Goal: Obtain resource: Download file/media

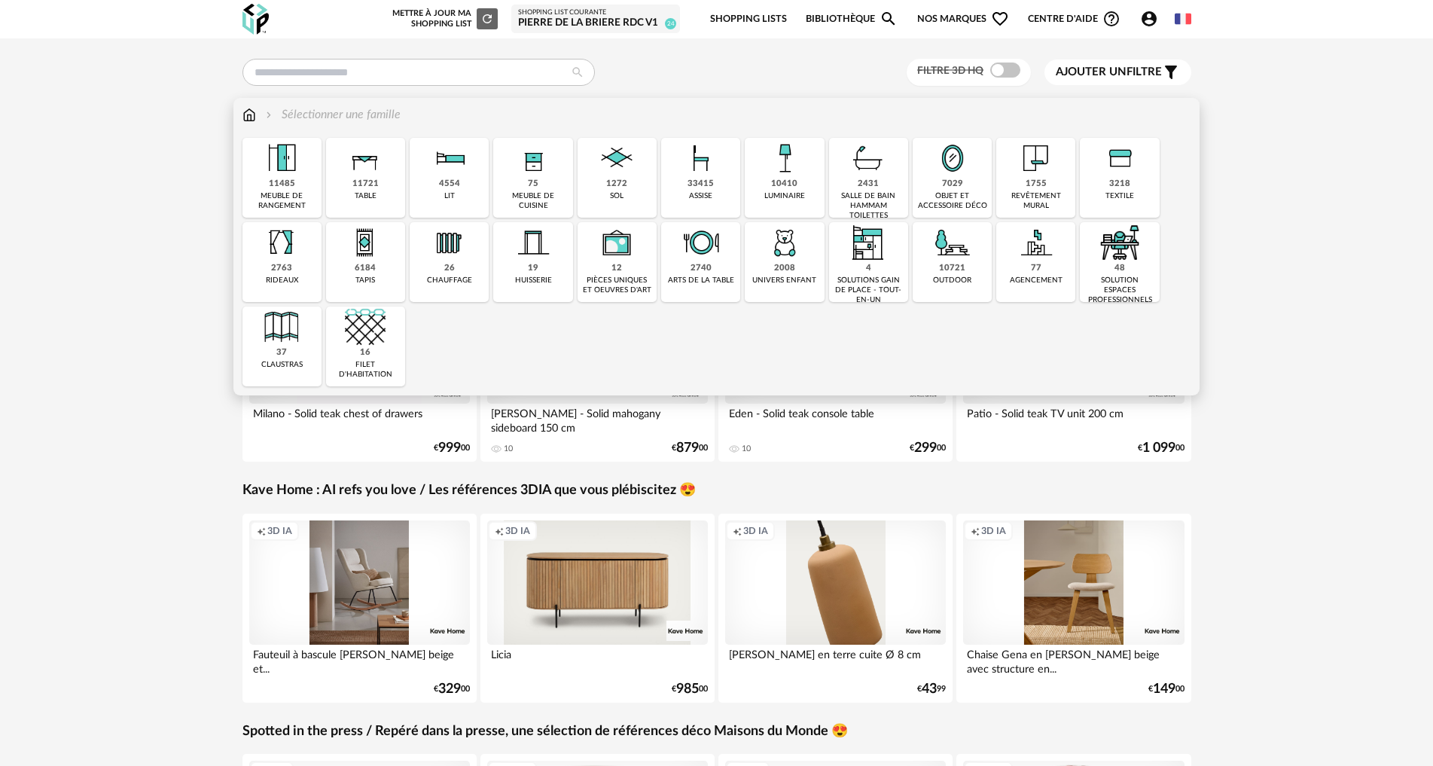
click at [870, 176] on img at bounding box center [868, 158] width 41 height 41
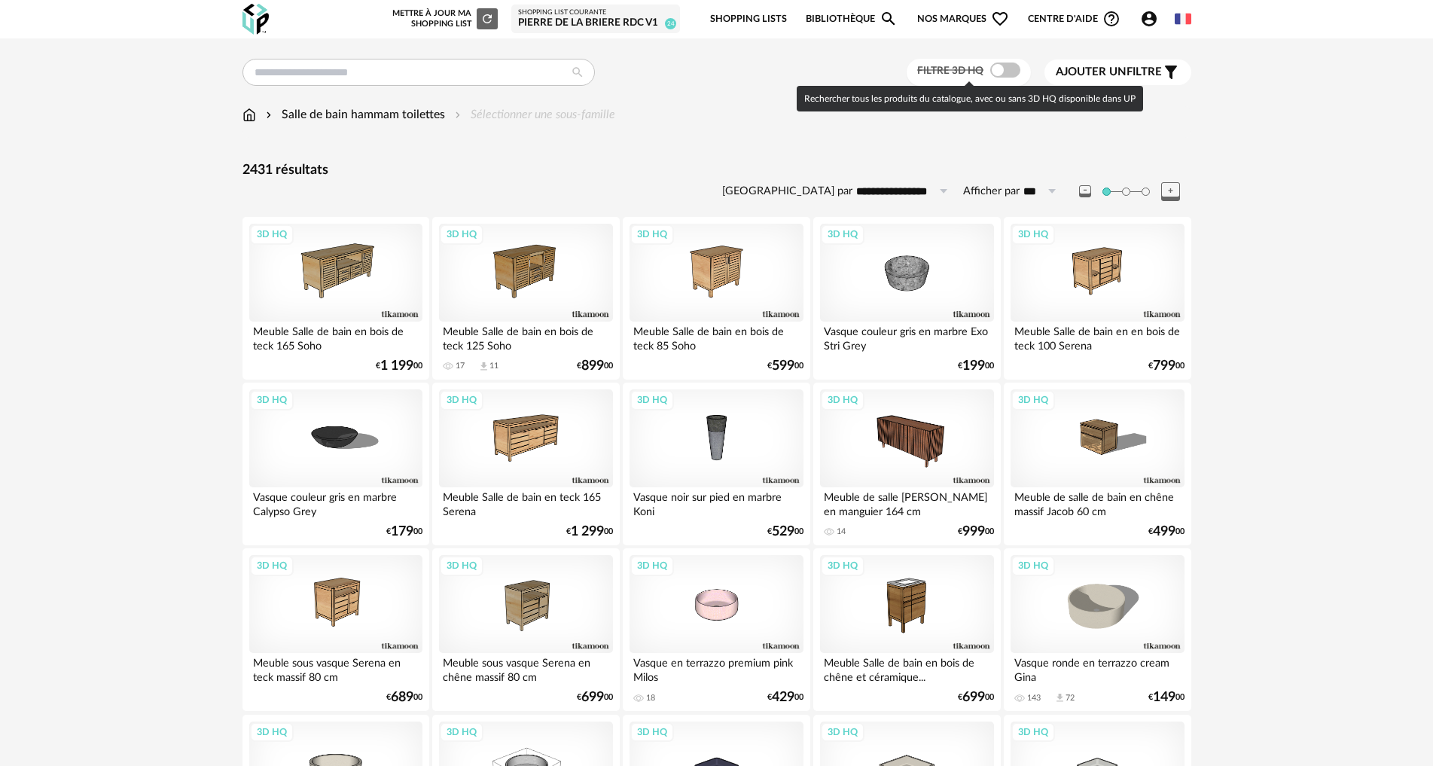
click at [999, 69] on span at bounding box center [1005, 70] width 30 height 15
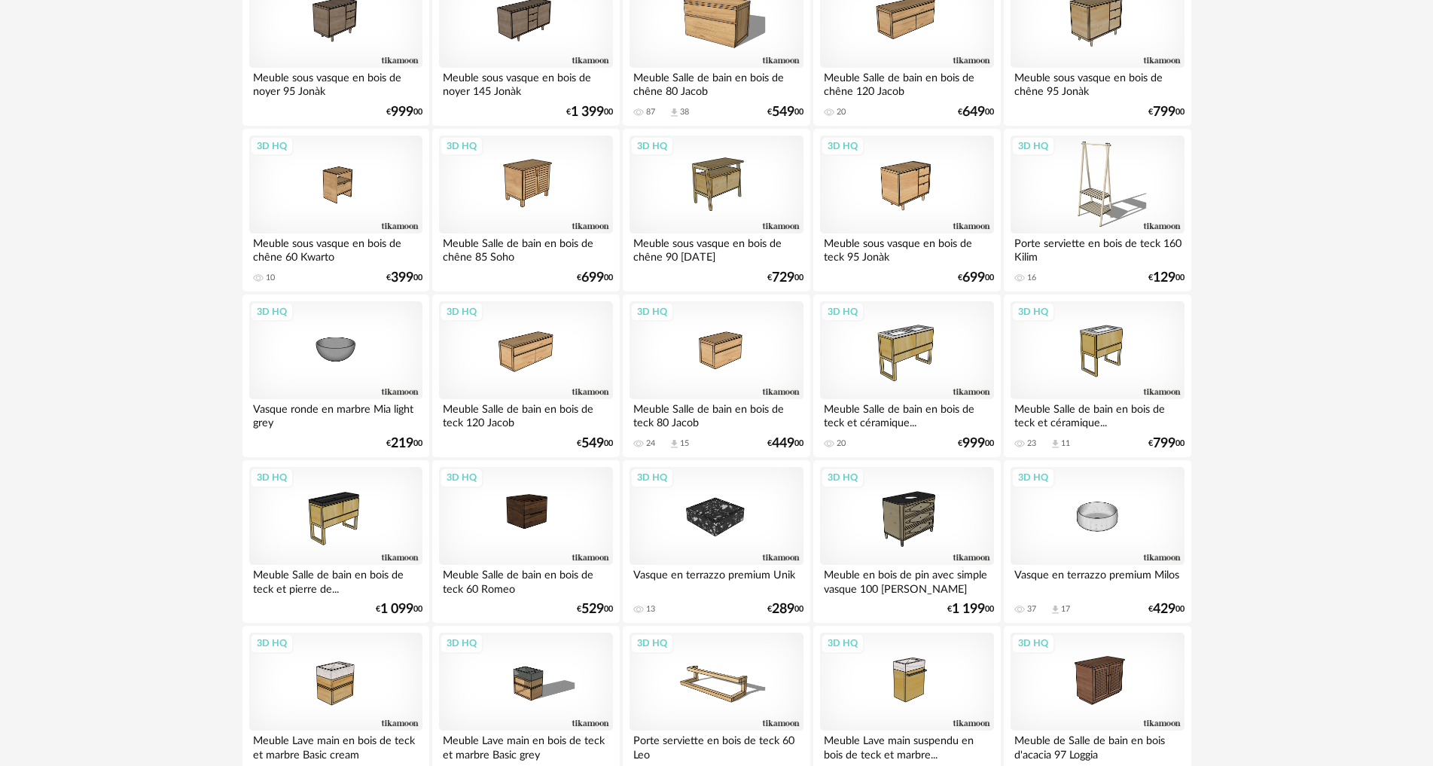
scroll to position [1431, 0]
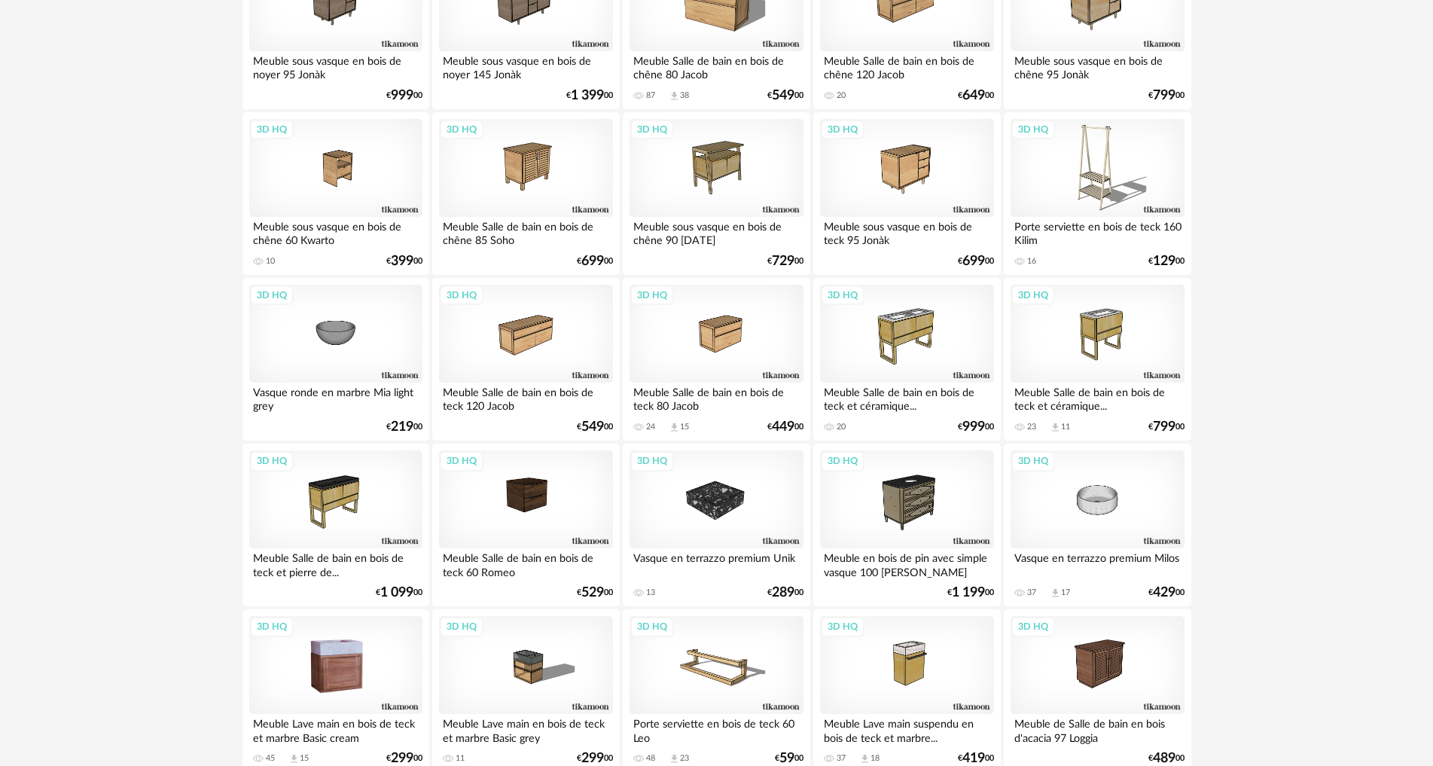
click at [346, 657] on div "3D HQ" at bounding box center [335, 665] width 173 height 98
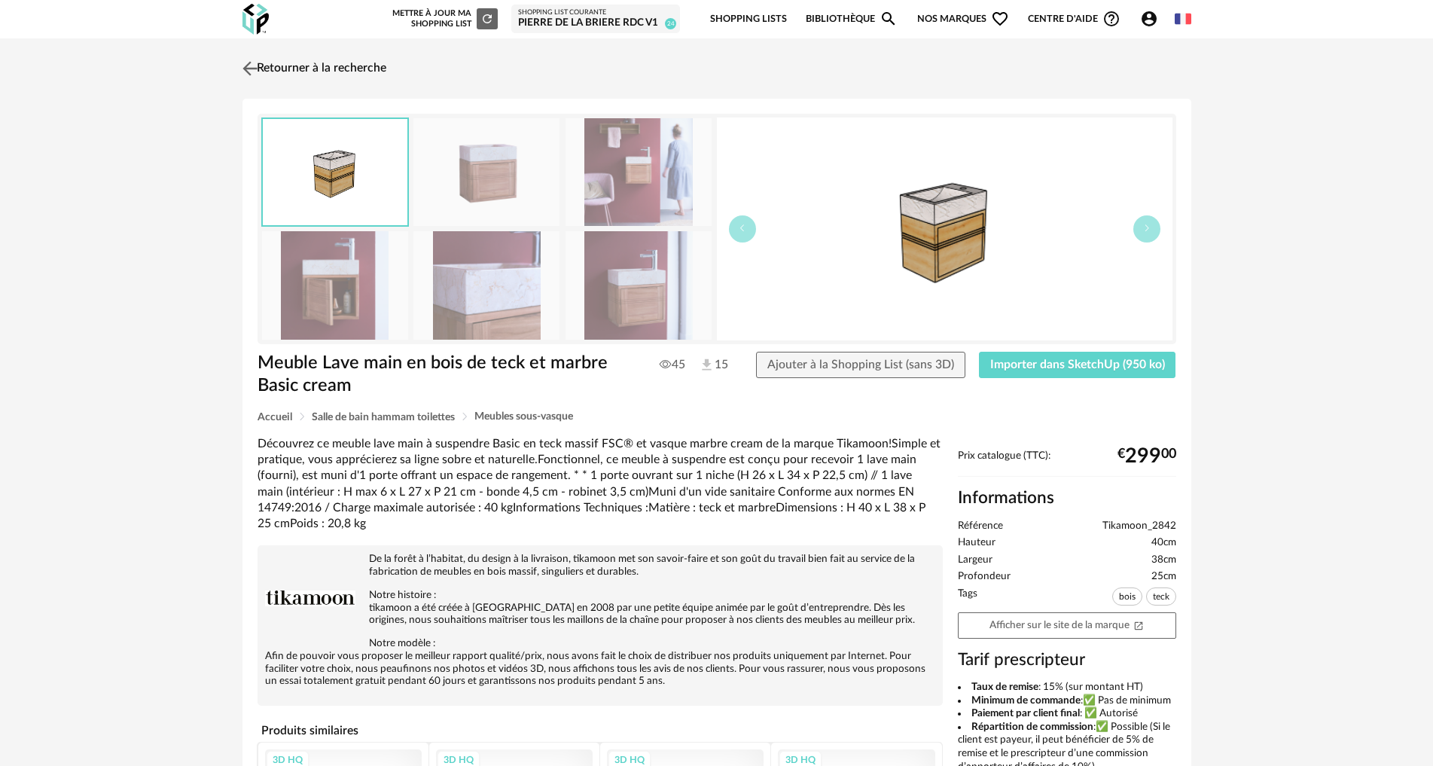
click at [257, 68] on img at bounding box center [250, 68] width 22 height 22
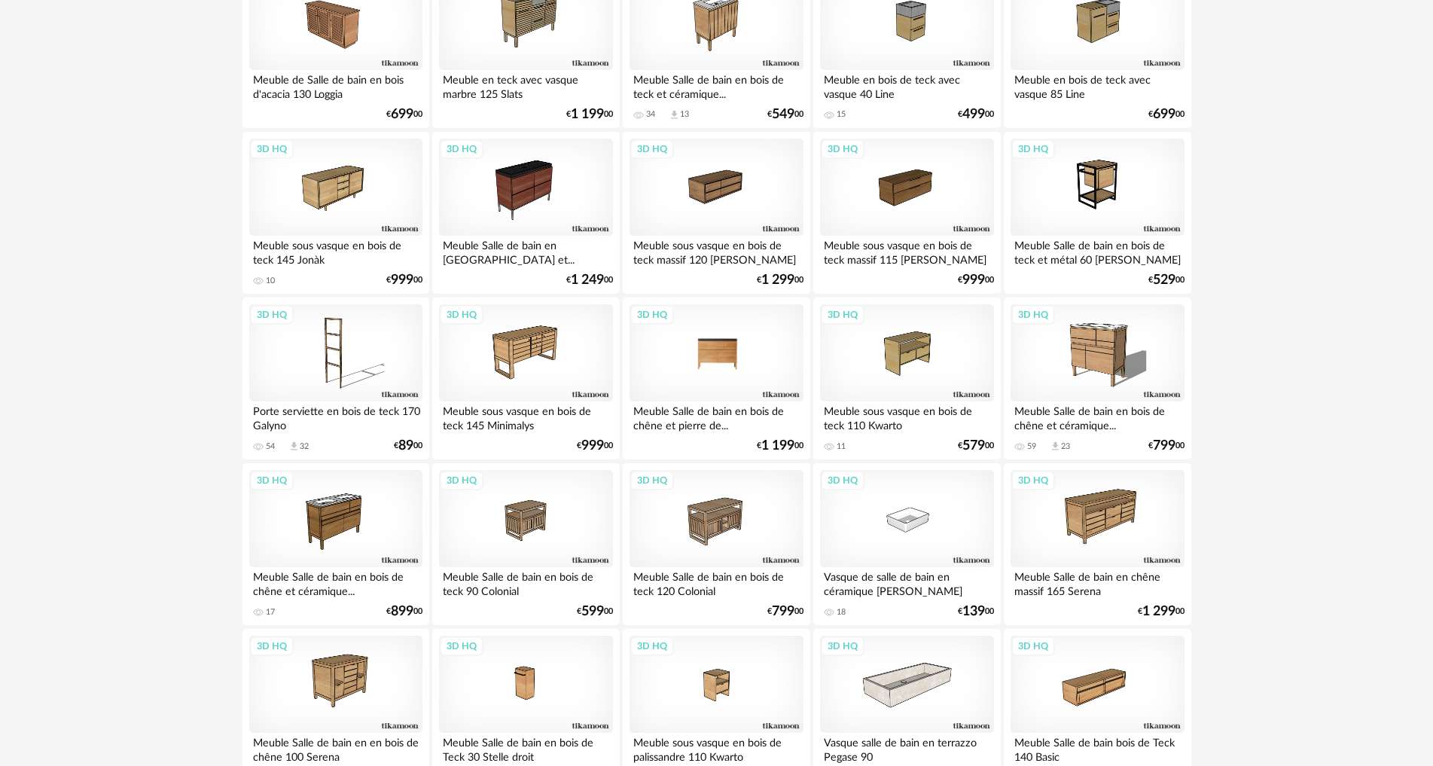
scroll to position [2410, 0]
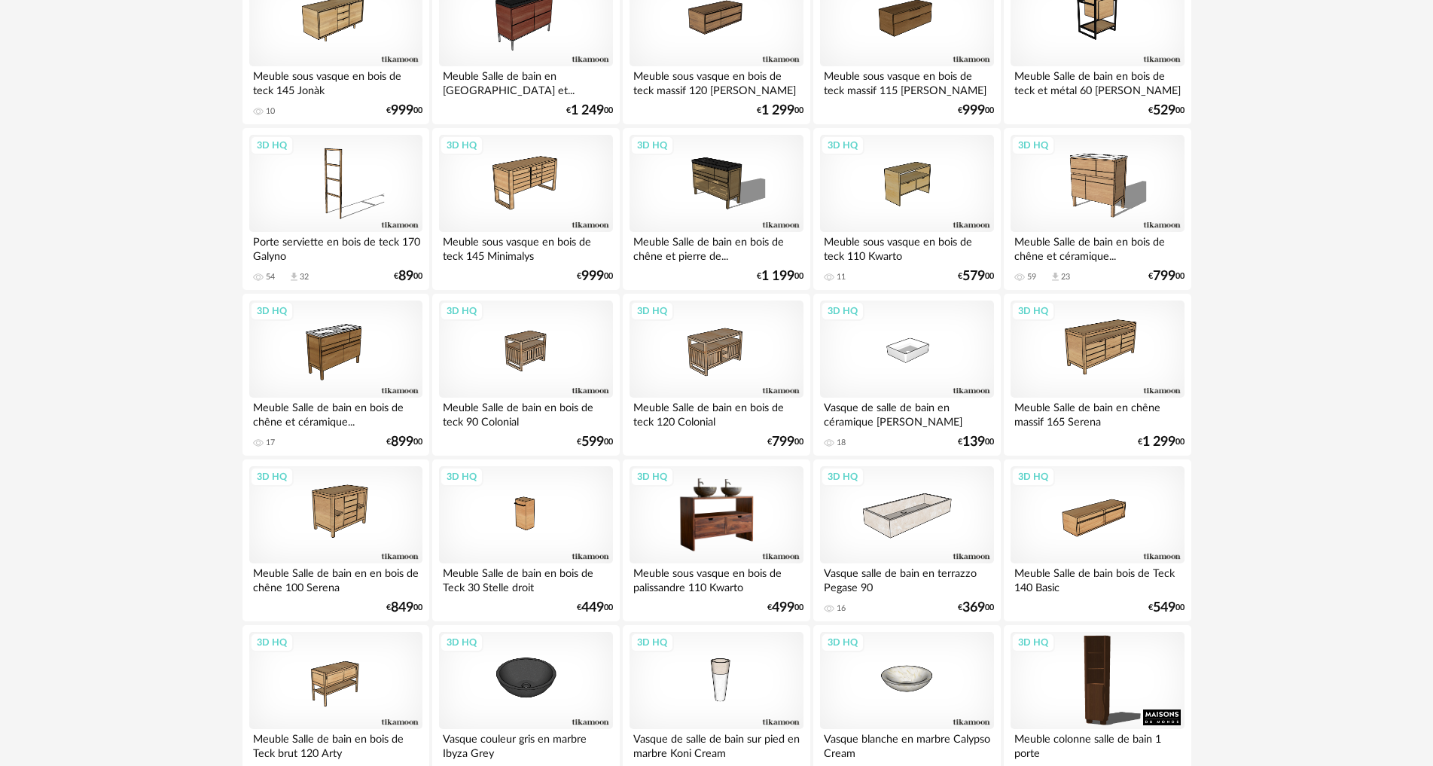
click at [730, 506] on div "3D HQ" at bounding box center [716, 515] width 173 height 98
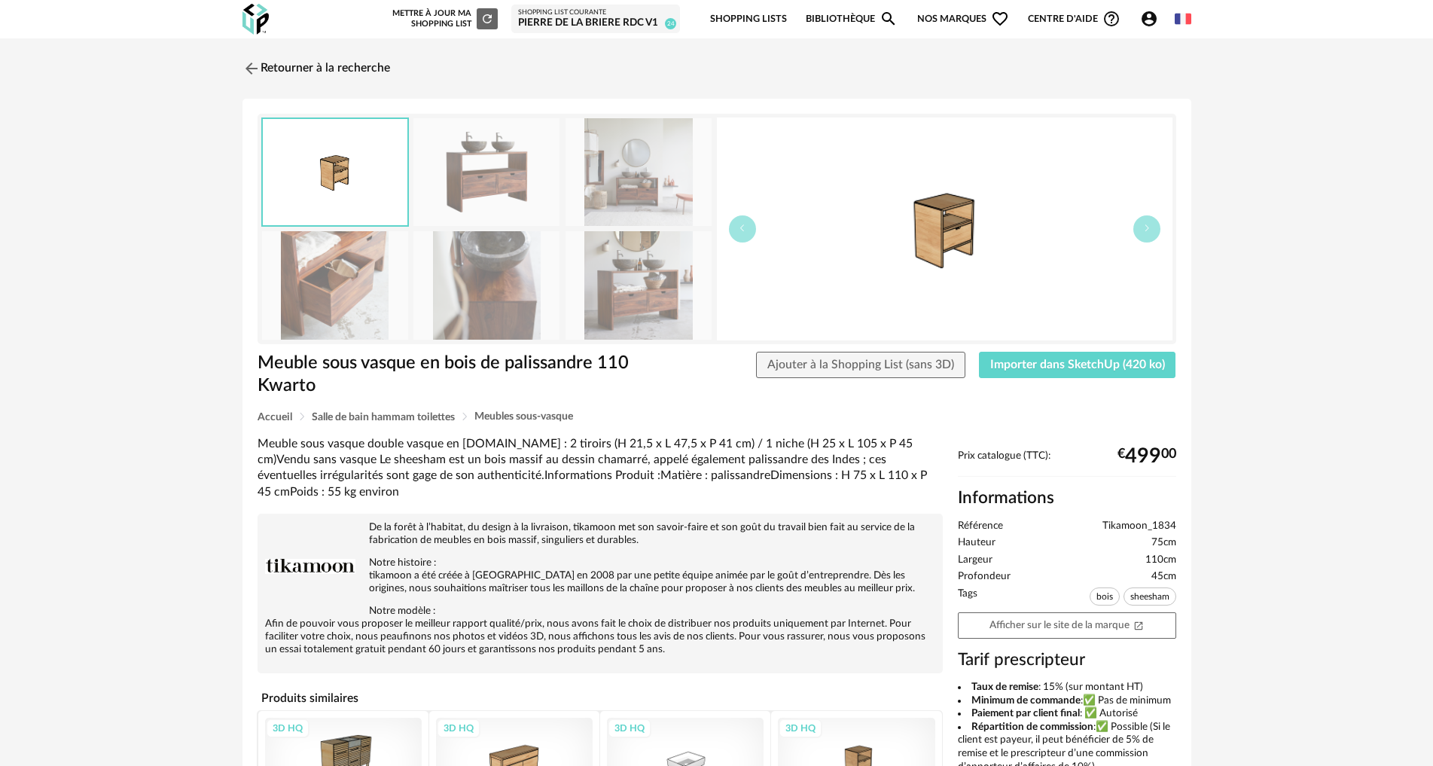
click at [635, 307] on img at bounding box center [639, 285] width 146 height 108
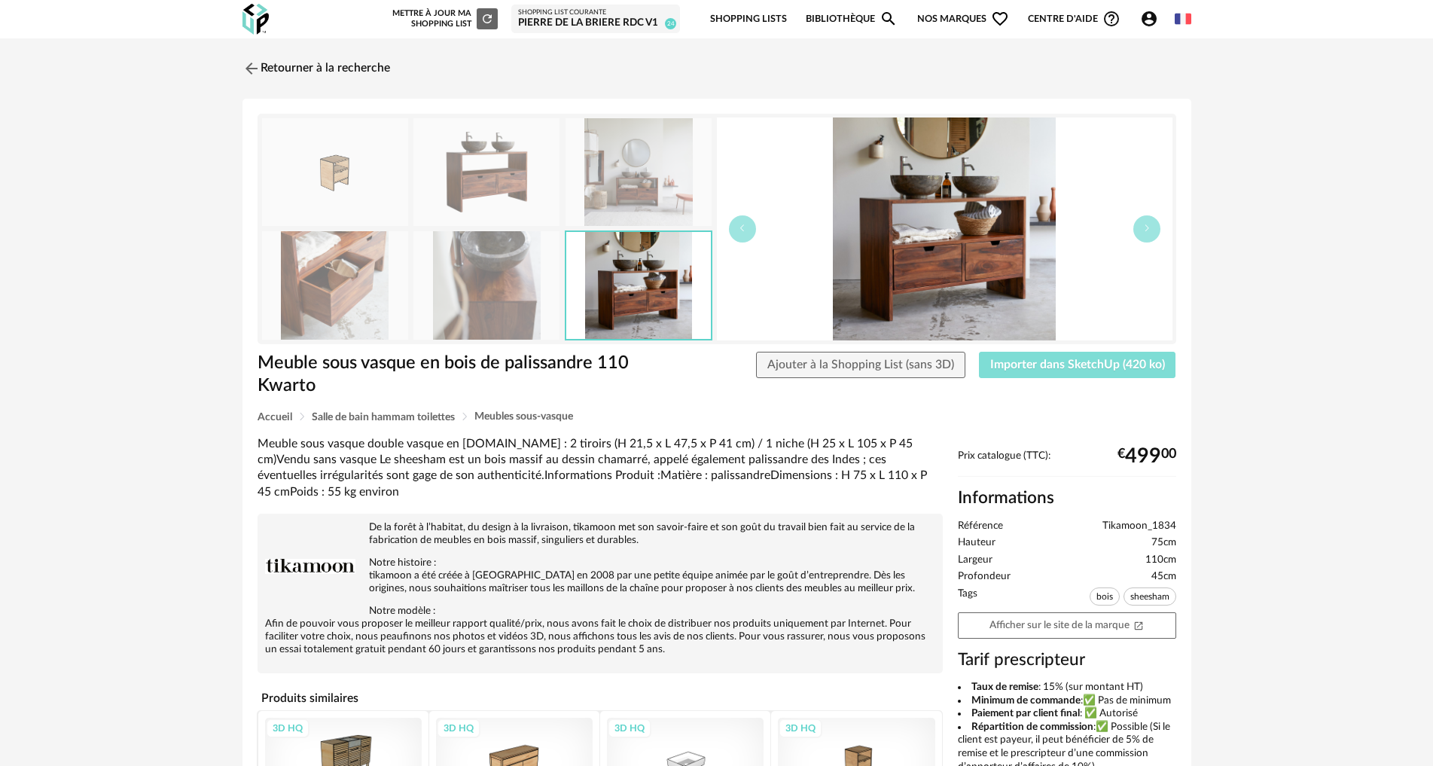
click at [1067, 374] on button "Importer dans SketchUp (420 ko)" at bounding box center [1077, 365] width 197 height 27
click at [1089, 365] on span "Importer dans SketchUp (420 ko)" at bounding box center [1077, 365] width 175 height 12
click at [312, 66] on link "Retourner à la recherche" at bounding box center [313, 68] width 148 height 33
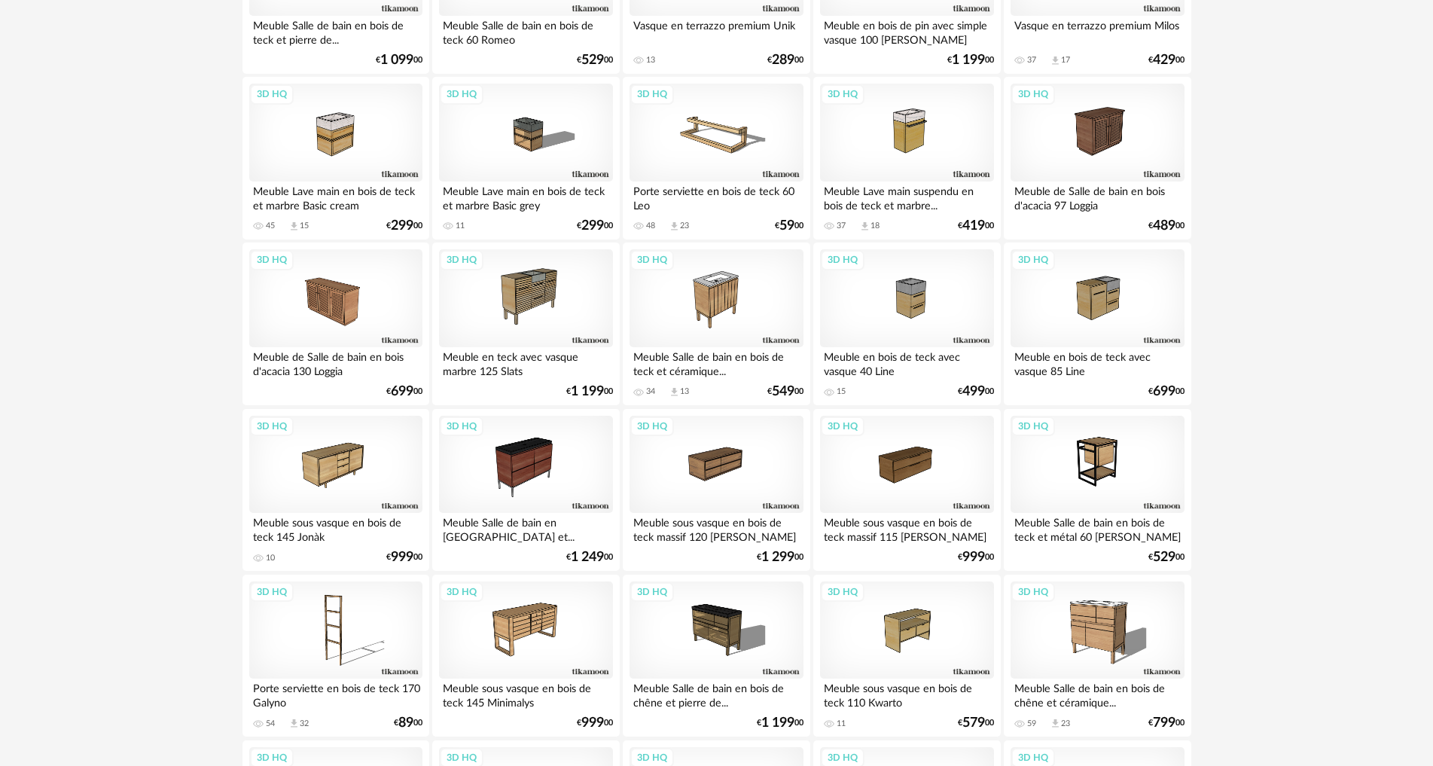
scroll to position [1961, 0]
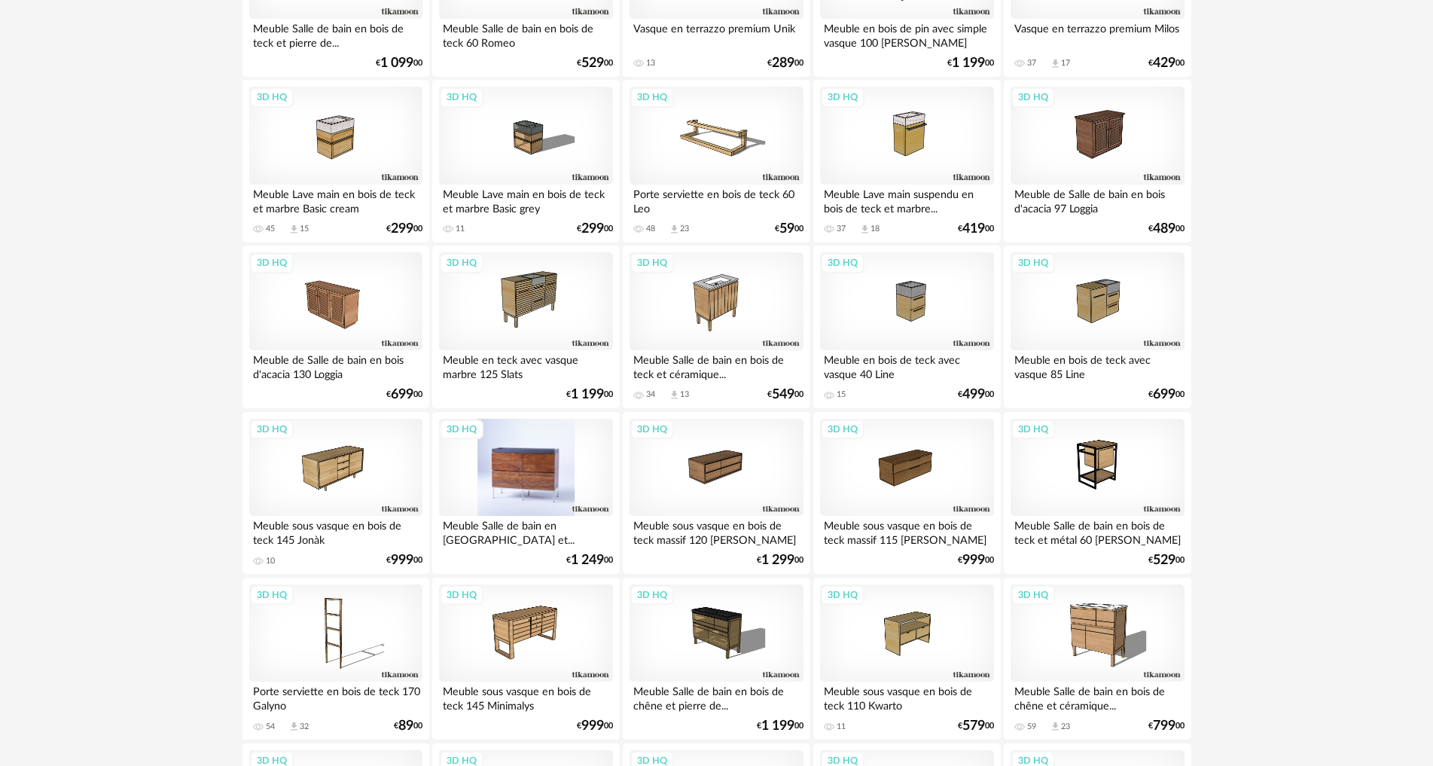
click at [495, 487] on div "3D HQ" at bounding box center [525, 468] width 173 height 98
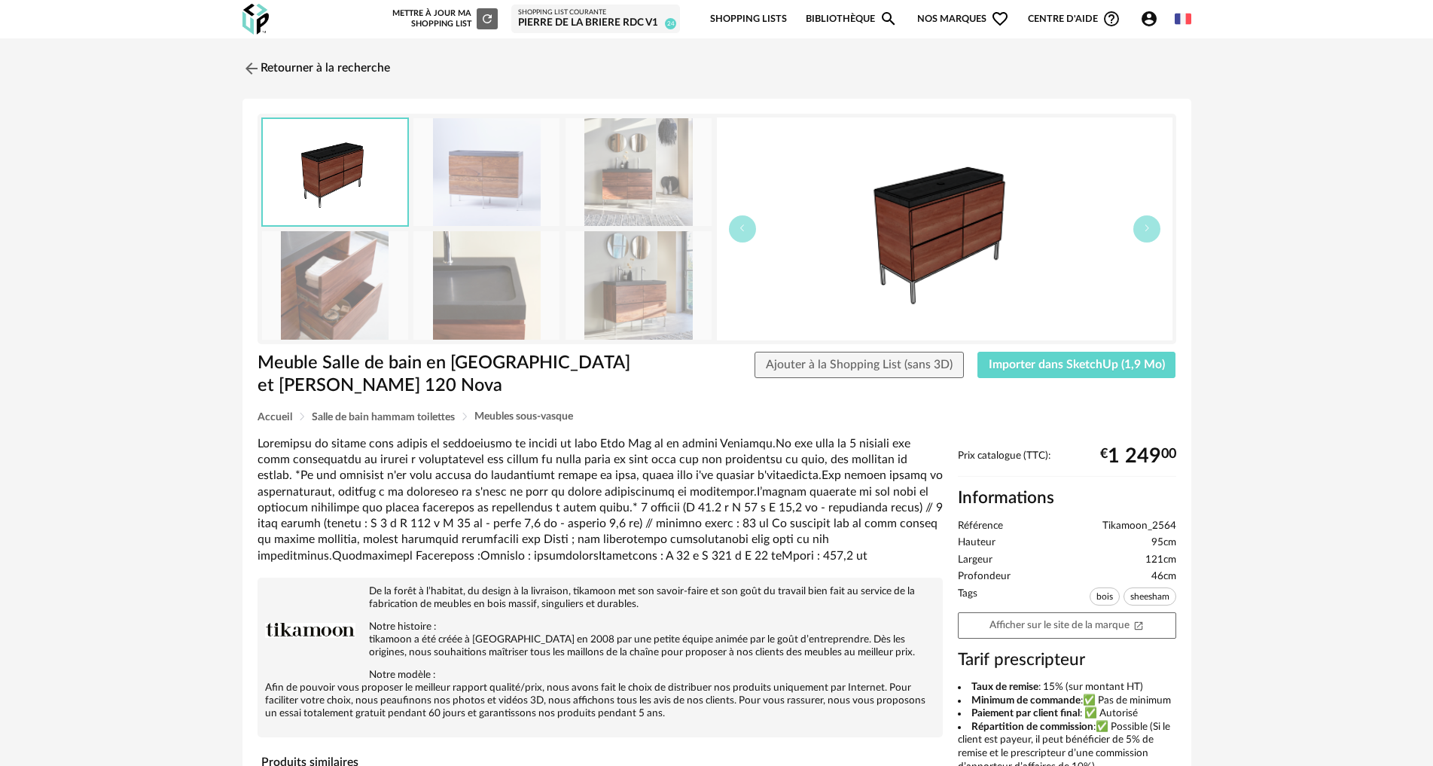
click at [624, 188] on img at bounding box center [639, 172] width 146 height 108
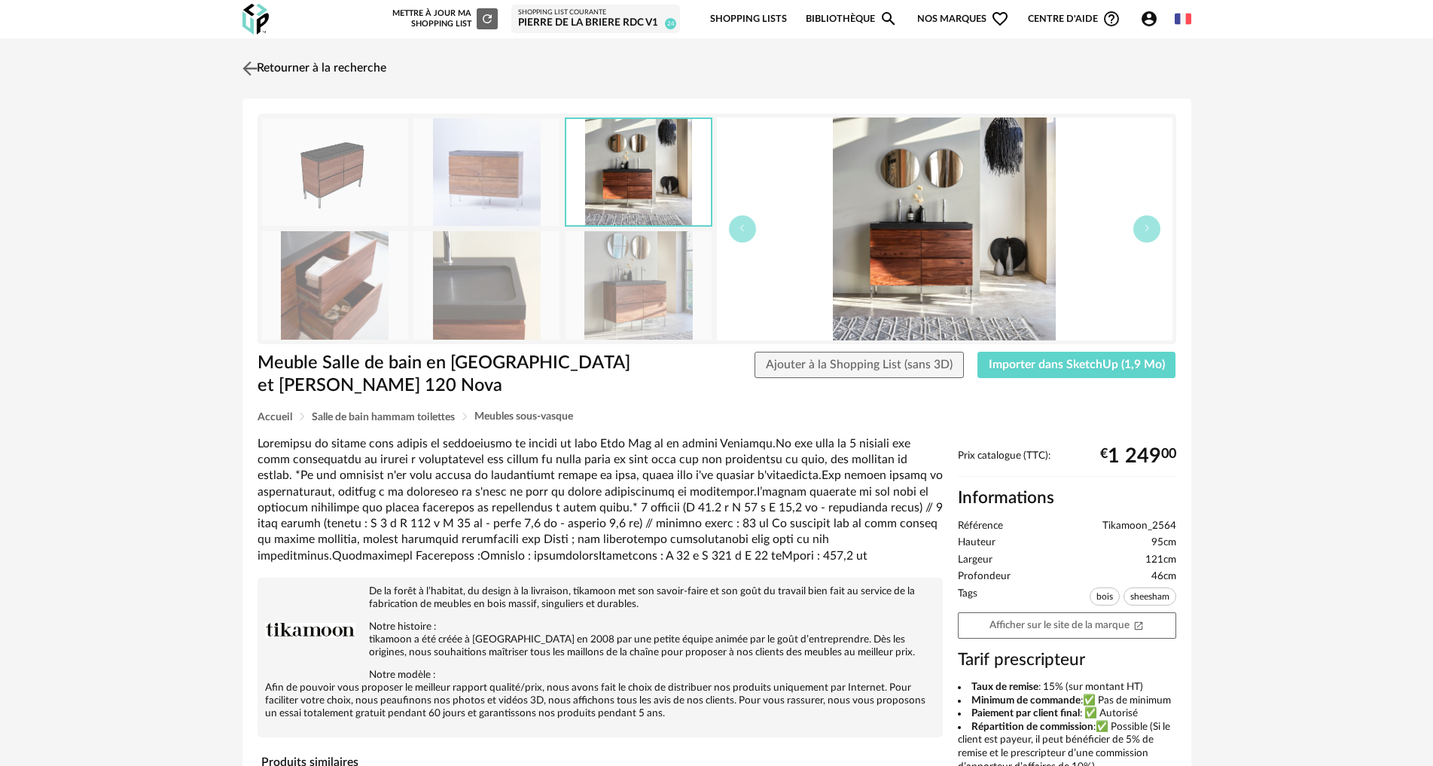
click at [255, 62] on img at bounding box center [250, 68] width 22 height 22
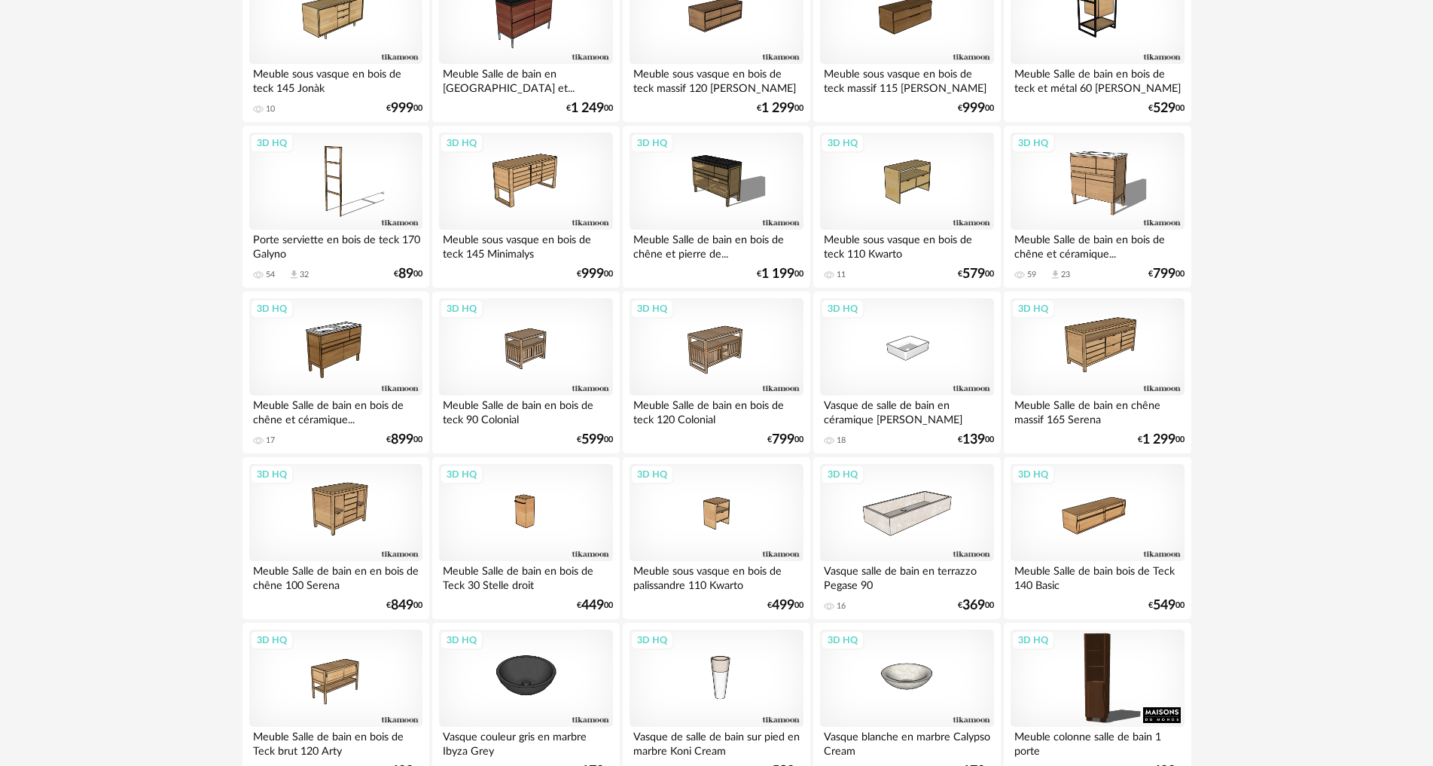
scroll to position [2864, 0]
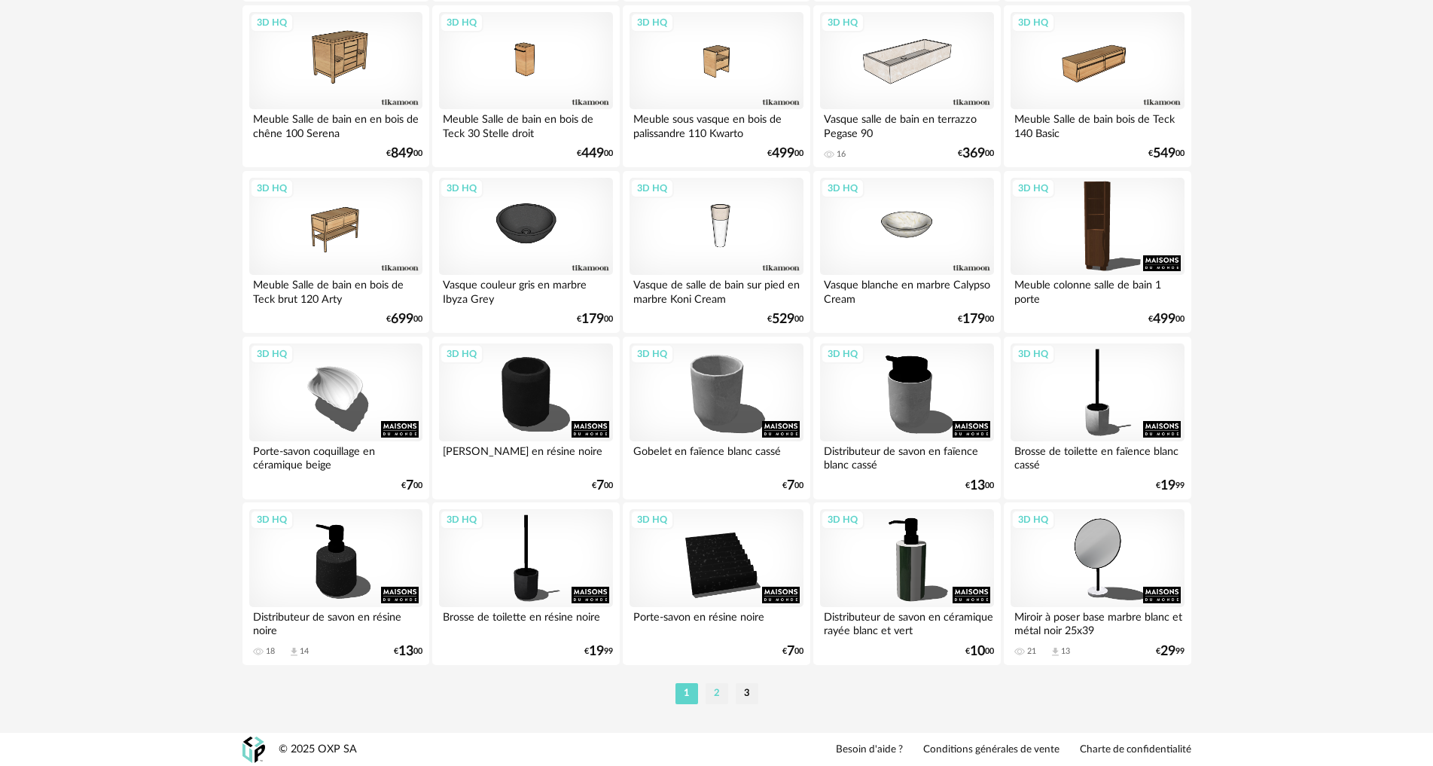
click at [719, 689] on li "2" at bounding box center [717, 693] width 23 height 21
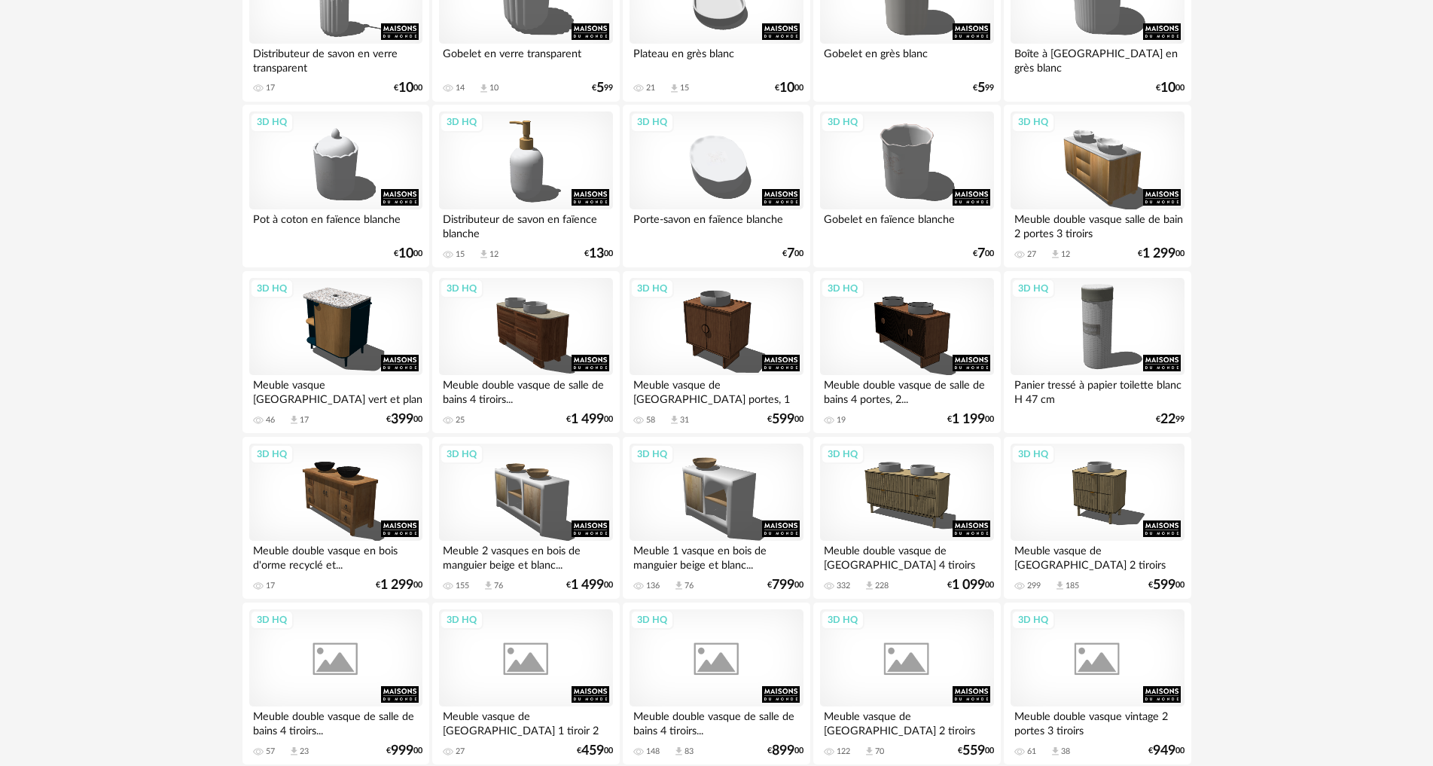
scroll to position [452, 0]
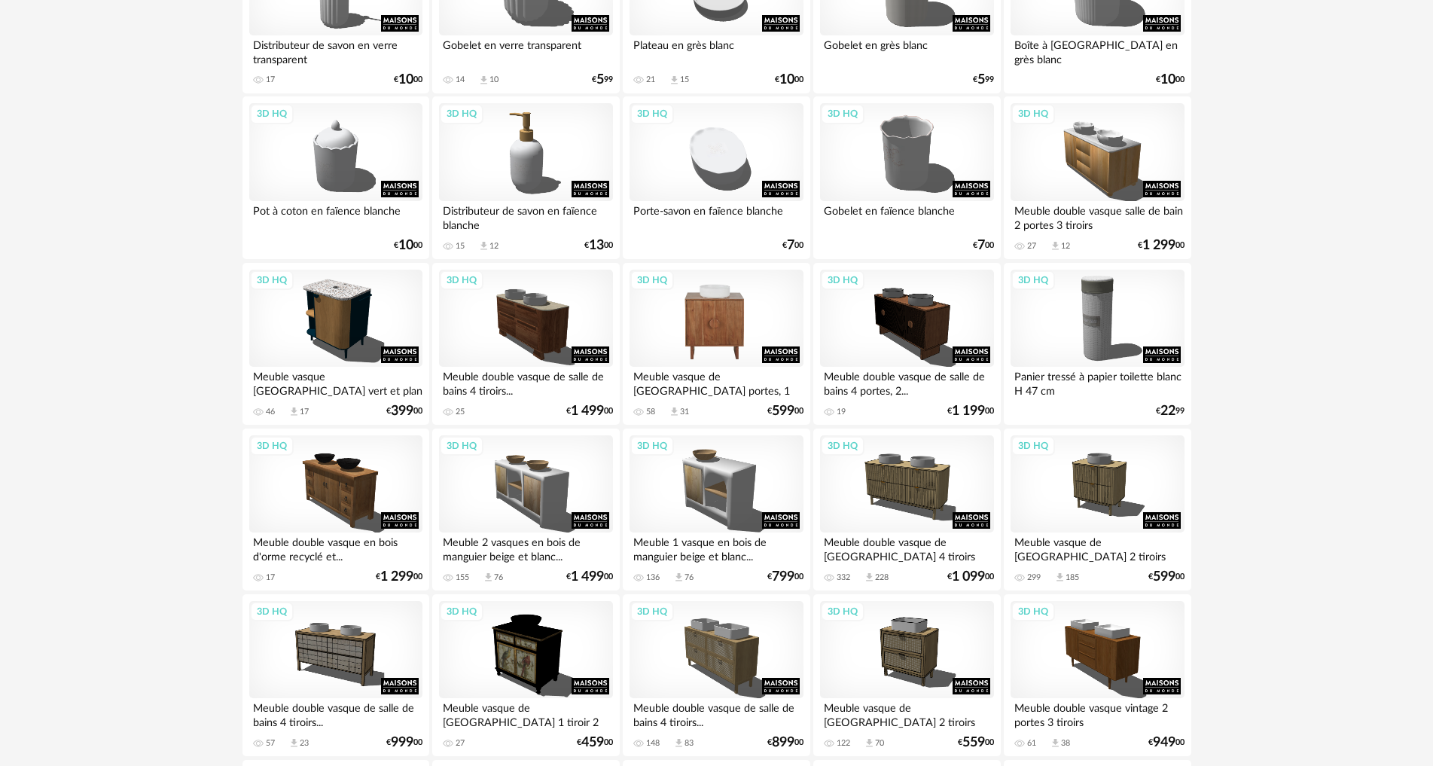
click at [718, 335] on div "3D HQ" at bounding box center [716, 319] width 173 height 98
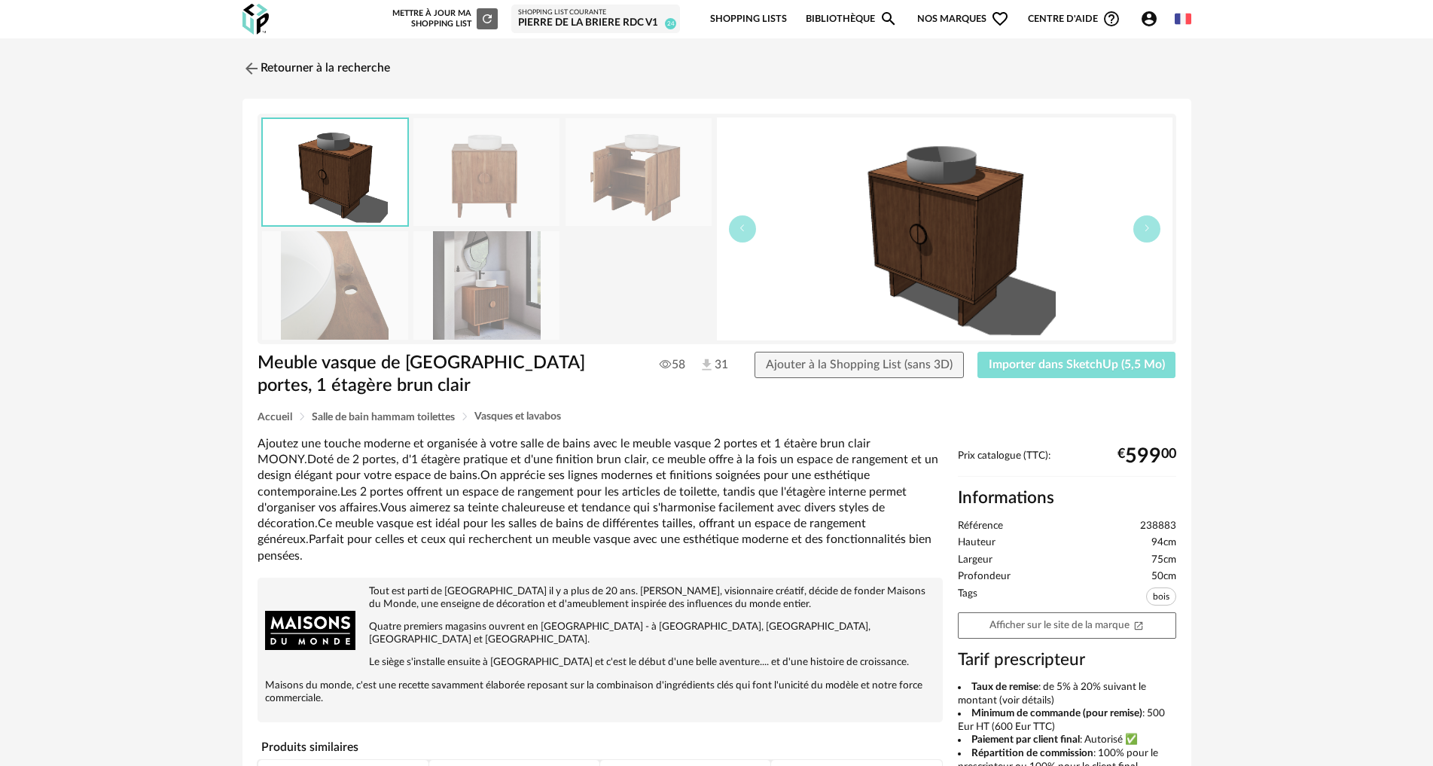
click at [1035, 360] on span "Importer dans SketchUp (5,5 Mo)" at bounding box center [1077, 365] width 176 height 12
click at [362, 74] on link "Retourner à la recherche" at bounding box center [313, 68] width 148 height 33
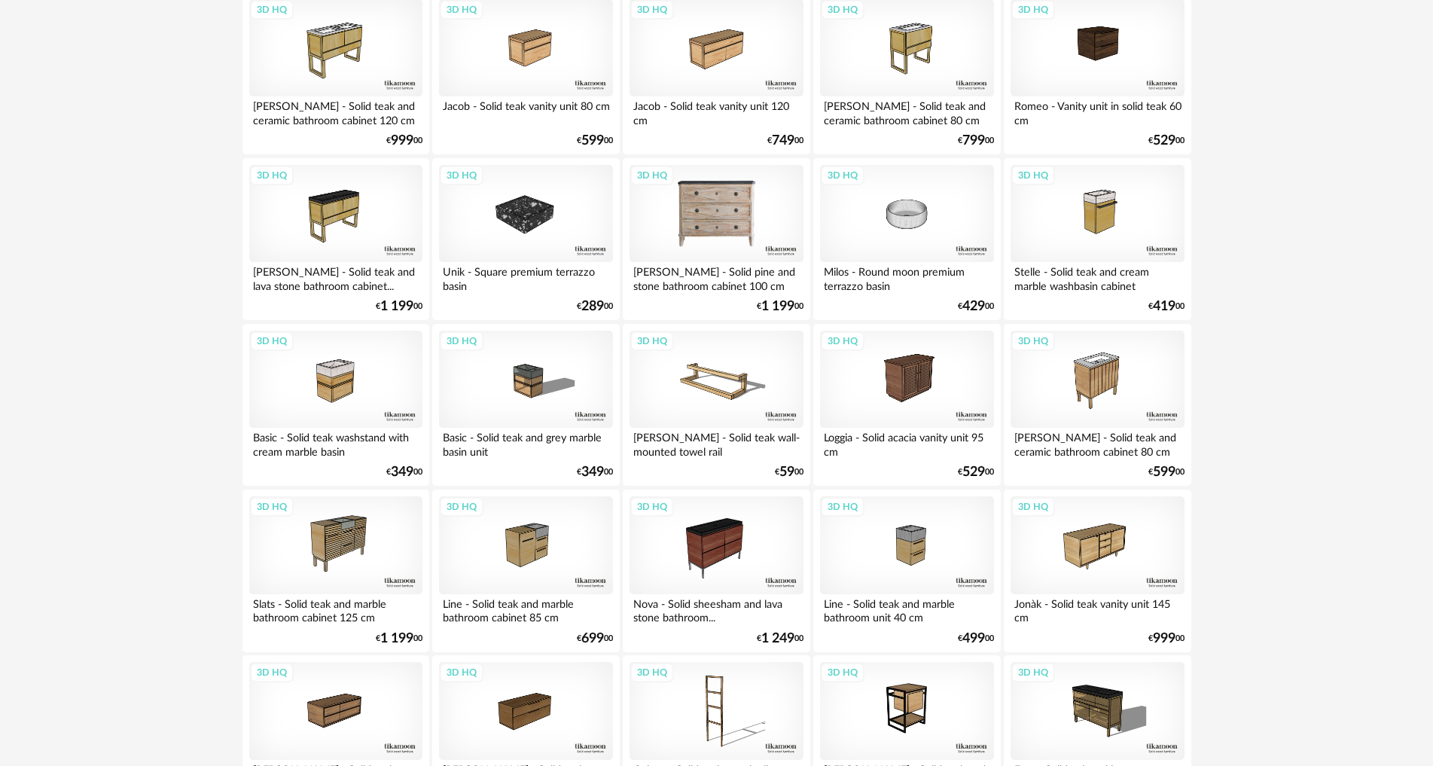
scroll to position [2864, 0]
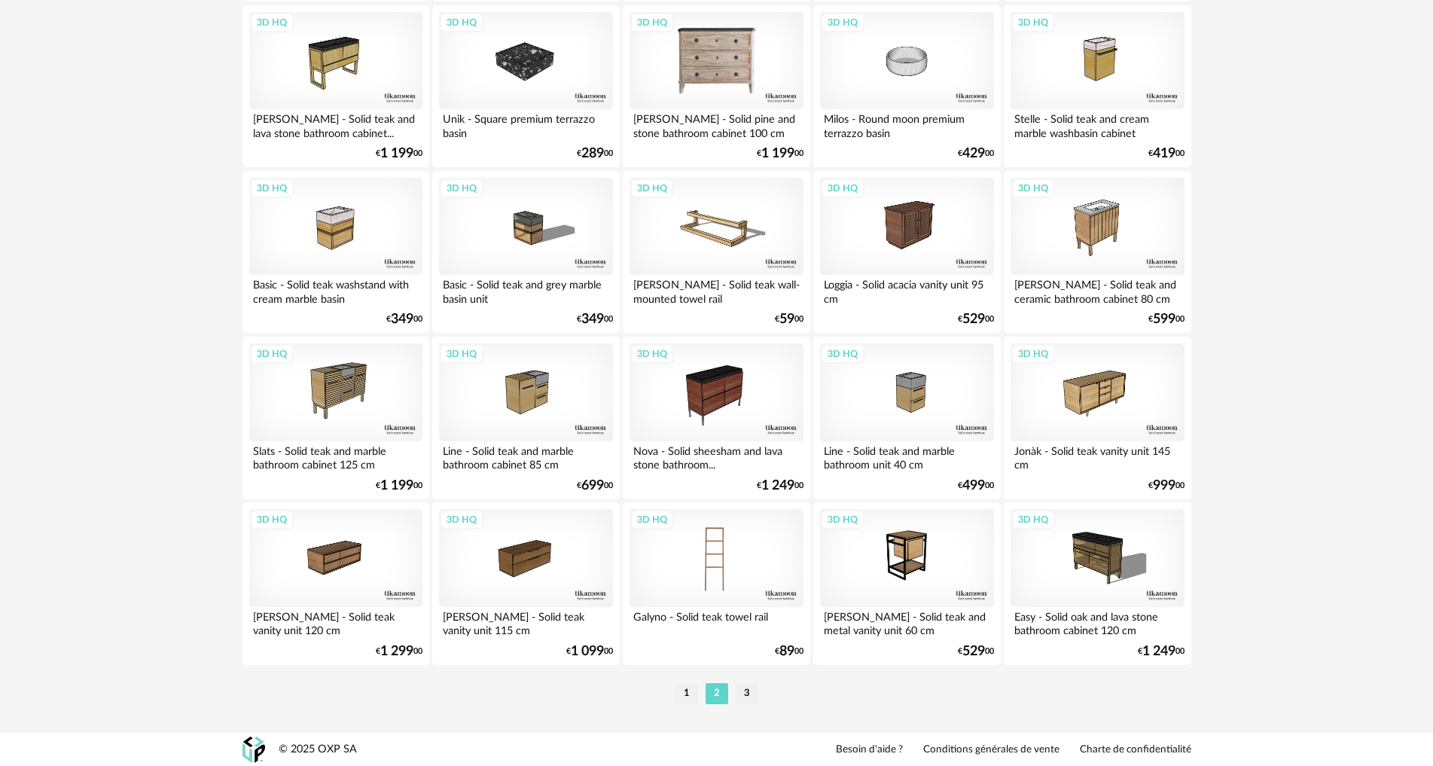
click at [739, 558] on div "3D HQ" at bounding box center [716, 558] width 173 height 98
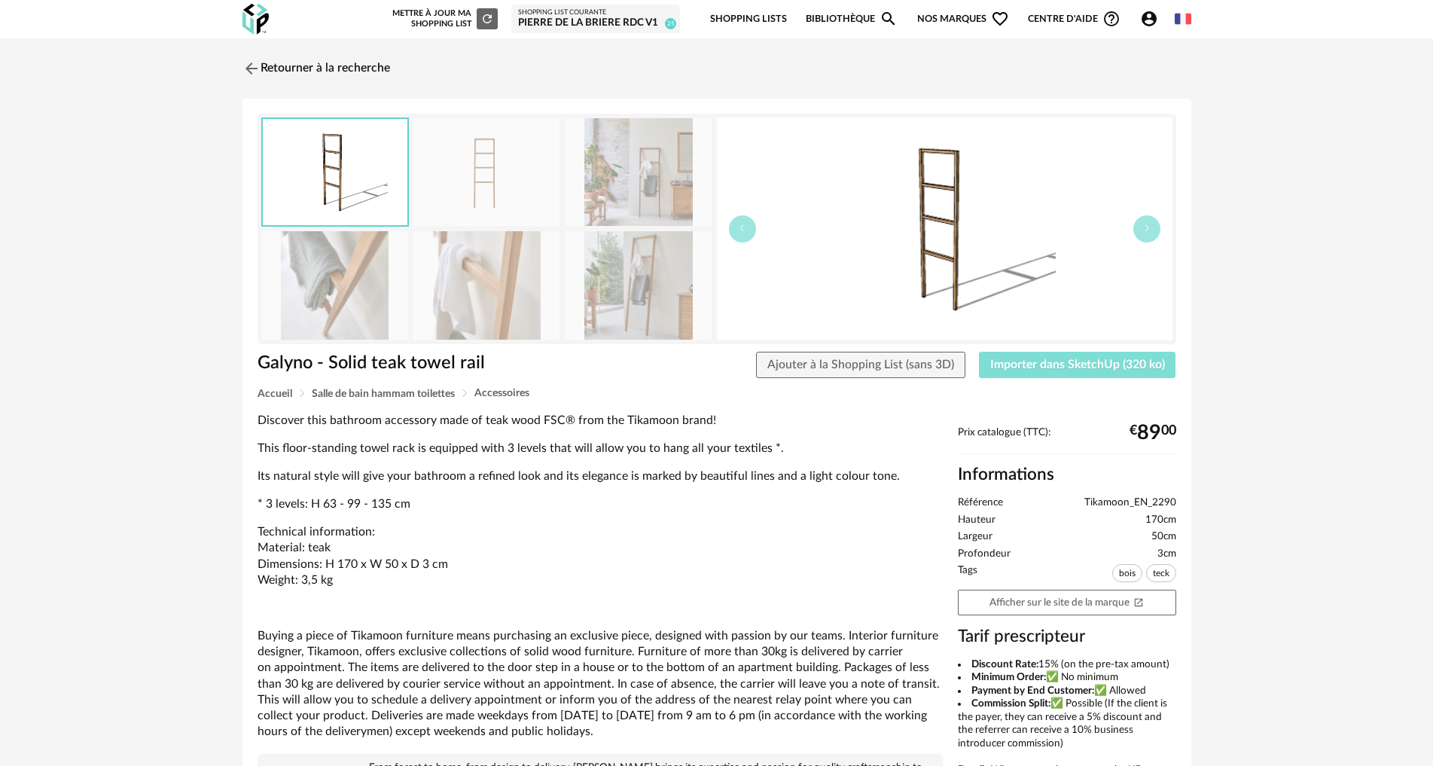
click at [1064, 365] on span "Importer dans SketchUp (320 ko)" at bounding box center [1077, 365] width 175 height 12
click at [1035, 369] on span "Importer dans SketchUp (320 ko)" at bounding box center [1077, 365] width 175 height 12
drag, startPoint x: 294, startPoint y: 72, endPoint x: 284, endPoint y: 78, distance: 12.1
click at [293, 72] on link "Retourner à la recherche" at bounding box center [313, 68] width 148 height 33
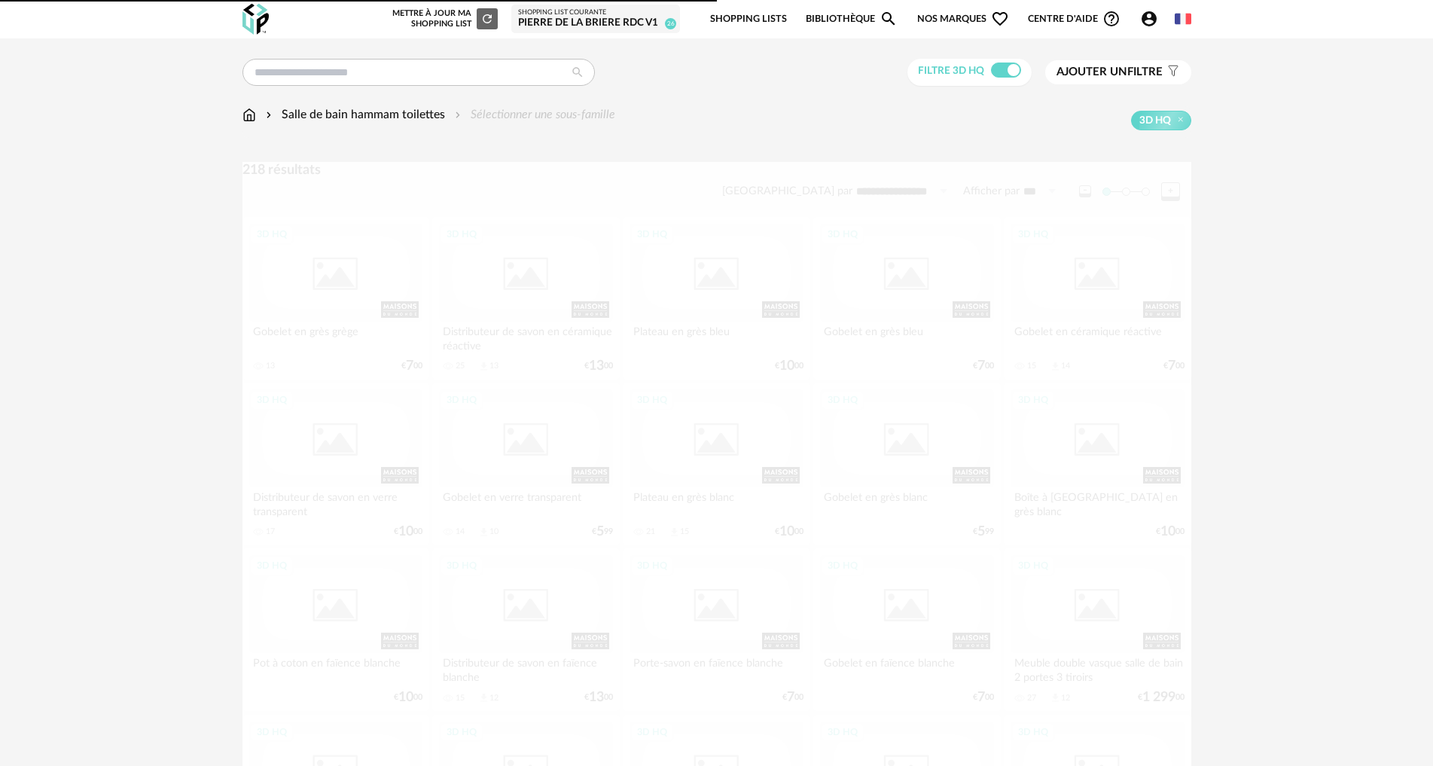
scroll to position [2864, 0]
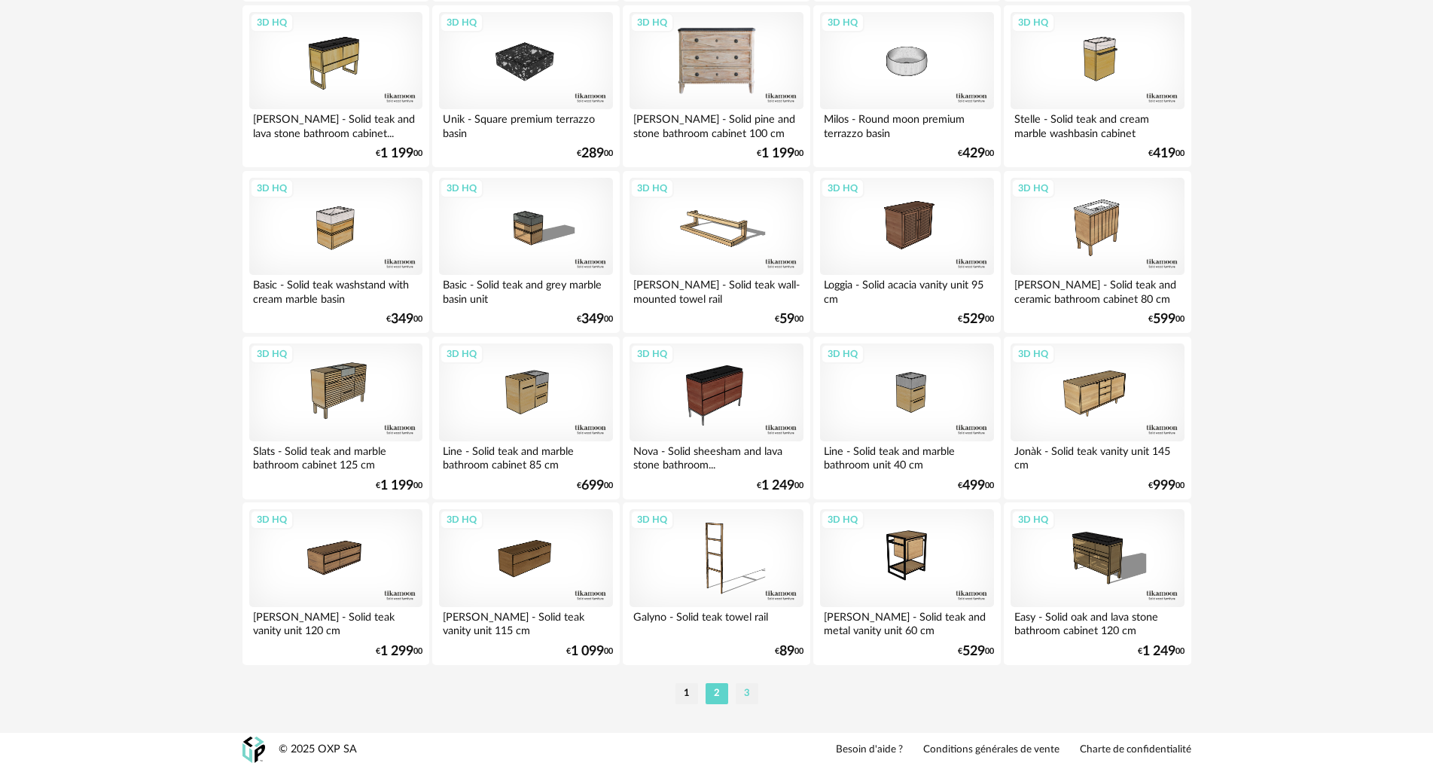
click at [748, 694] on li "3" at bounding box center [747, 693] width 23 height 21
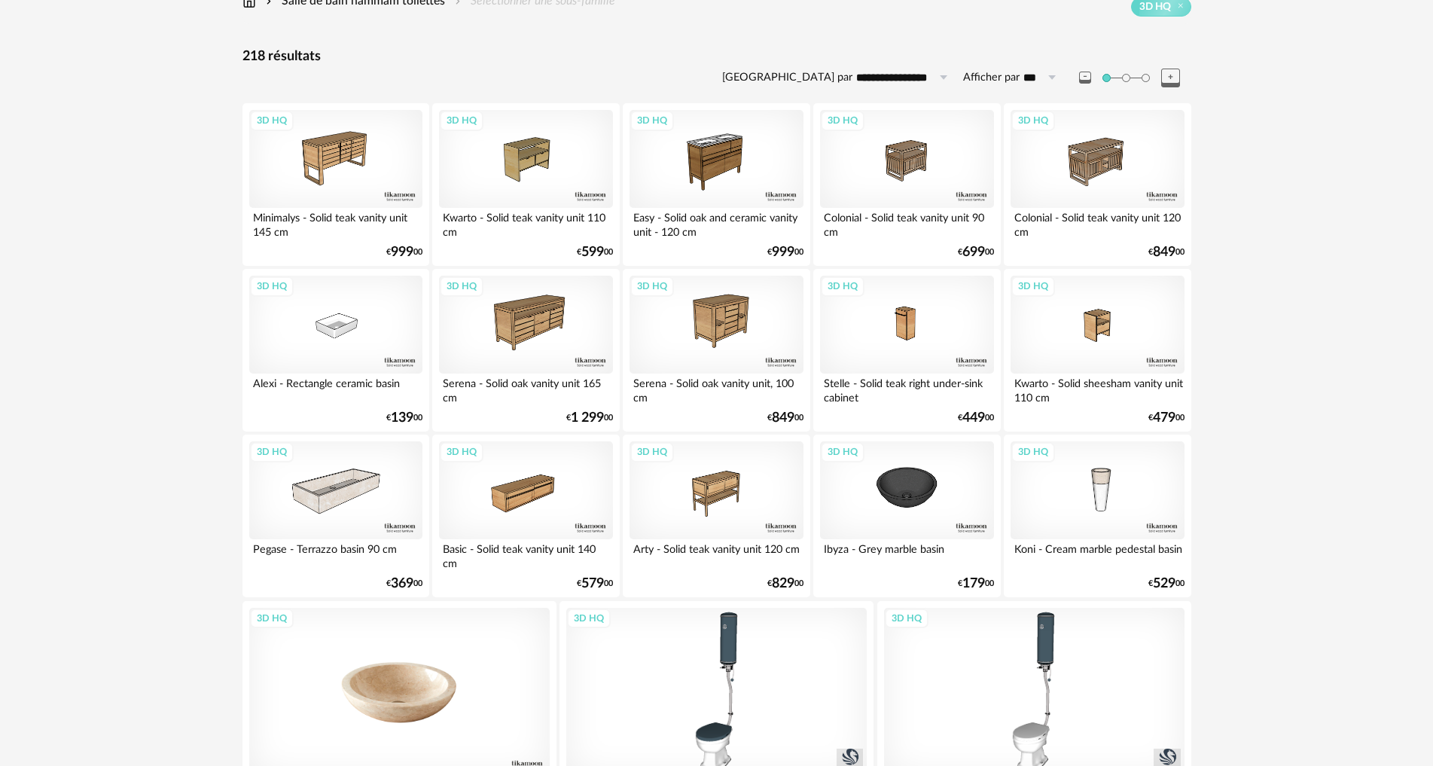
scroll to position [283, 0]
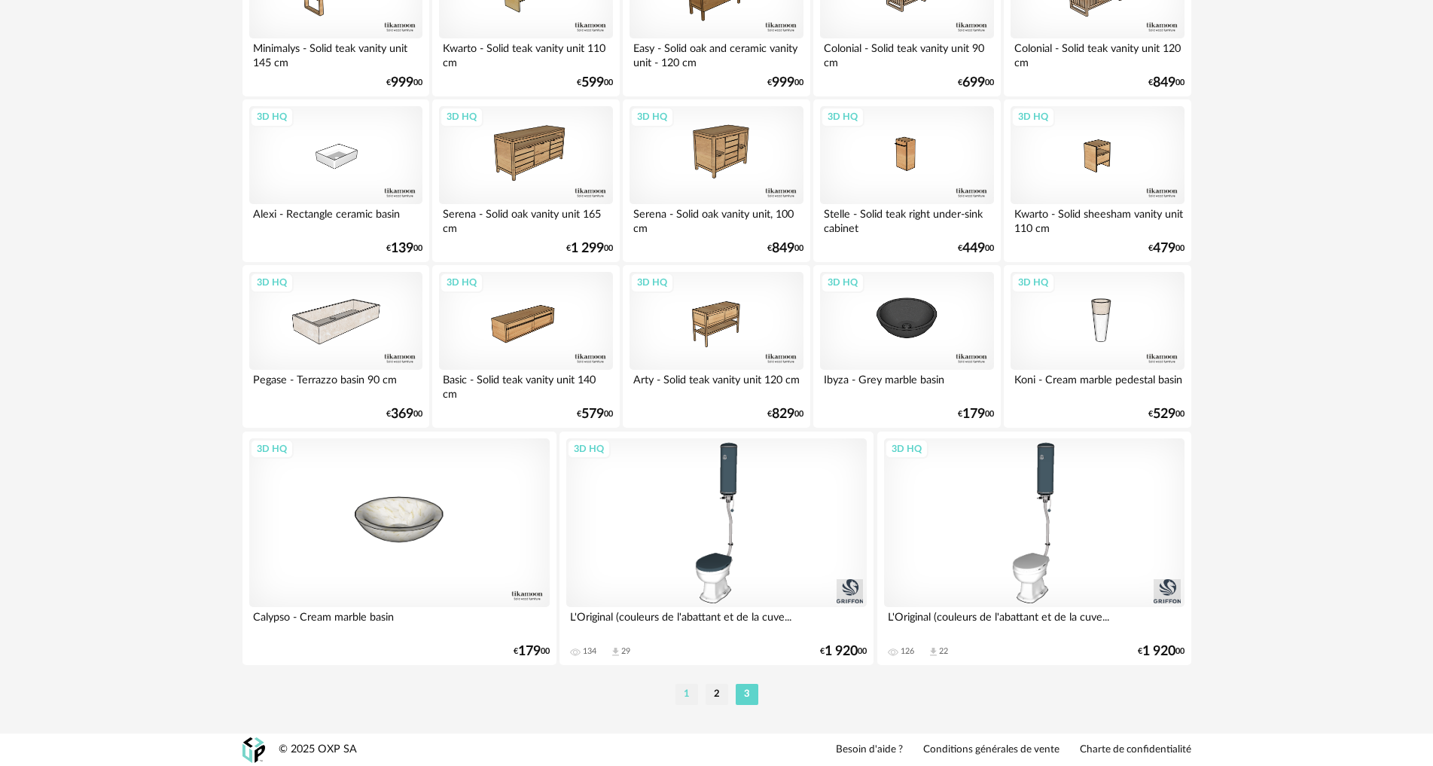
click at [685, 691] on li "1" at bounding box center [687, 694] width 23 height 21
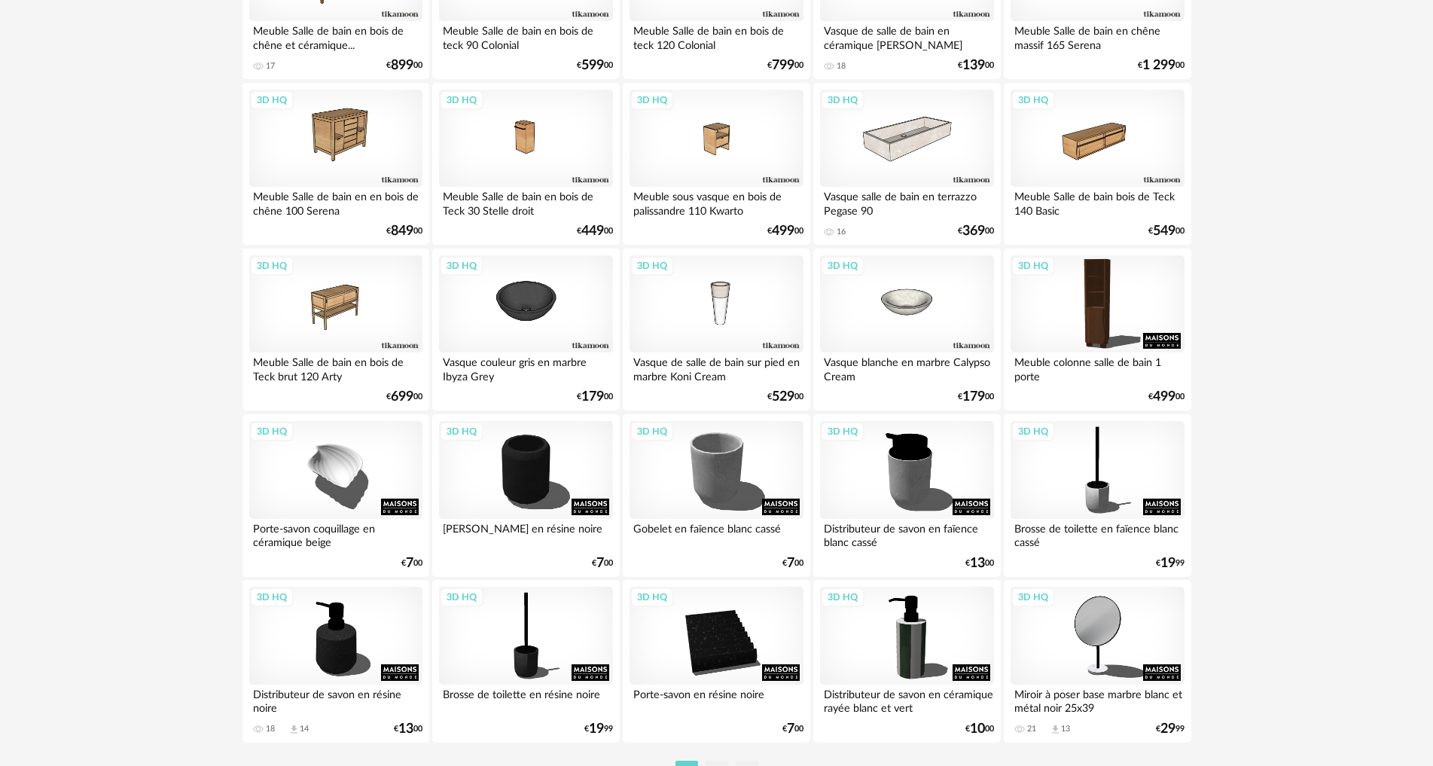
scroll to position [2864, 0]
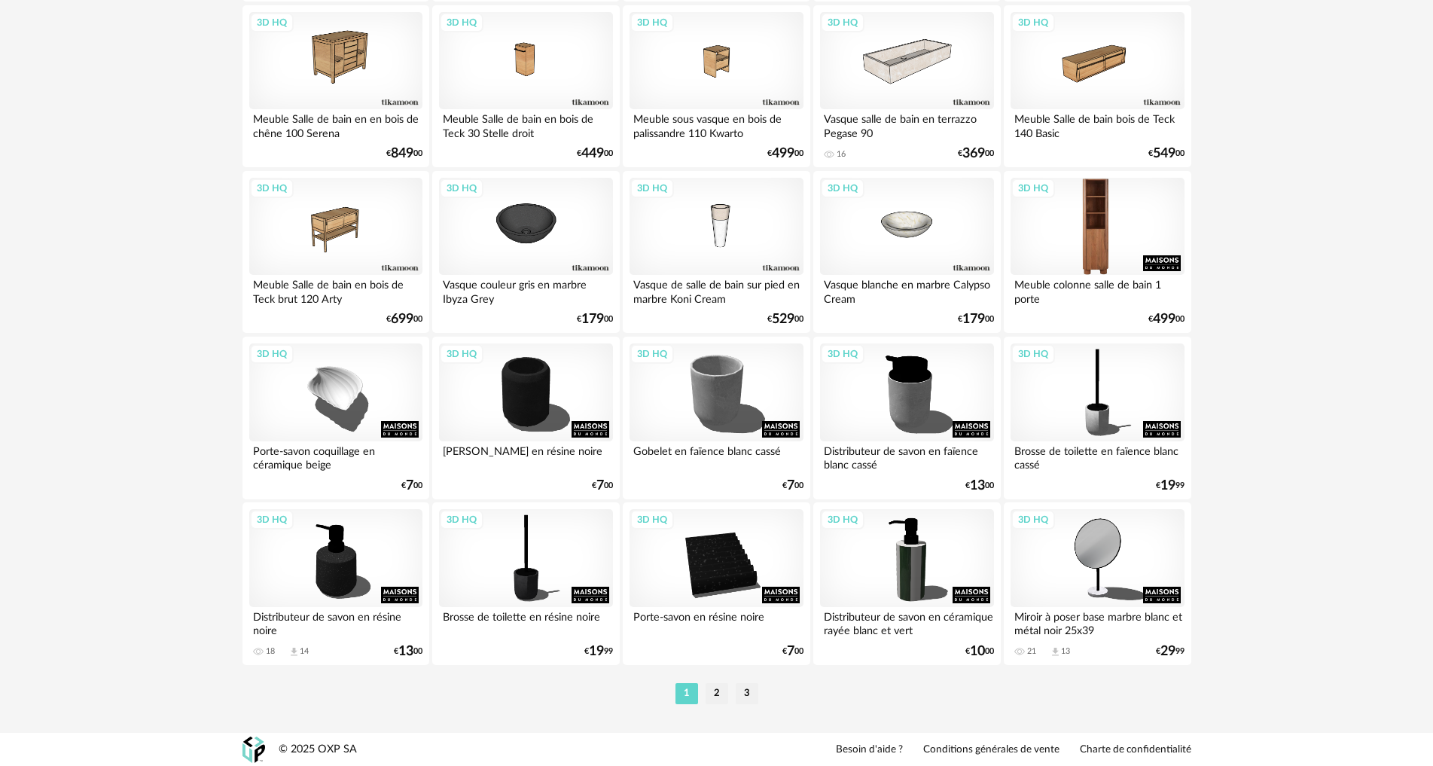
click at [1108, 235] on div "3D HQ" at bounding box center [1097, 227] width 173 height 98
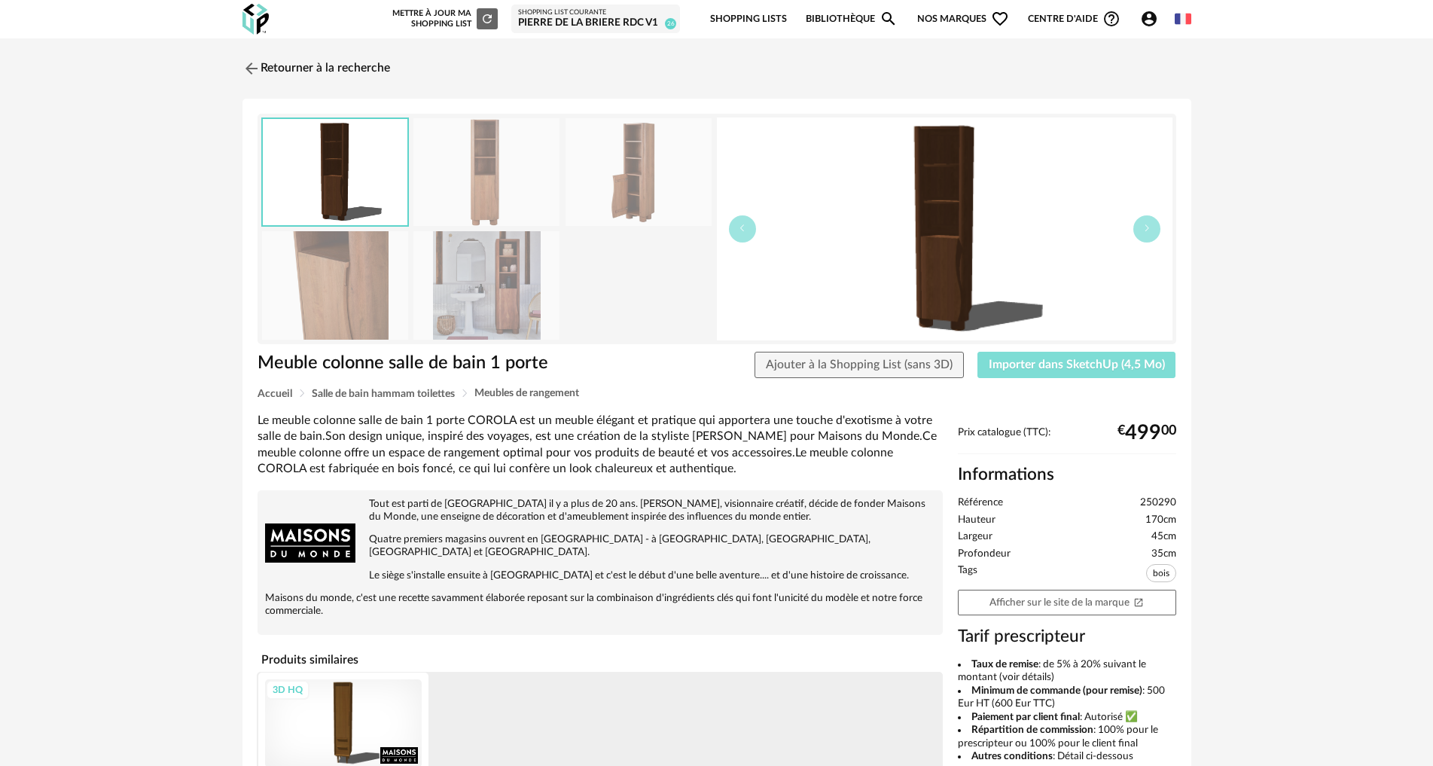
click at [1060, 369] on span "Importer dans SketchUp (4,5 Mo)" at bounding box center [1077, 365] width 176 height 12
click at [328, 73] on link "Retourner à la recherche" at bounding box center [313, 68] width 148 height 33
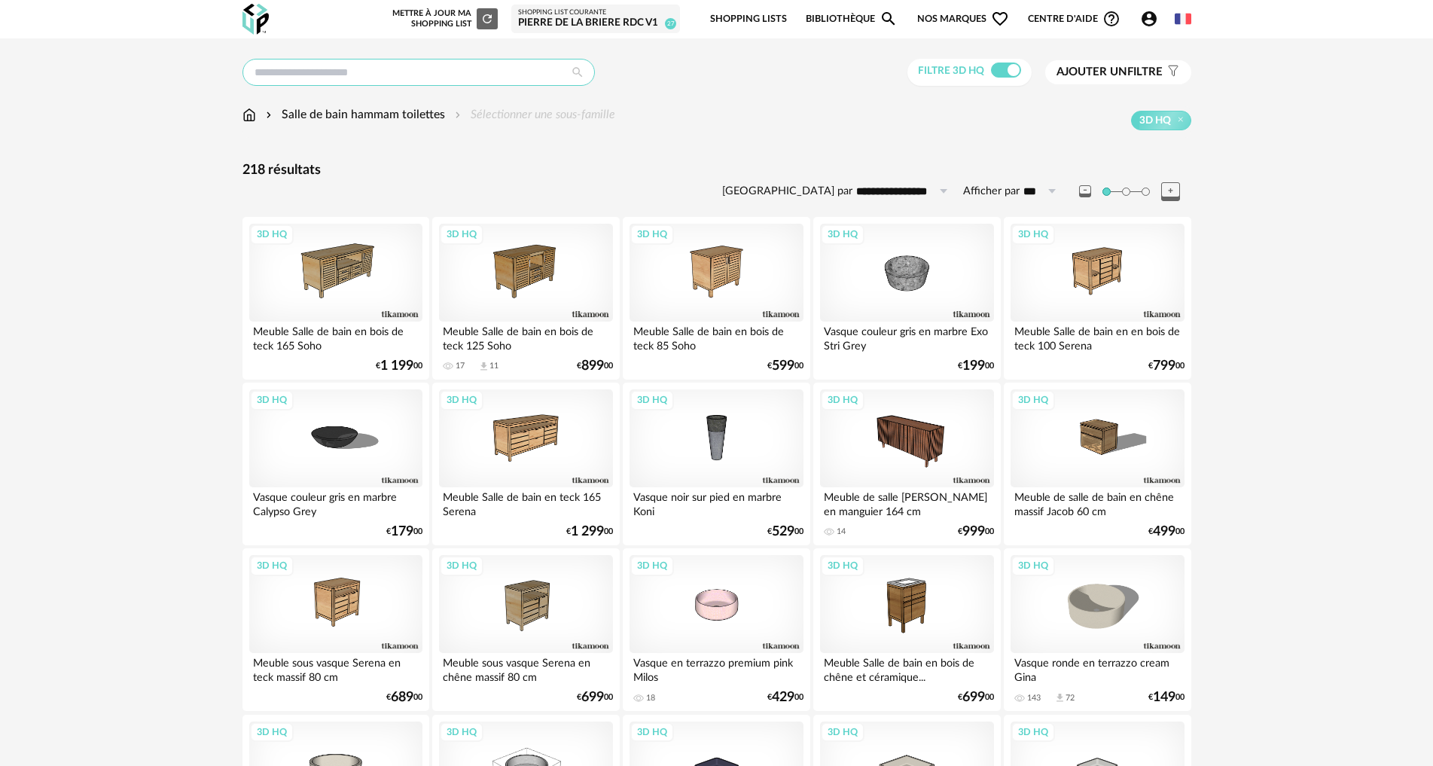
click at [344, 64] on input "text" at bounding box center [419, 72] width 352 height 27
type input "******"
type input "**********"
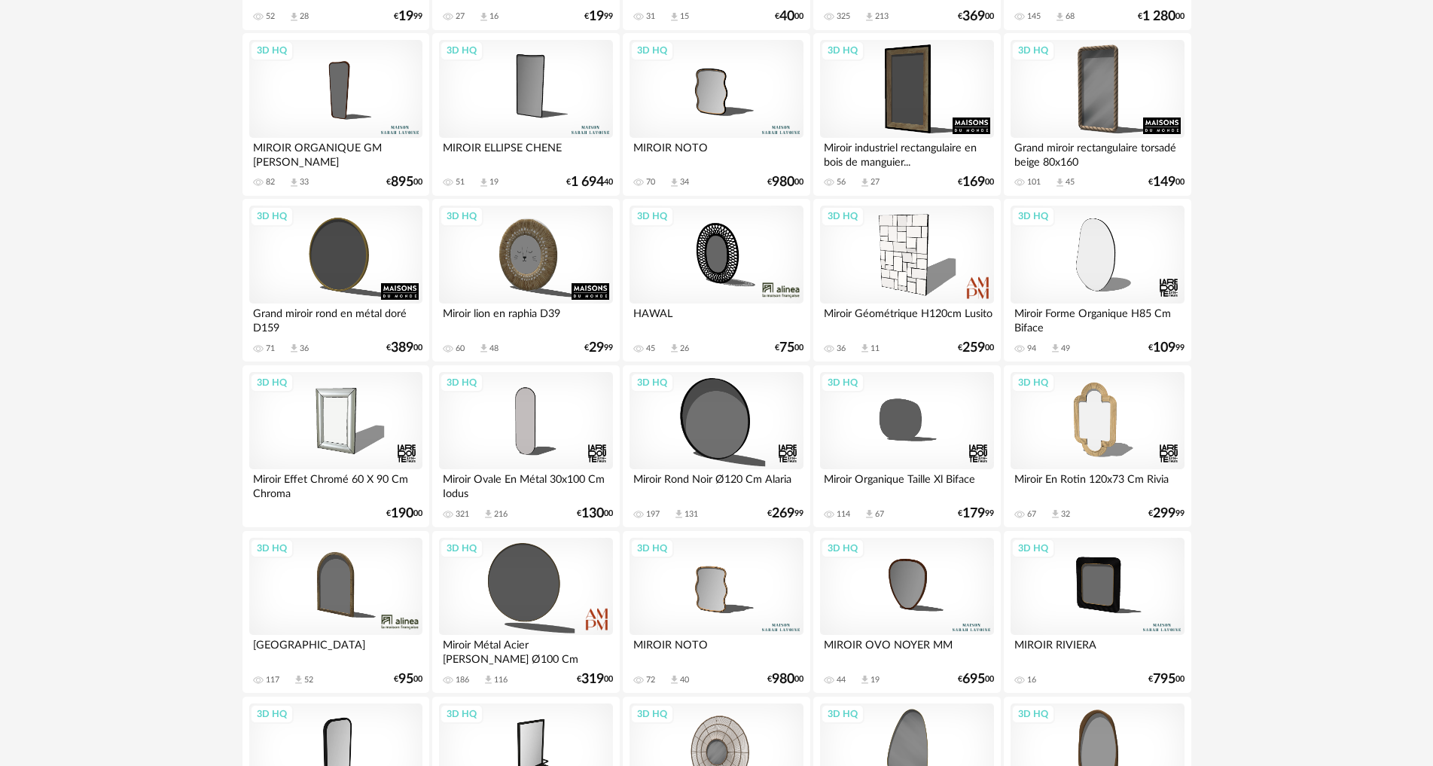
scroll to position [753, 0]
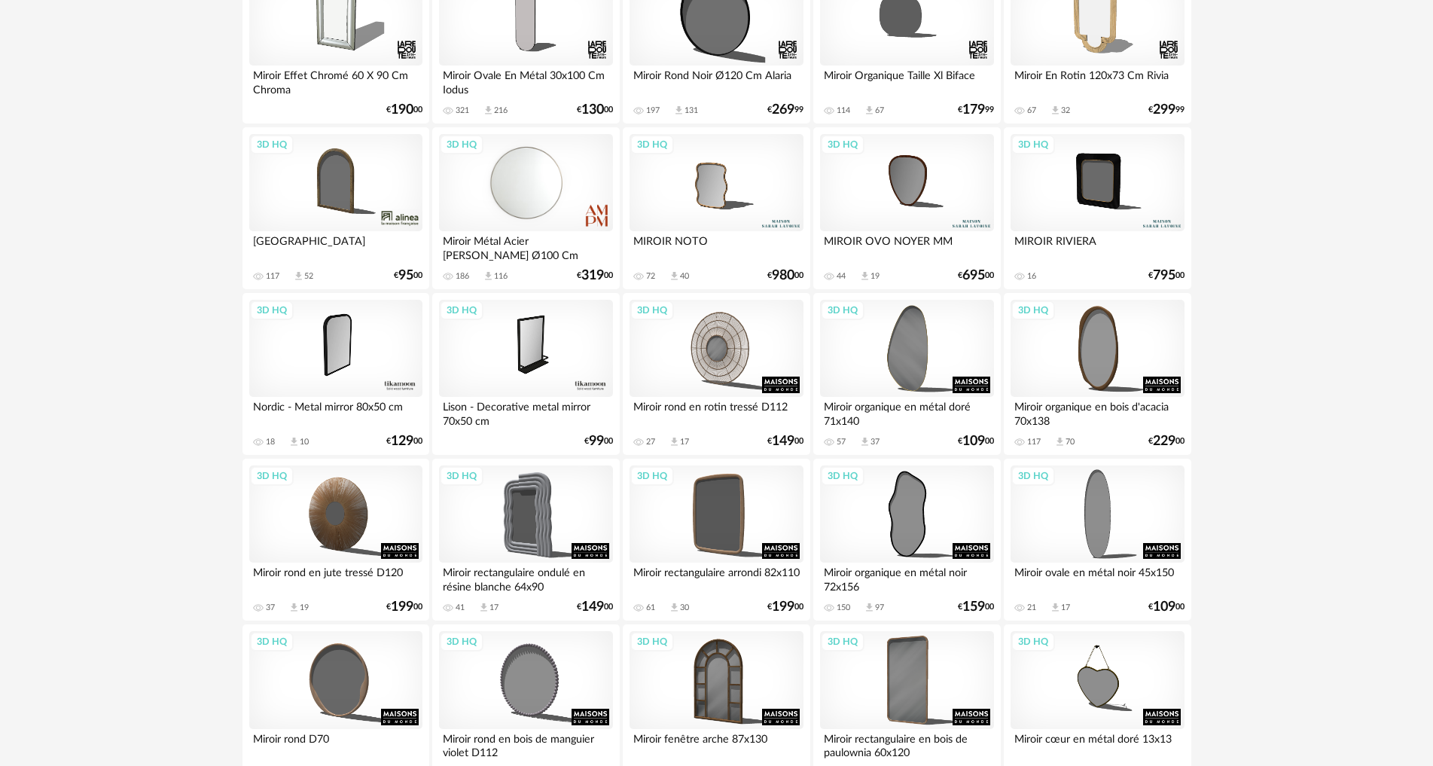
click at [514, 208] on div "3D HQ" at bounding box center [525, 183] width 173 height 98
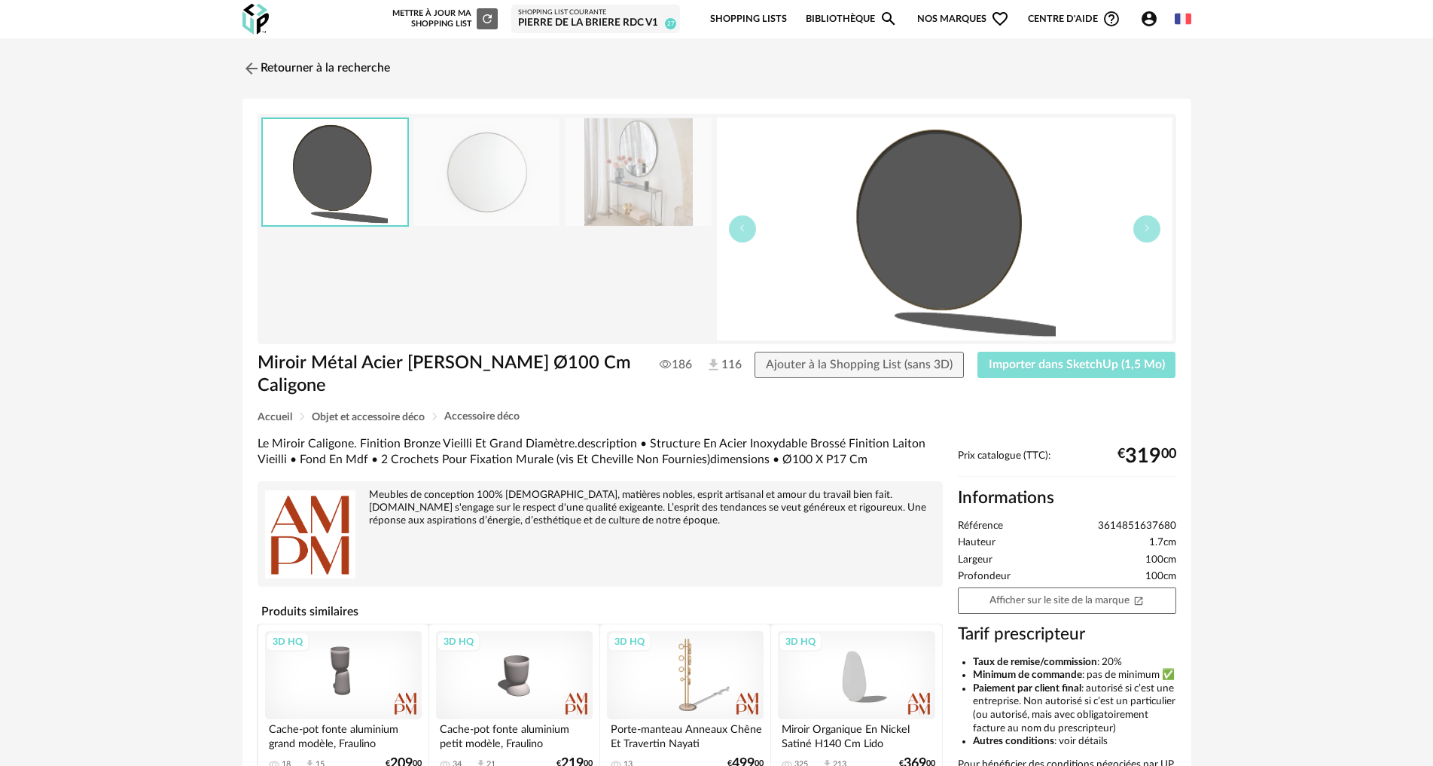
click at [1028, 368] on span "Importer dans SketchUp (1,5 Mo)" at bounding box center [1077, 365] width 176 height 12
click at [282, 66] on link "Retourner à la recherche" at bounding box center [313, 68] width 148 height 33
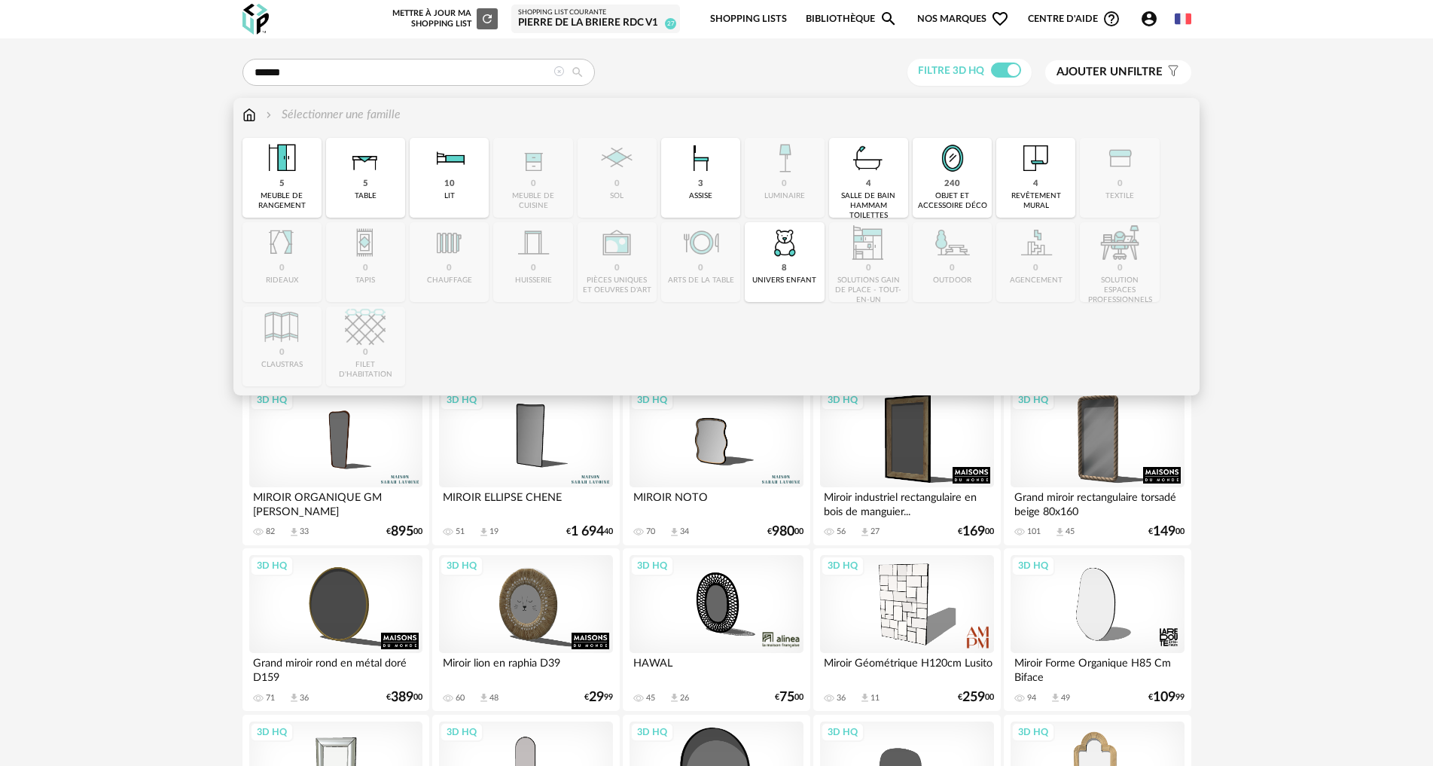
click at [251, 114] on img at bounding box center [250, 114] width 14 height 17
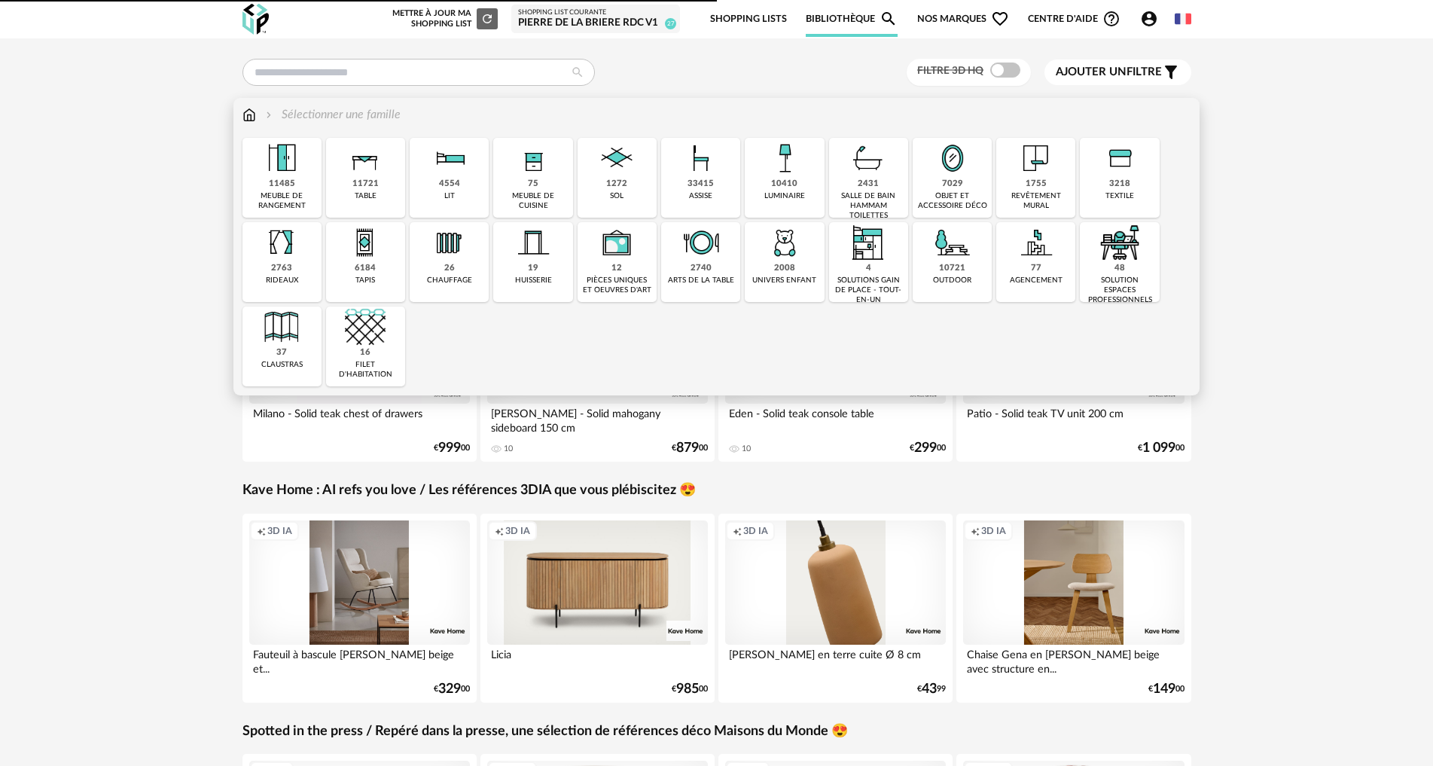
click at [875, 185] on div "2431" at bounding box center [868, 184] width 21 height 11
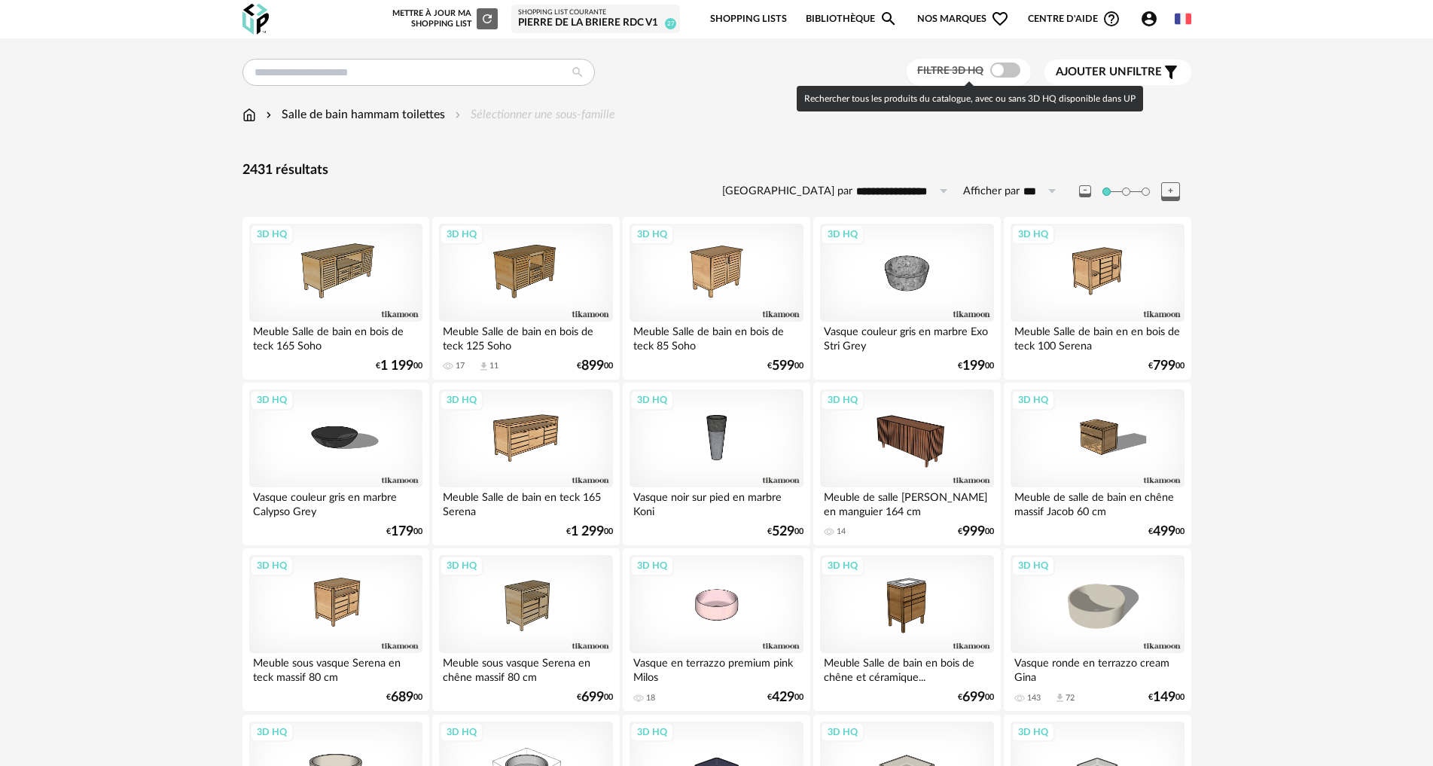
click at [1006, 71] on span at bounding box center [1005, 70] width 30 height 15
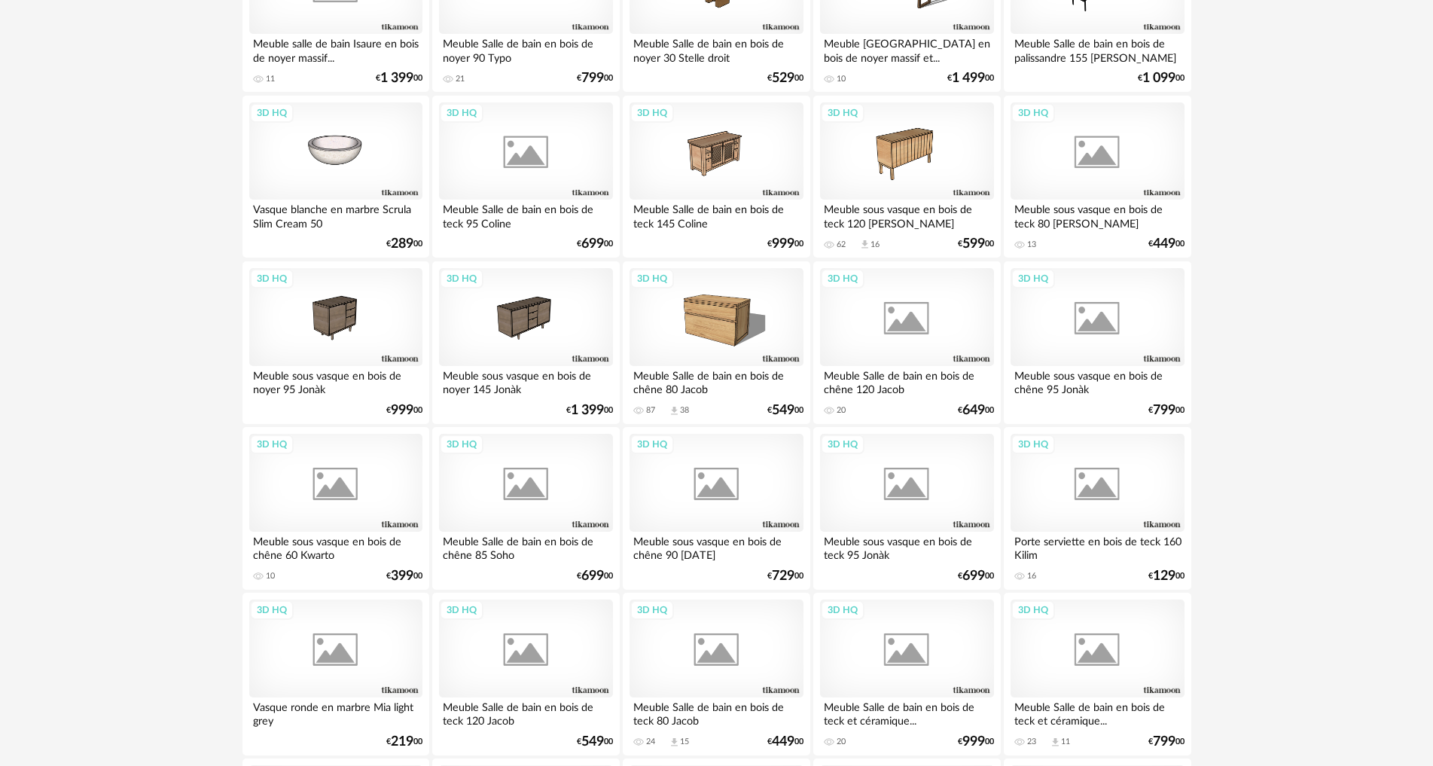
scroll to position [1130, 0]
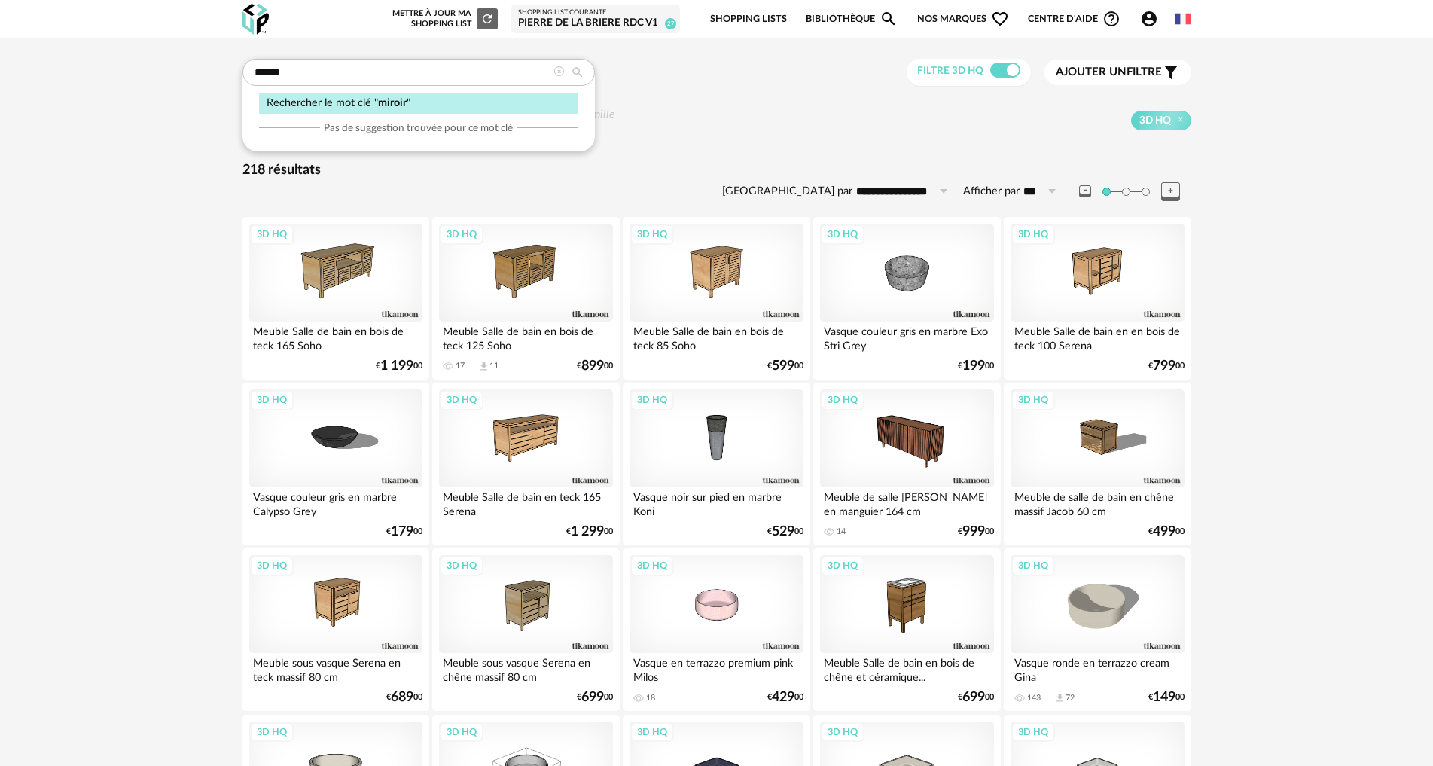
type input "******"
type input "**********"
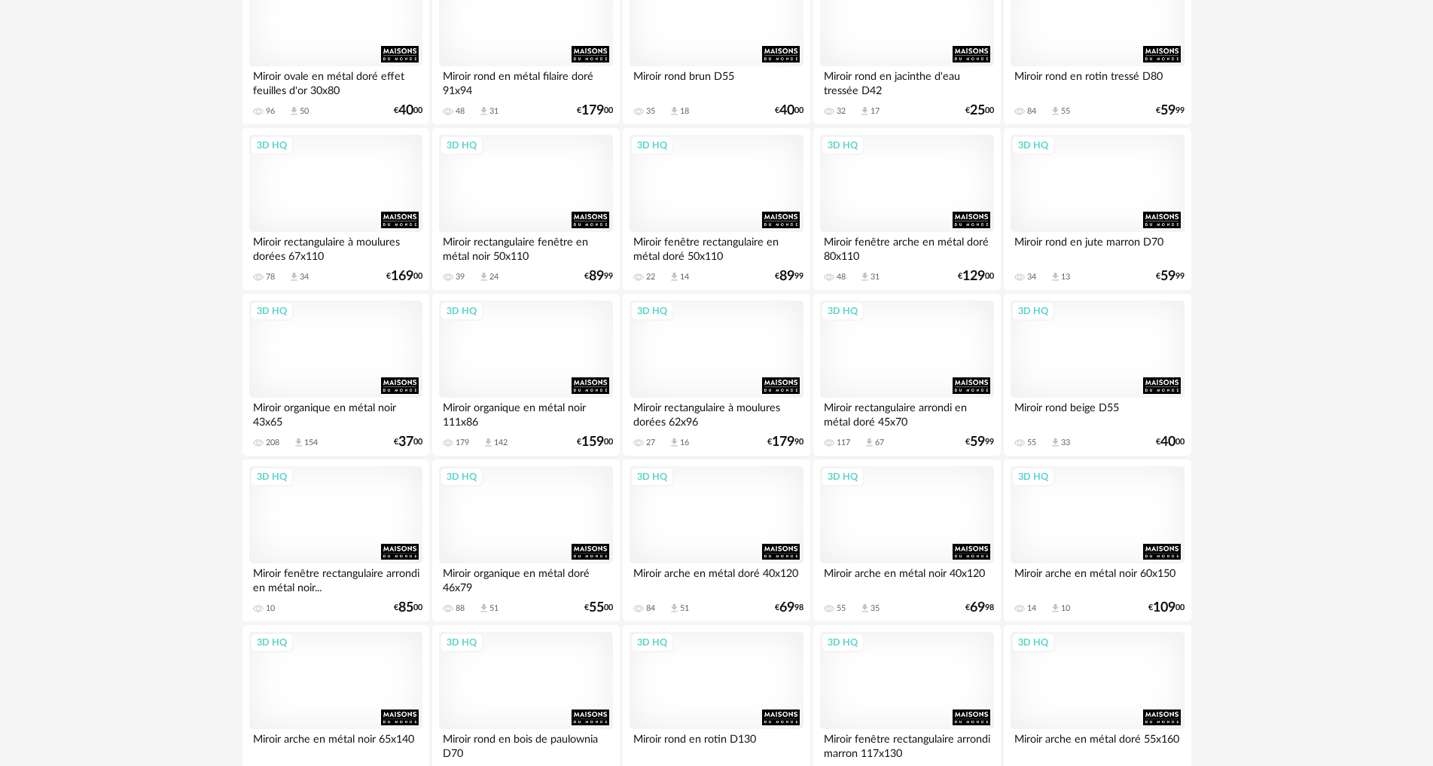
scroll to position [2486, 0]
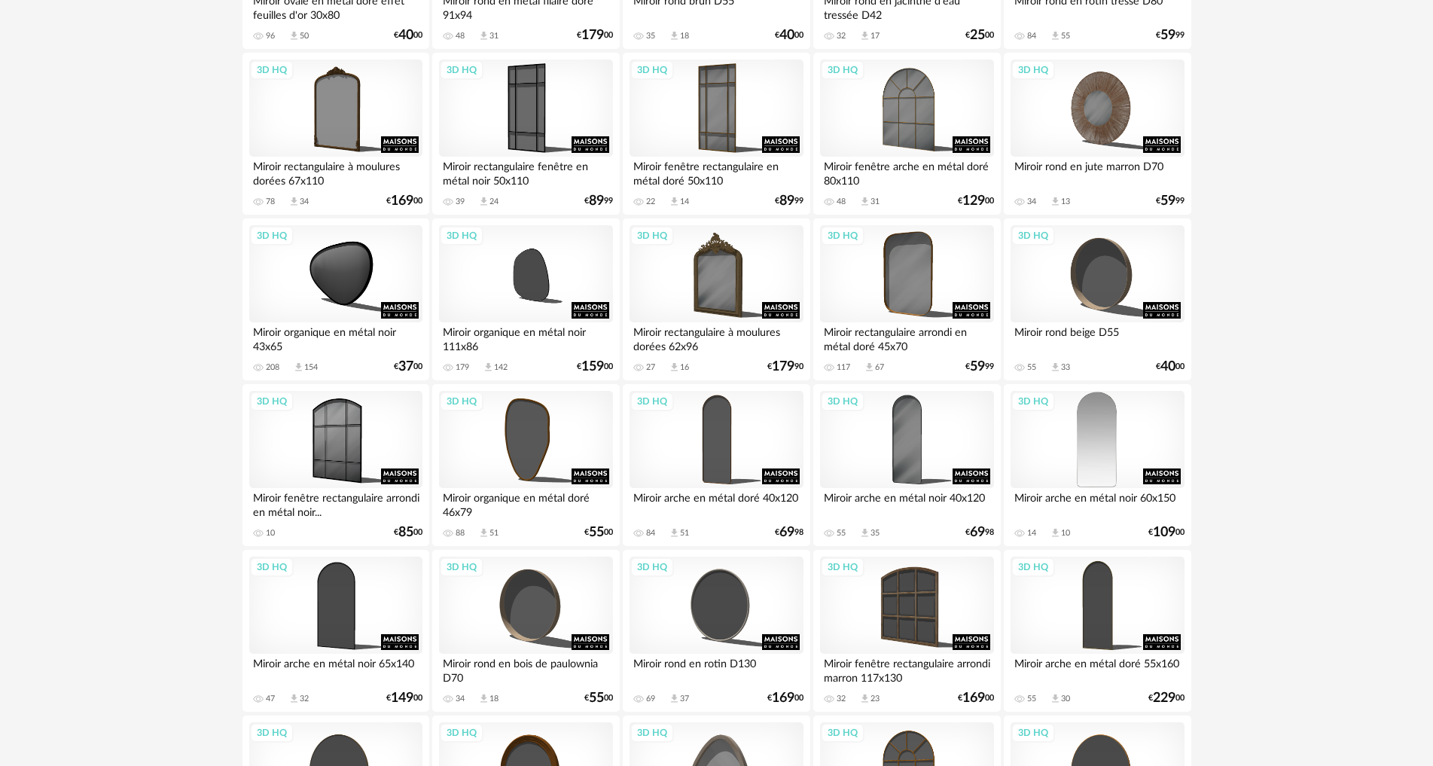
click at [1107, 445] on div "3D HQ" at bounding box center [1097, 440] width 173 height 98
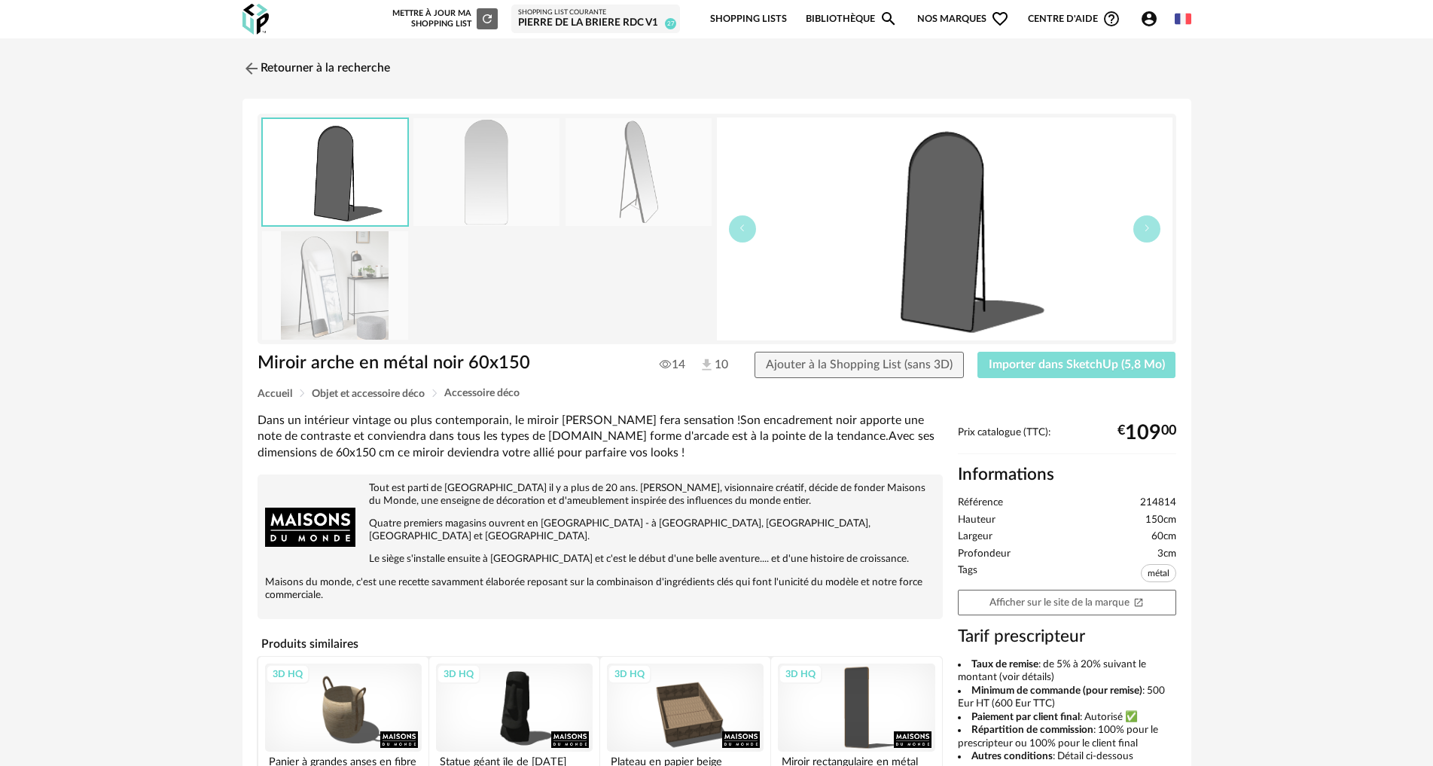
click at [1036, 362] on span "Importer dans SketchUp (5,8 Mo)" at bounding box center [1077, 365] width 176 height 12
drag, startPoint x: 321, startPoint y: 72, endPoint x: 330, endPoint y: 84, distance: 14.5
click at [323, 74] on link "Retourner à la recherche" at bounding box center [313, 68] width 148 height 33
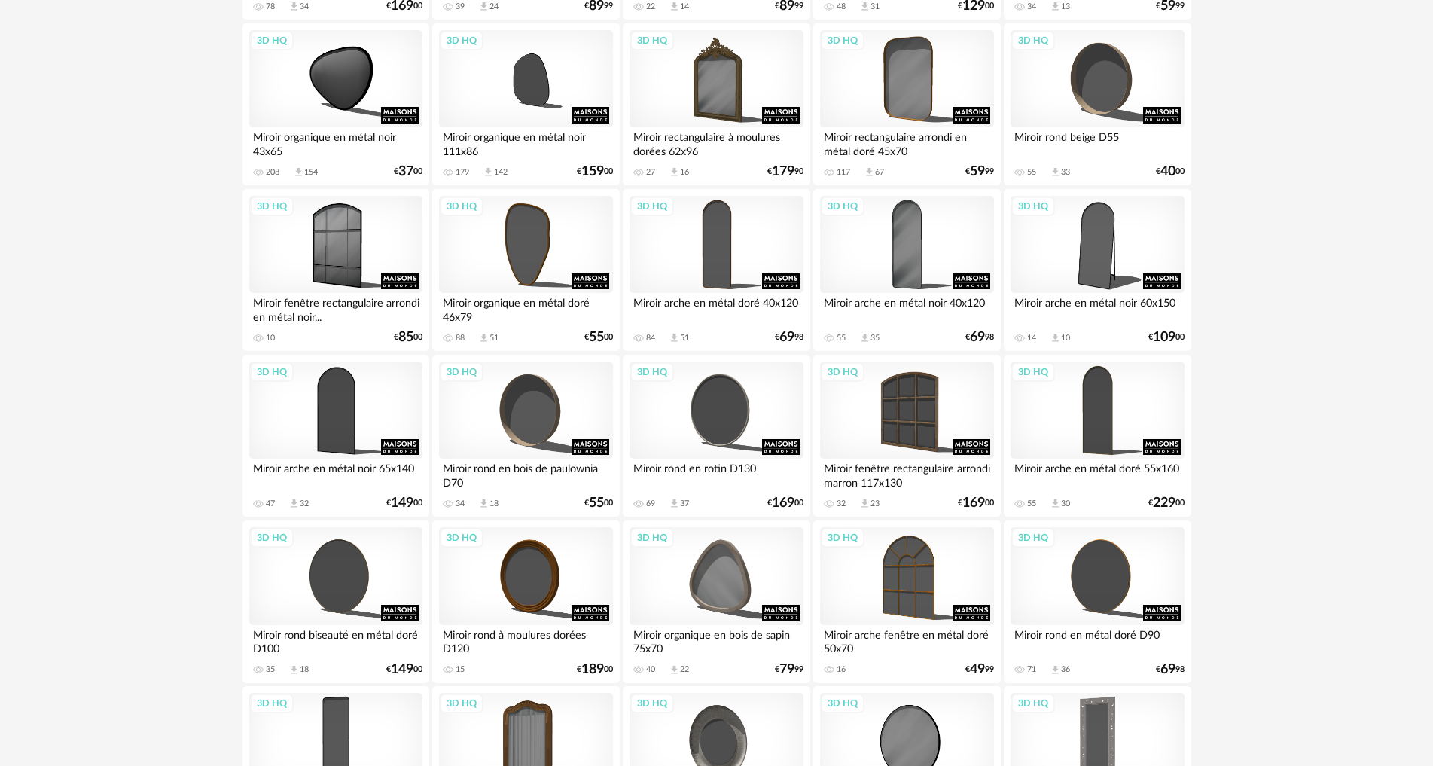
scroll to position [2711, 0]
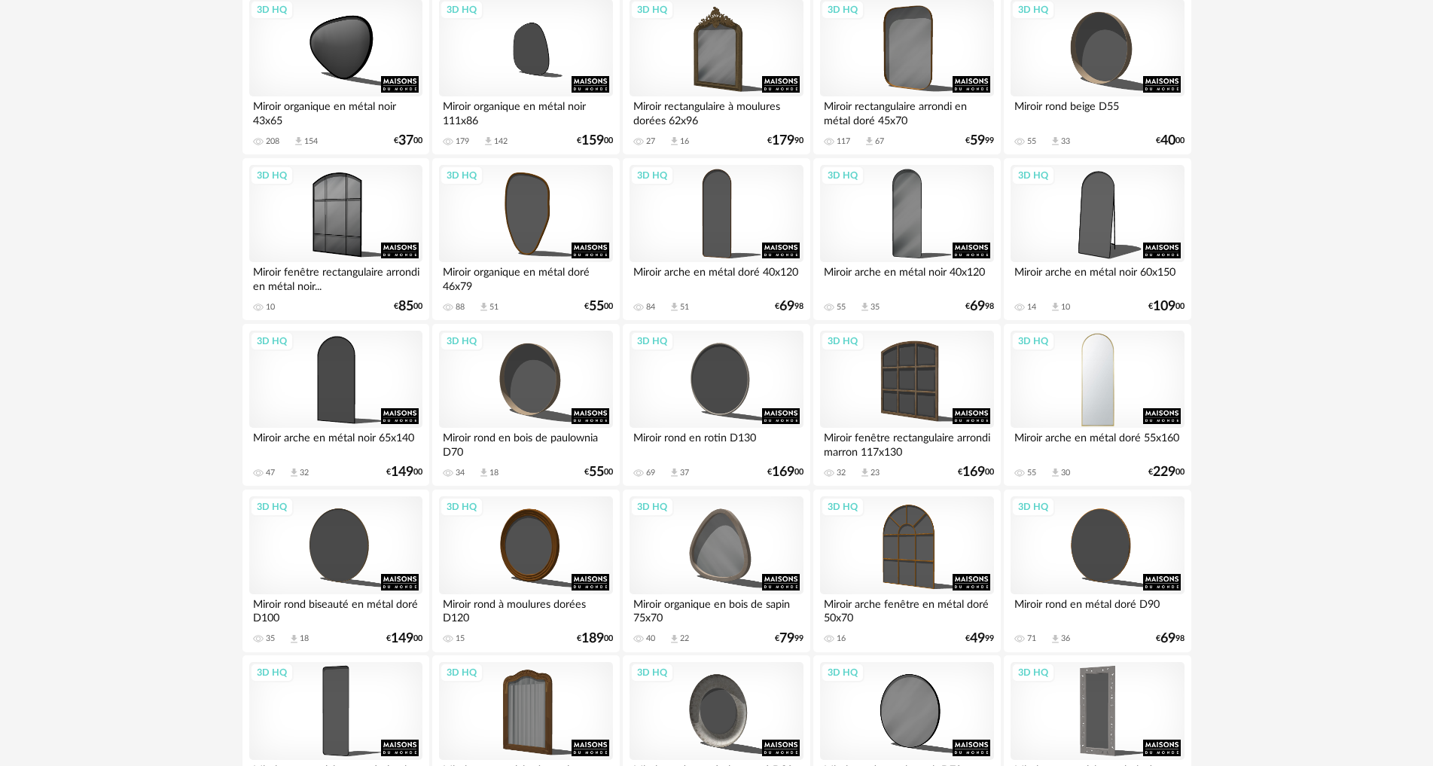
click at [1112, 385] on div "3D HQ" at bounding box center [1097, 380] width 173 height 98
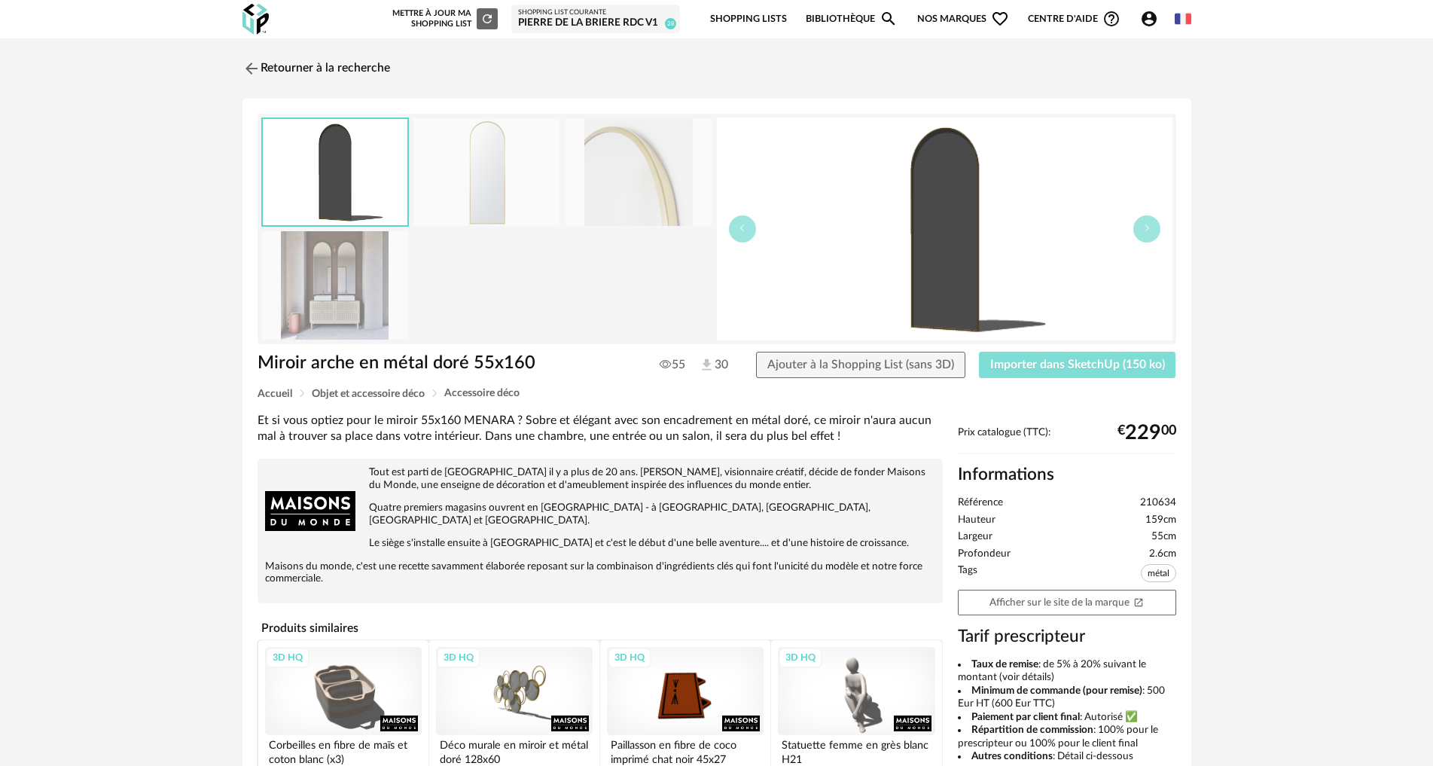
click at [1063, 374] on button "Importer dans SketchUp (150 ko)" at bounding box center [1077, 365] width 197 height 27
click at [311, 61] on link "Retourner à la recherche" at bounding box center [313, 68] width 148 height 33
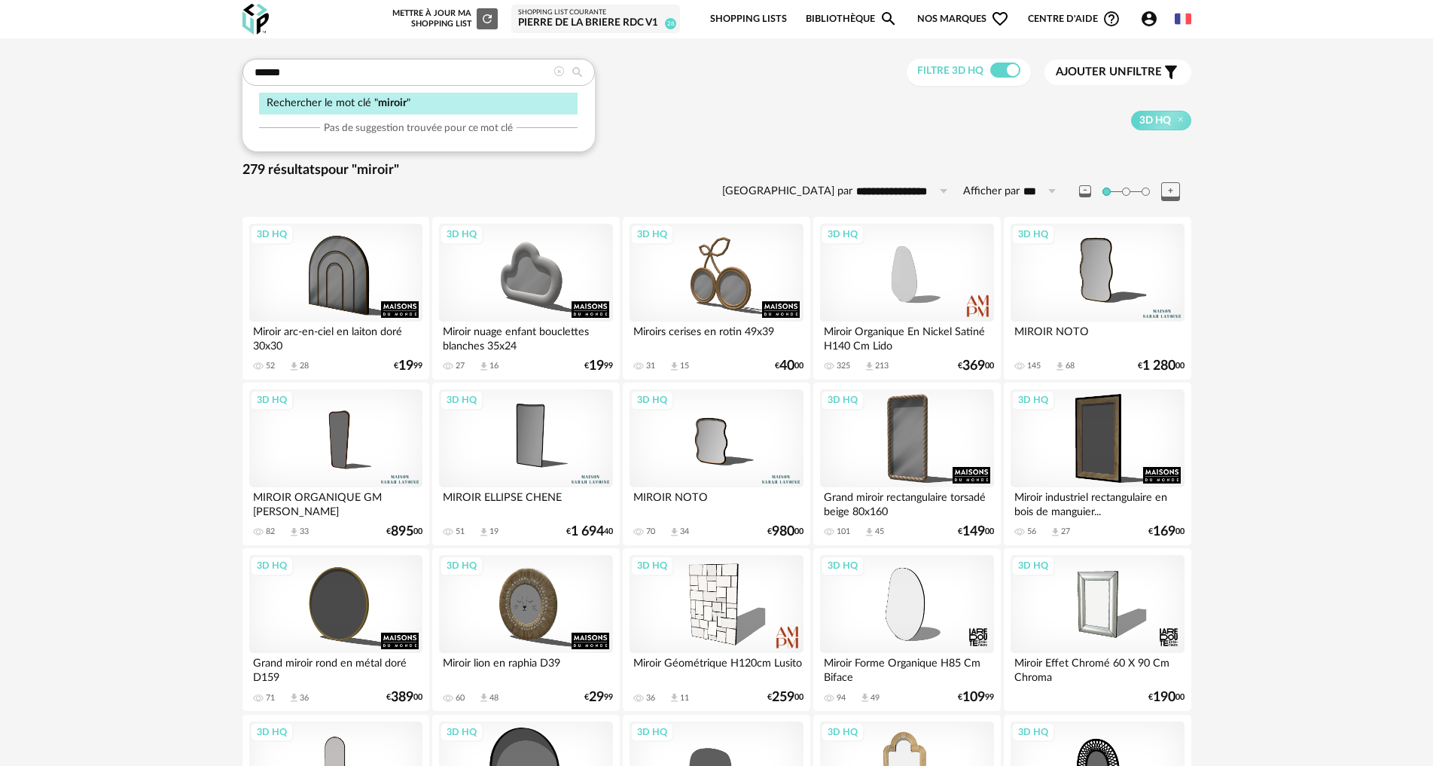
drag, startPoint x: 342, startPoint y: 74, endPoint x: 131, endPoint y: 50, distance: 212.3
type input "*********"
type input "**********"
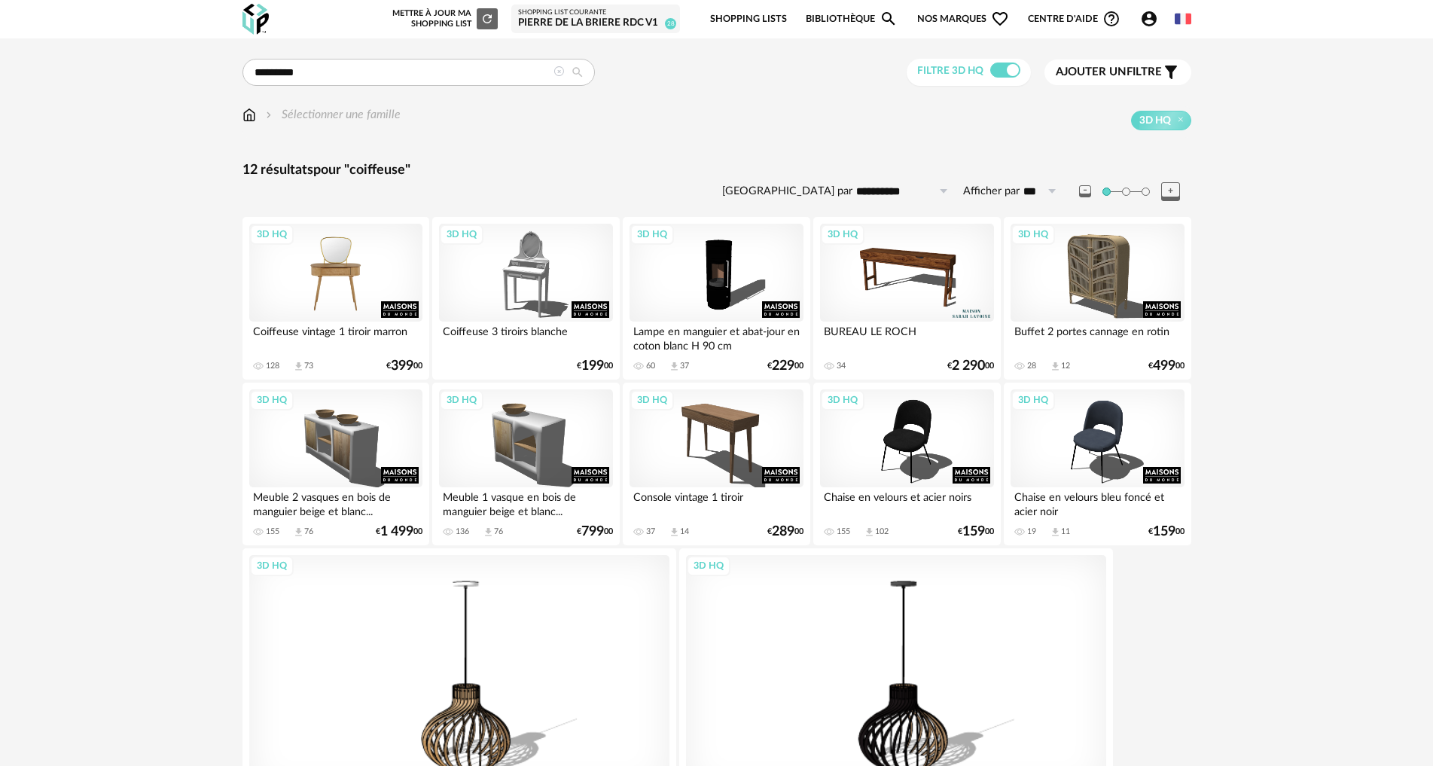
click at [345, 267] on div "3D HQ" at bounding box center [335, 273] width 173 height 98
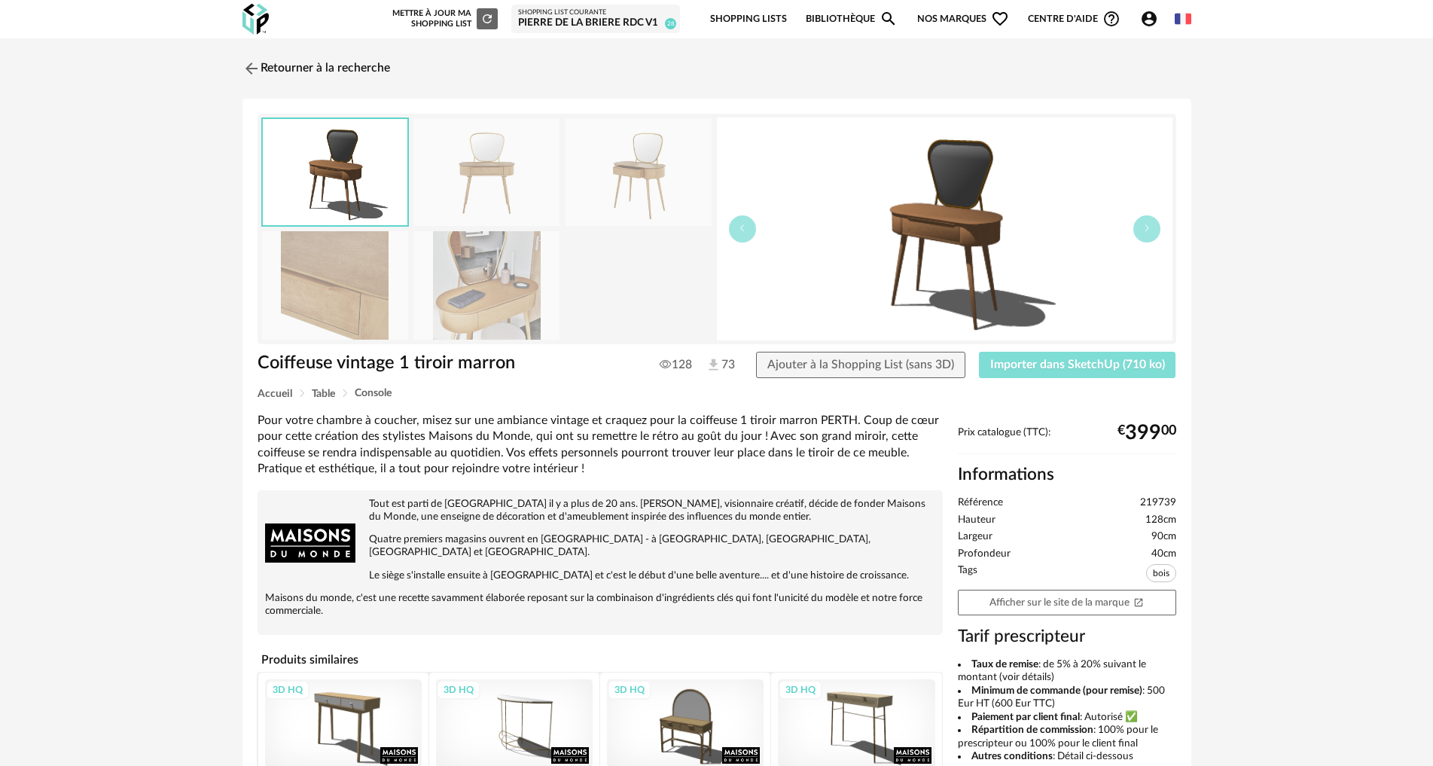
click at [1039, 369] on span "Importer dans SketchUp (710 ko)" at bounding box center [1077, 365] width 175 height 12
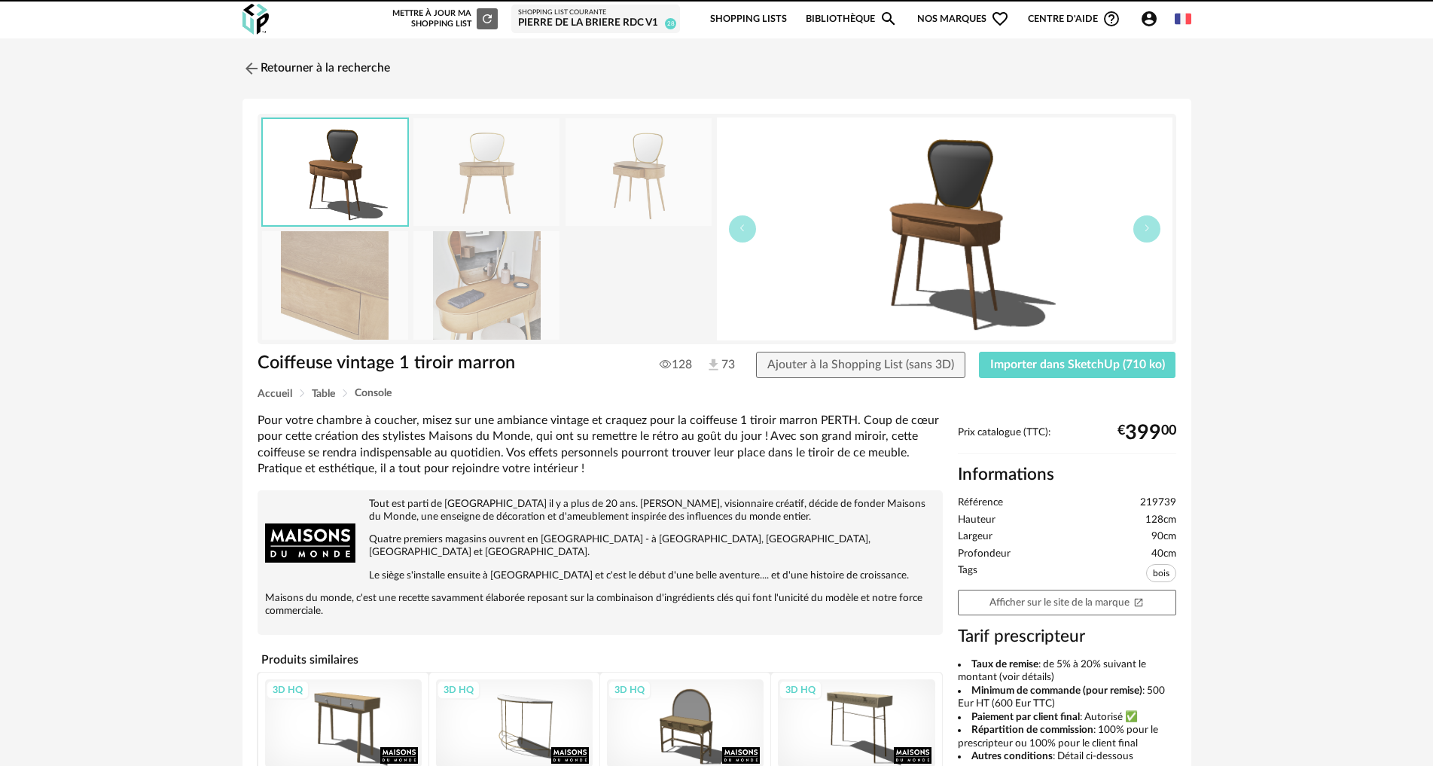
scroll to position [285, 0]
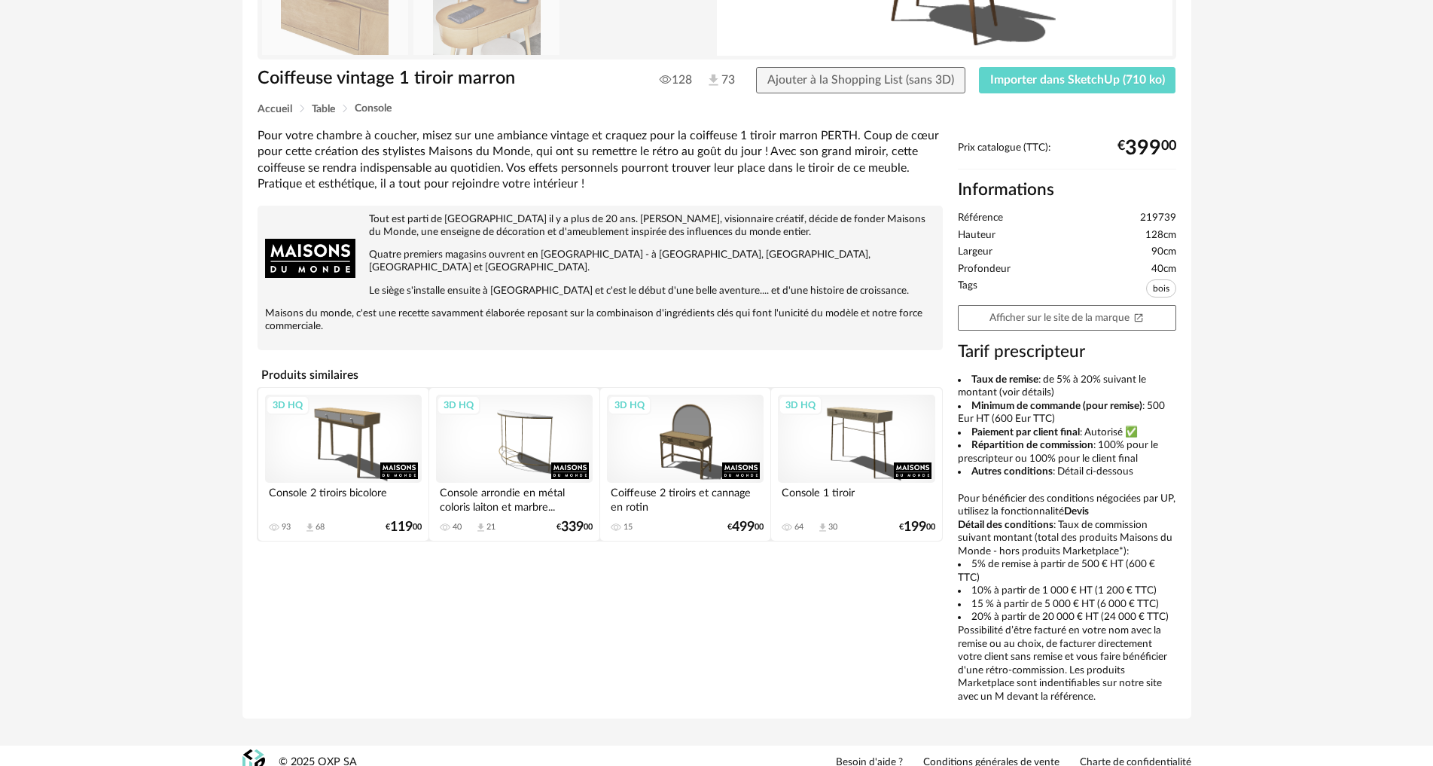
click at [877, 438] on div "3D HQ" at bounding box center [856, 439] width 157 height 88
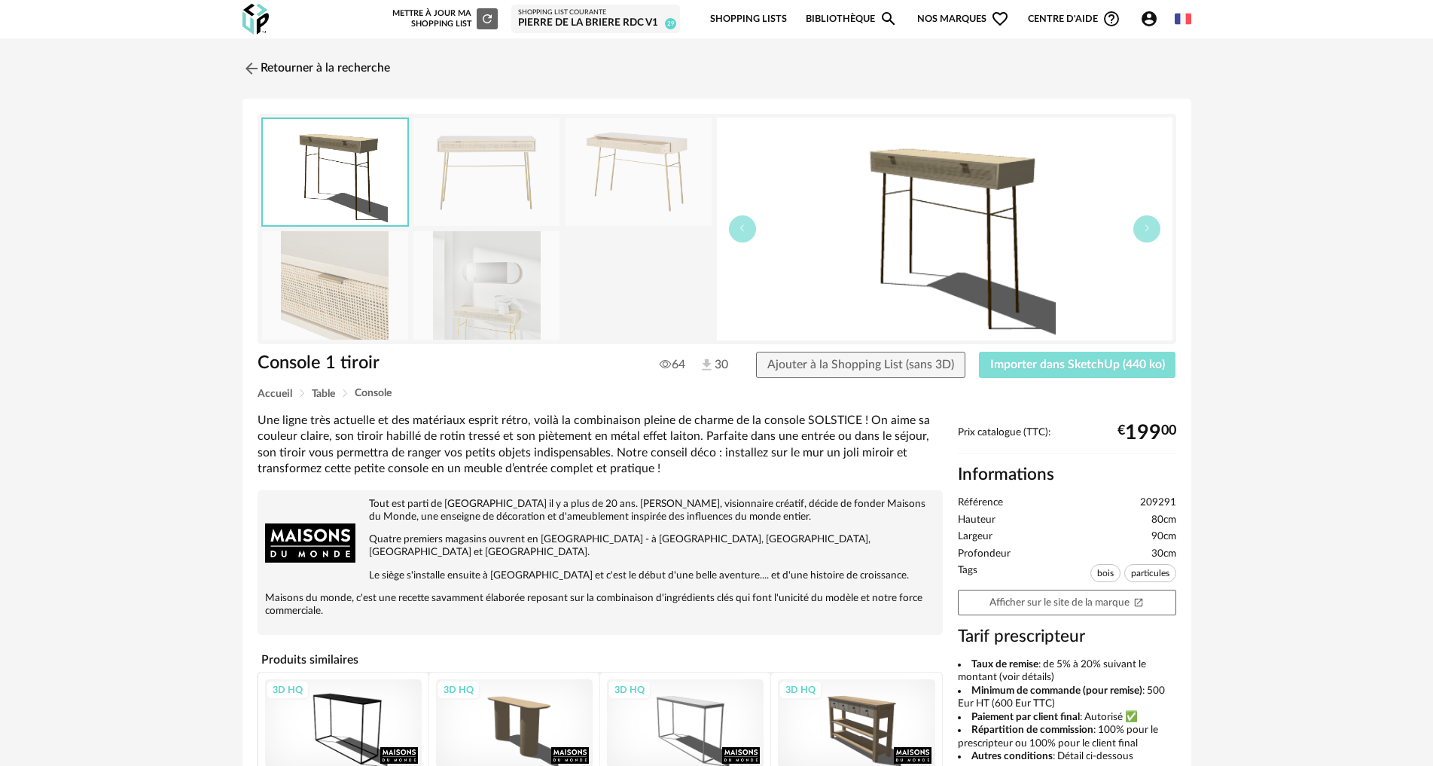
click at [1064, 370] on span "Importer dans SketchUp (440 ko)" at bounding box center [1077, 365] width 175 height 12
click at [295, 71] on link "Retourner à la recherche" at bounding box center [313, 68] width 148 height 33
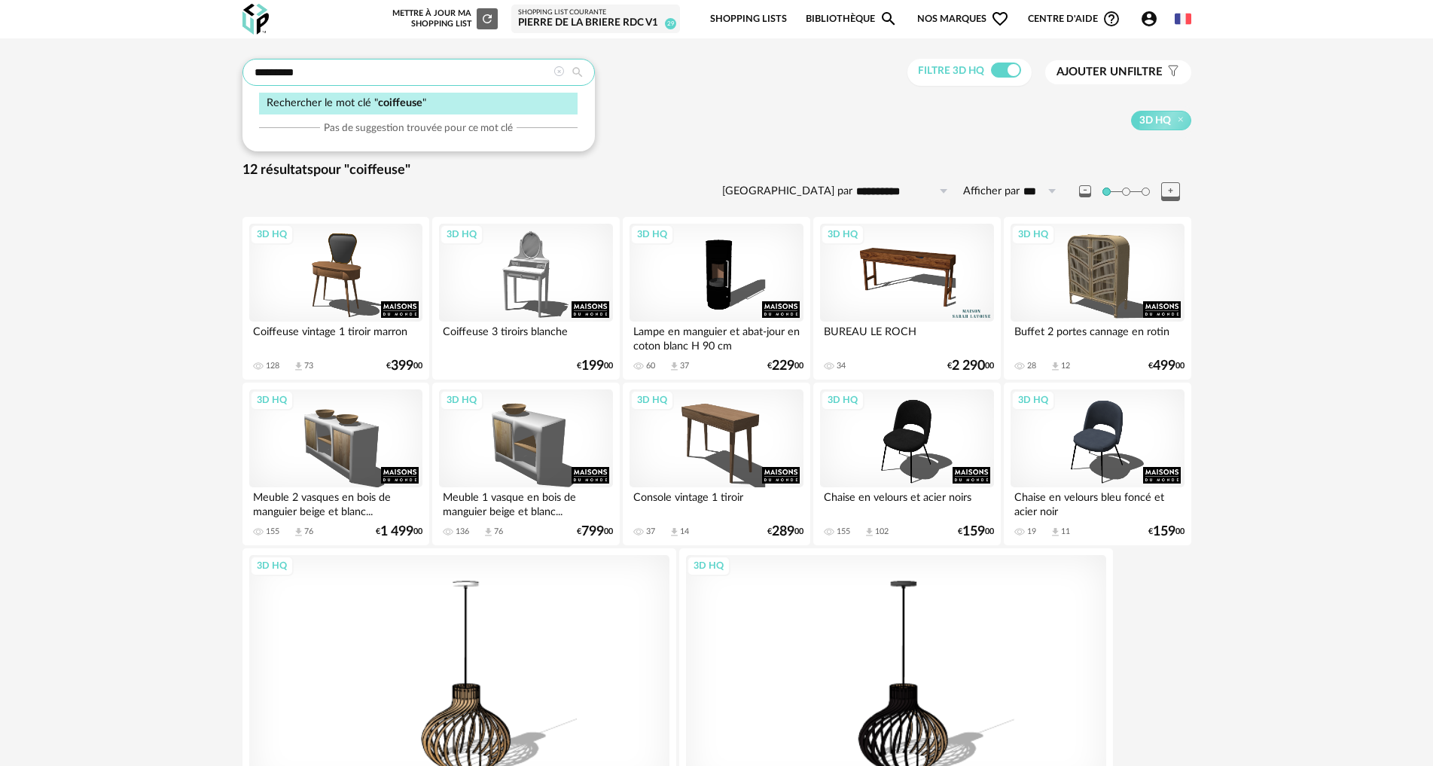
drag, startPoint x: 305, startPoint y: 74, endPoint x: 137, endPoint y: 56, distance: 168.9
click at [137, 56] on div "**********" at bounding box center [716, 459] width 1433 height 842
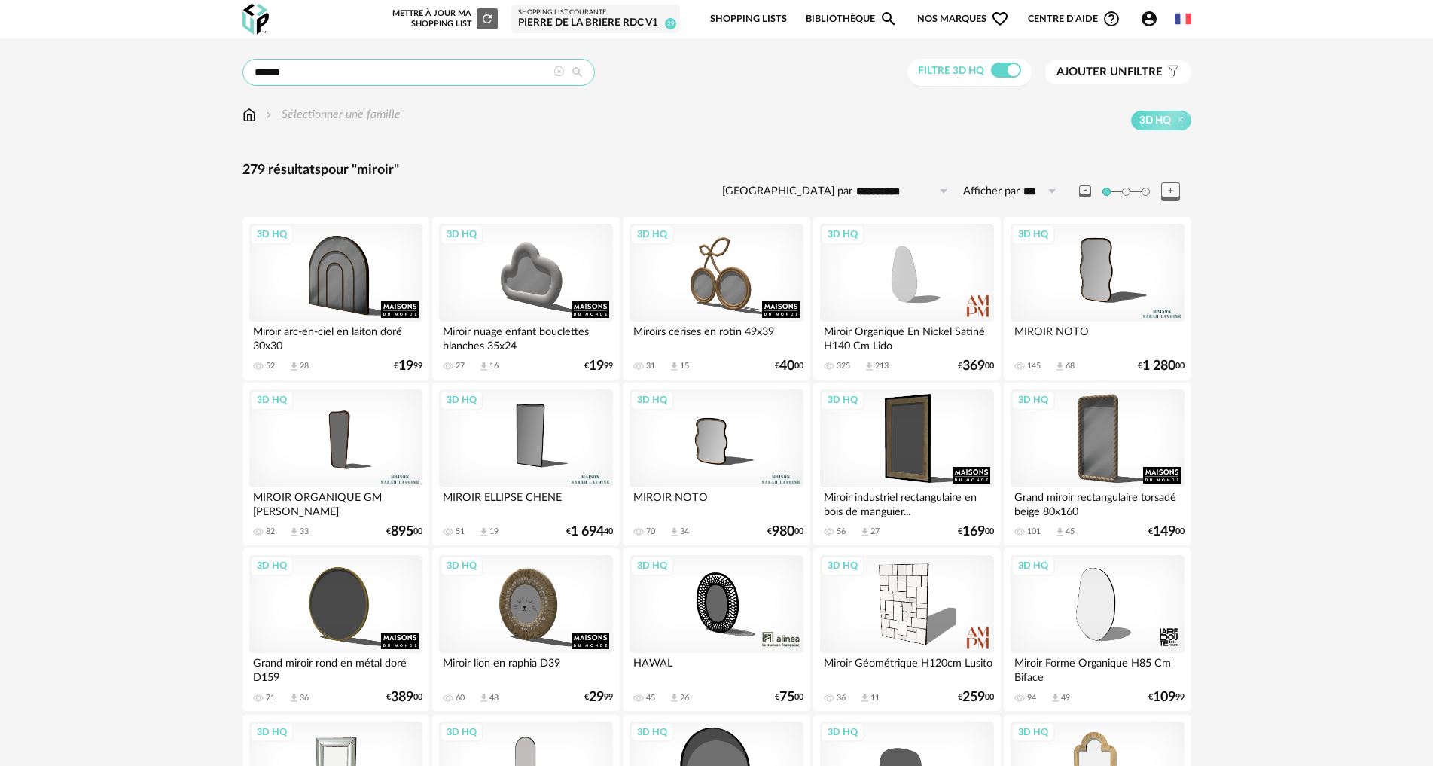
click at [346, 70] on input "******" at bounding box center [419, 72] width 352 height 27
type input "**********"
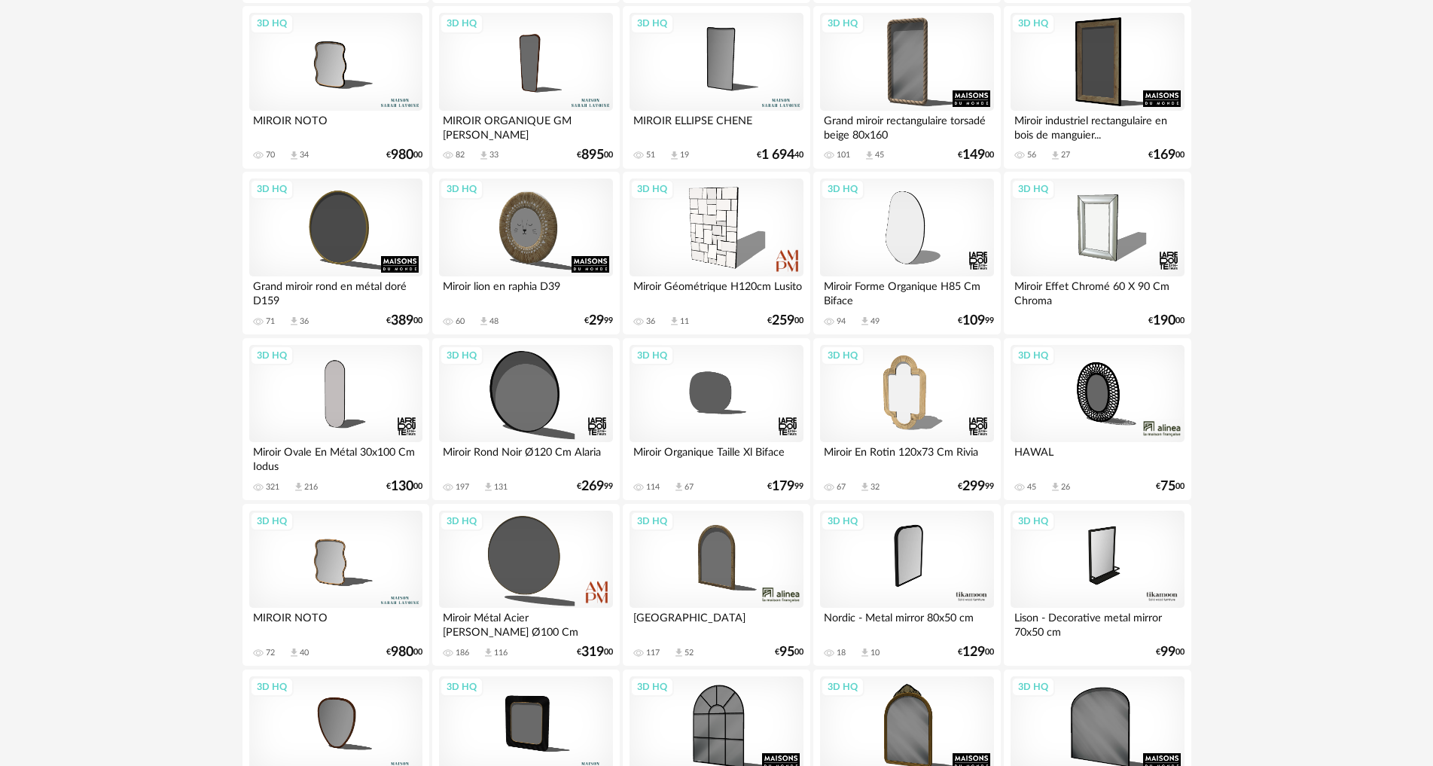
scroll to position [603, 0]
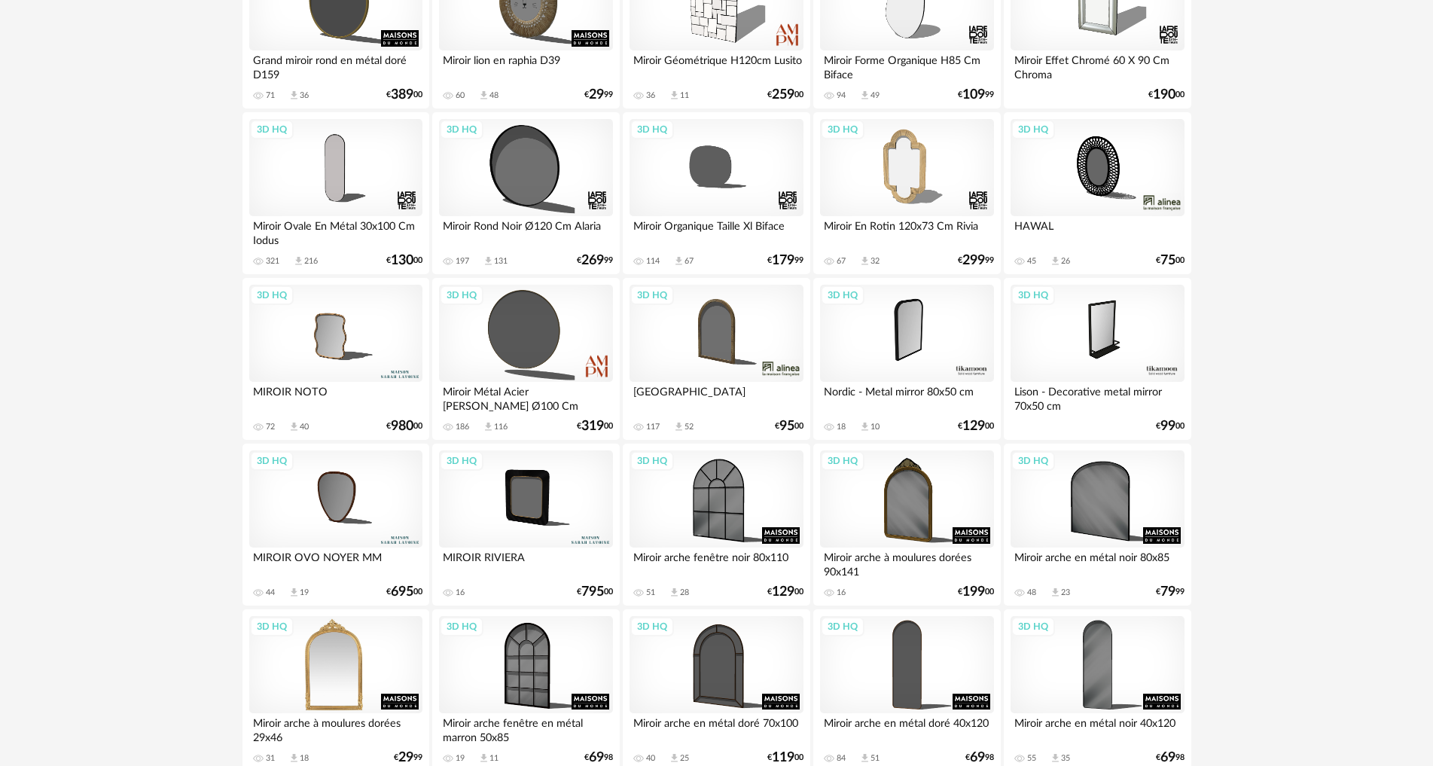
click at [370, 657] on div "3D HQ" at bounding box center [335, 665] width 173 height 98
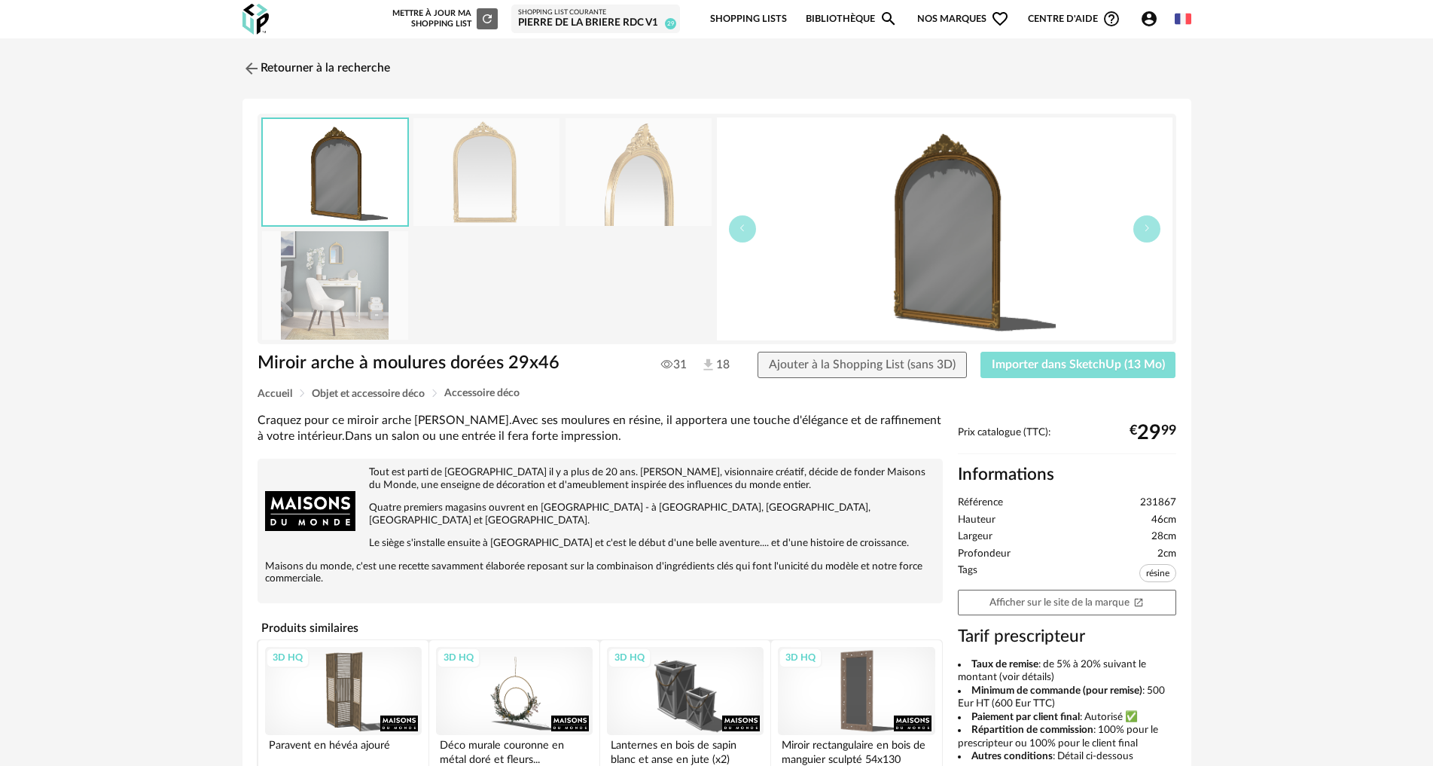
click at [1043, 363] on span "Importer dans SketchUp (13 Mo)" at bounding box center [1078, 365] width 173 height 12
click at [266, 63] on link "Retourner à la recherche" at bounding box center [313, 68] width 148 height 33
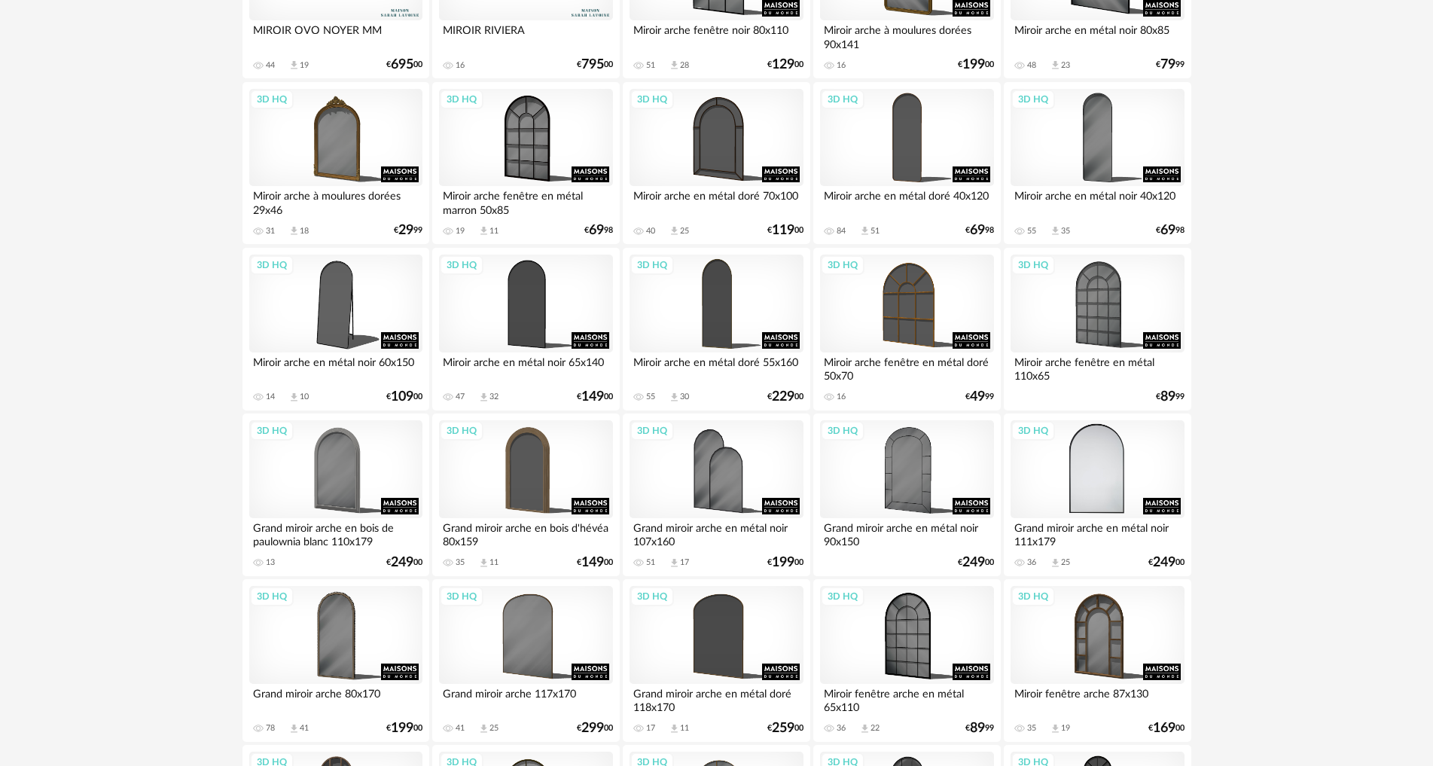
scroll to position [1431, 0]
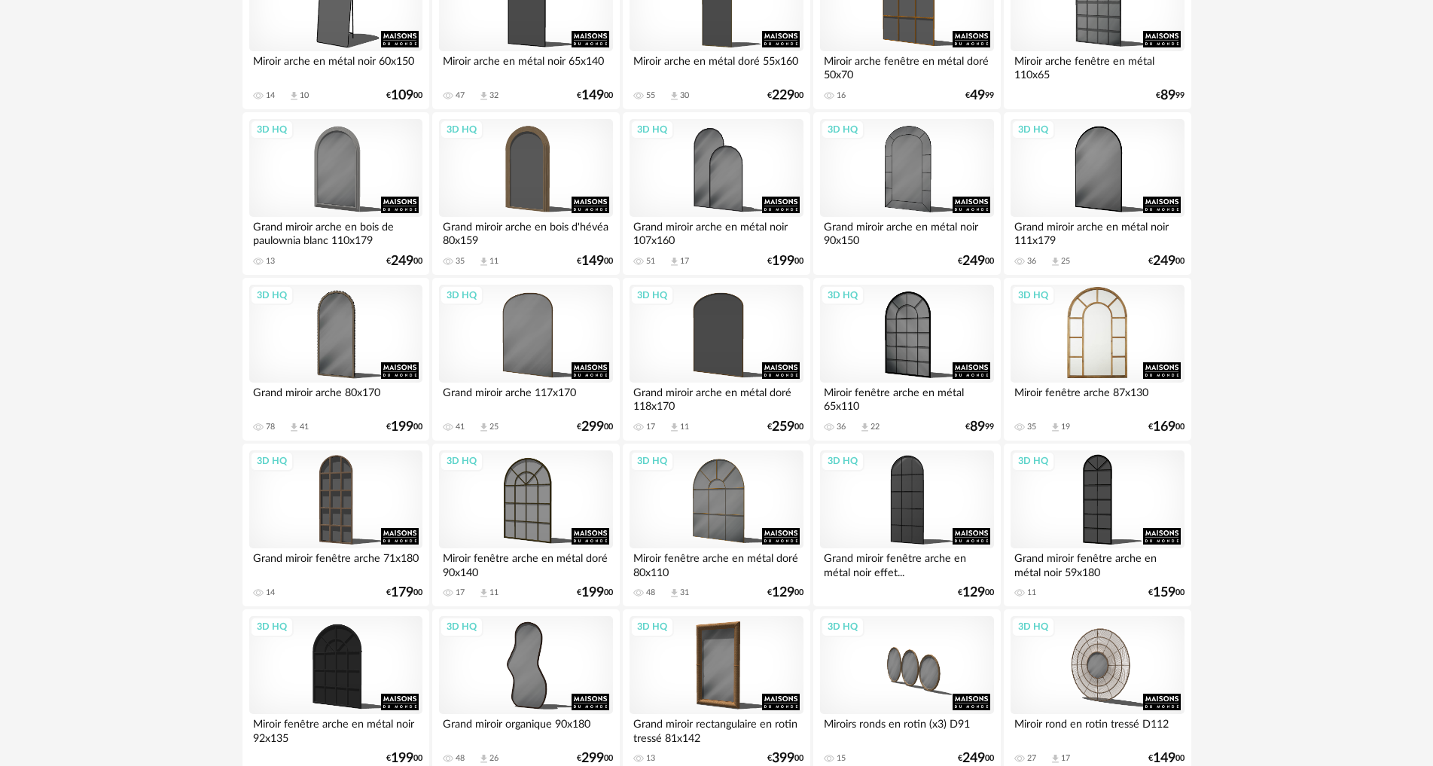
click at [1115, 321] on div "3D HQ" at bounding box center [1097, 334] width 173 height 98
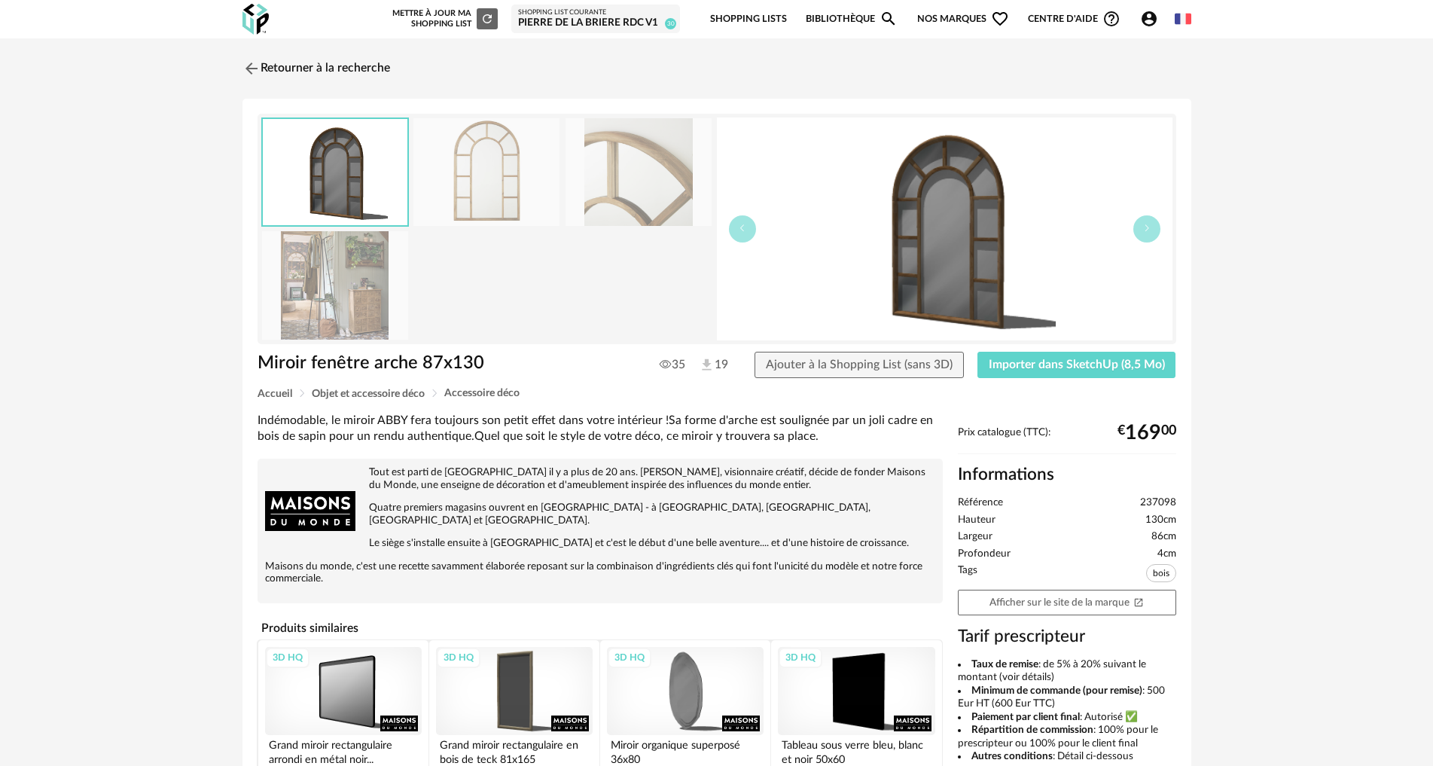
click at [319, 267] on img at bounding box center [335, 285] width 146 height 108
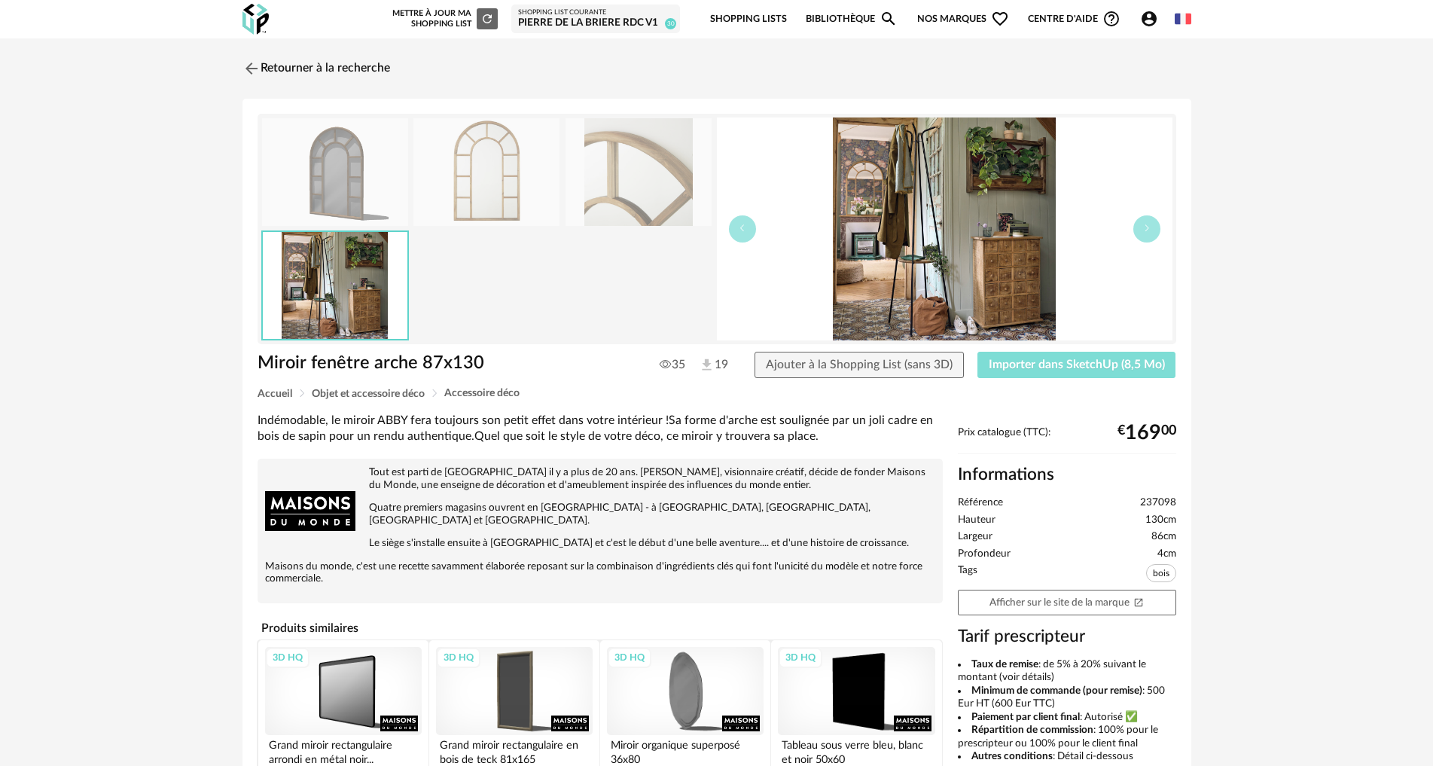
click at [1113, 366] on span "Importer dans SketchUp (8,5 Mo)" at bounding box center [1077, 365] width 176 height 12
click at [276, 68] on link "Retourner à la recherche" at bounding box center [313, 68] width 148 height 33
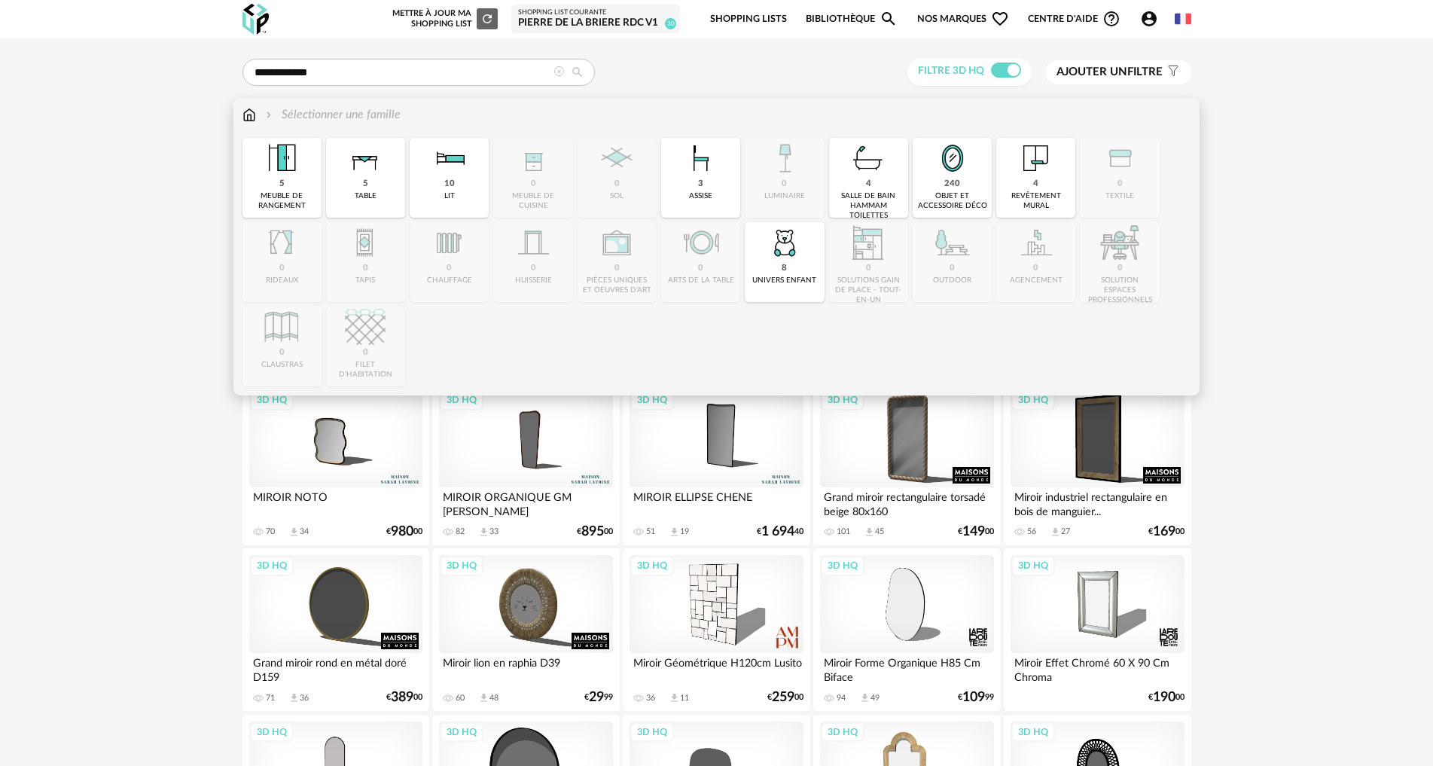
click at [250, 112] on img at bounding box center [250, 114] width 14 height 17
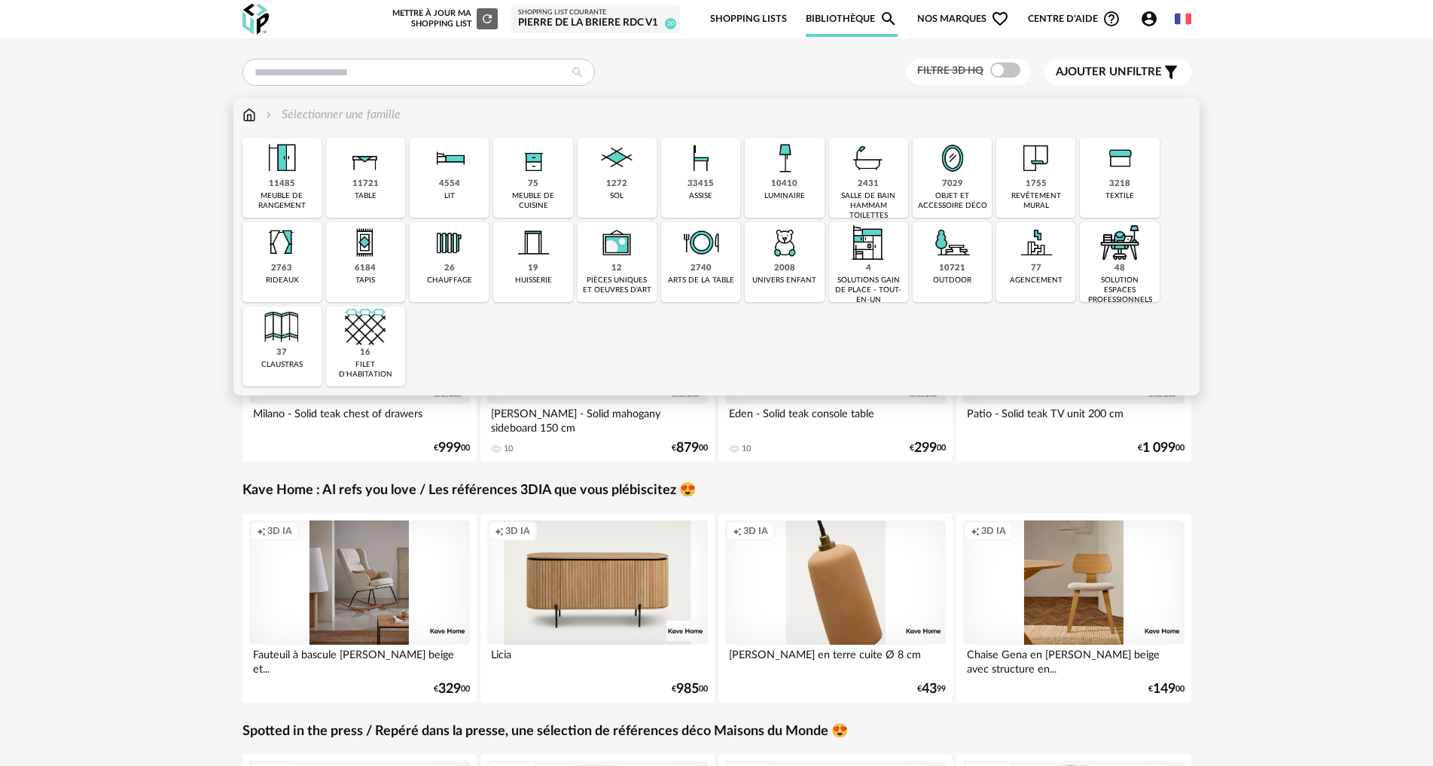
click at [712, 179] on div "33415" at bounding box center [701, 184] width 26 height 11
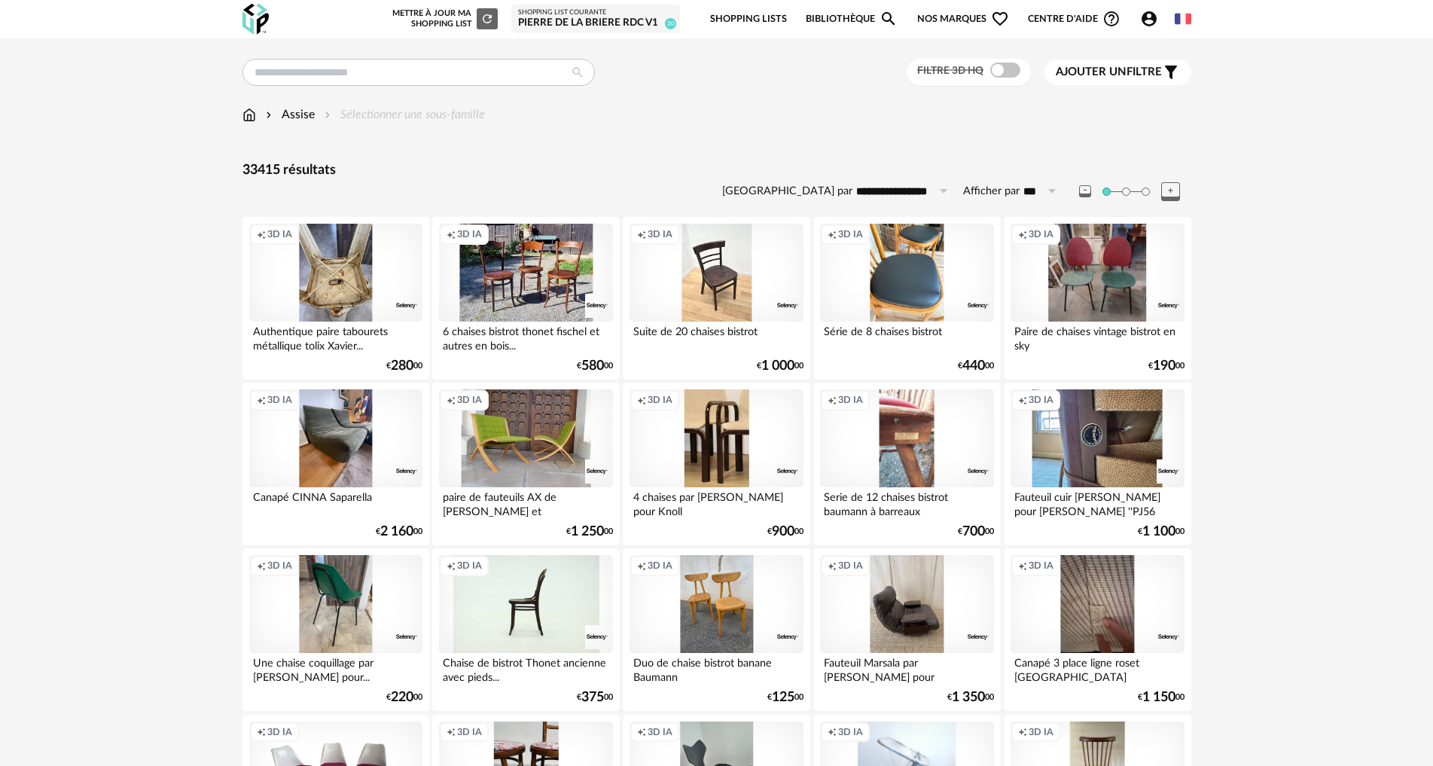
click at [998, 73] on span at bounding box center [1005, 70] width 30 height 15
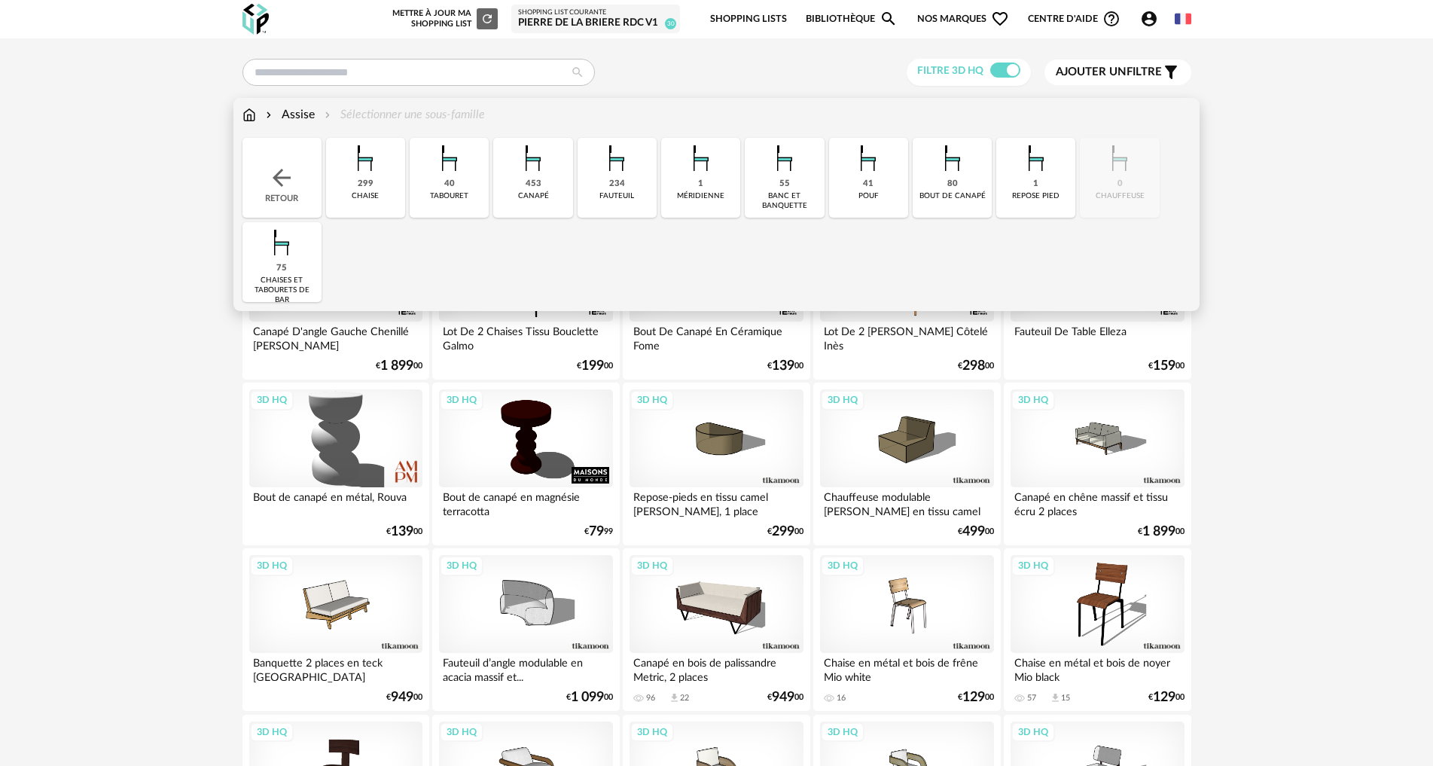
click at [620, 176] on img at bounding box center [617, 158] width 41 height 41
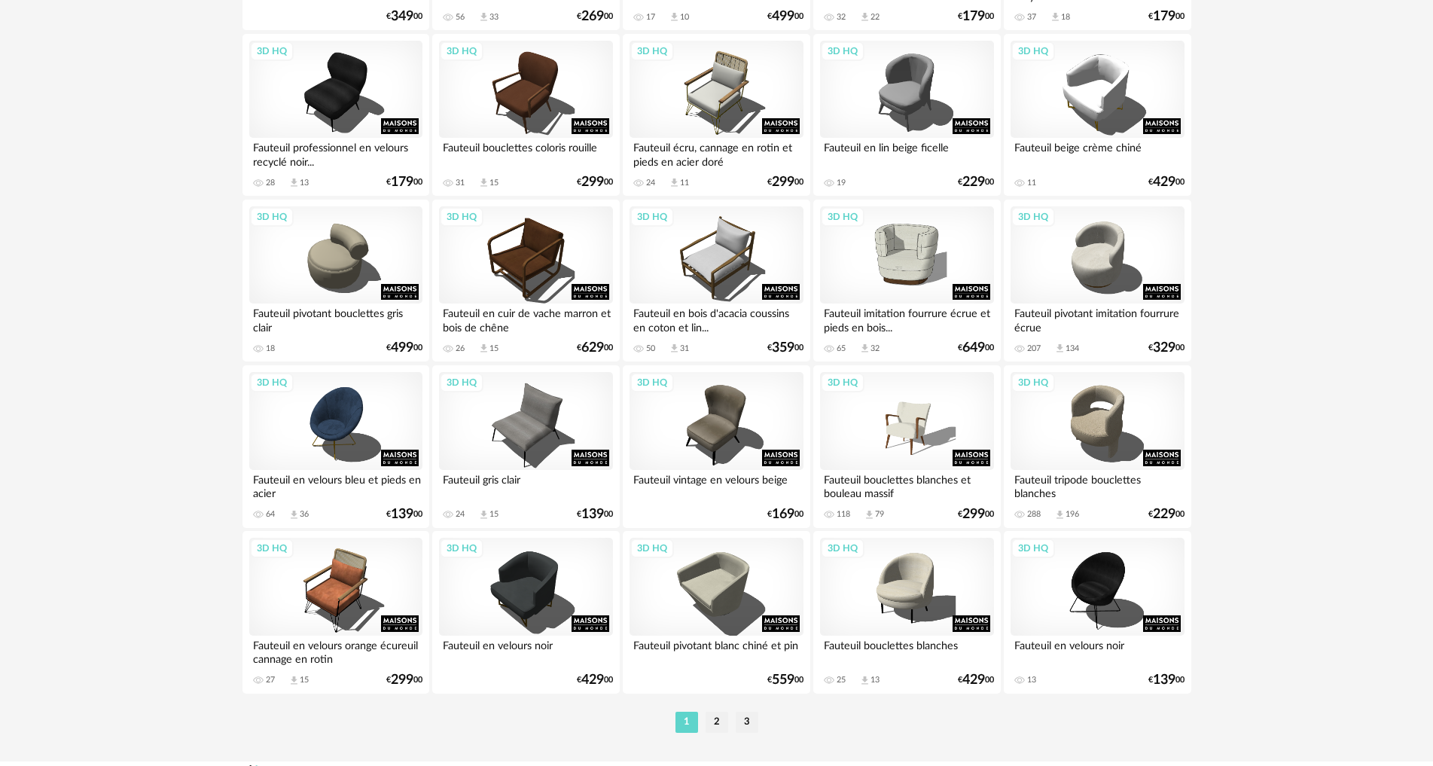
scroll to position [2862, 0]
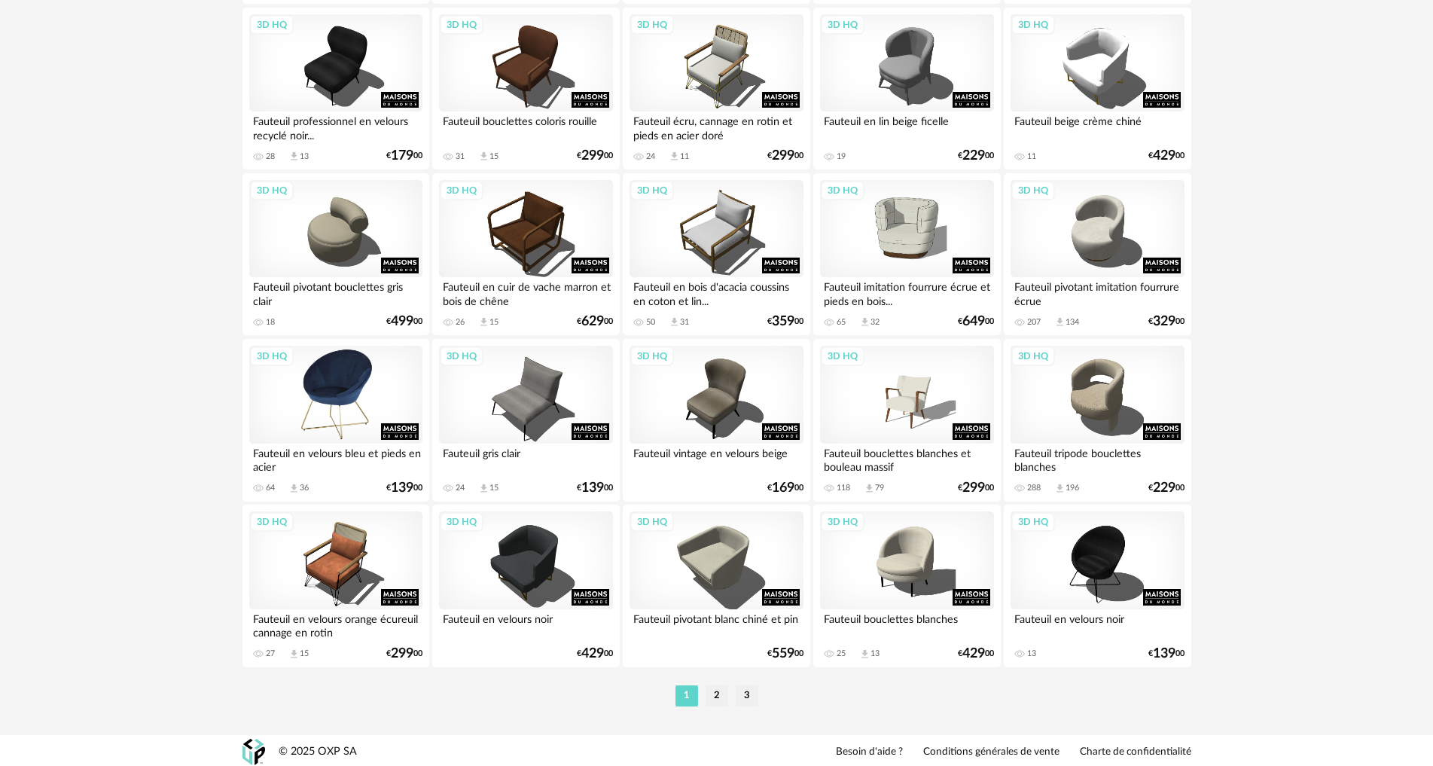
click at [331, 401] on div "3D HQ" at bounding box center [335, 395] width 173 height 98
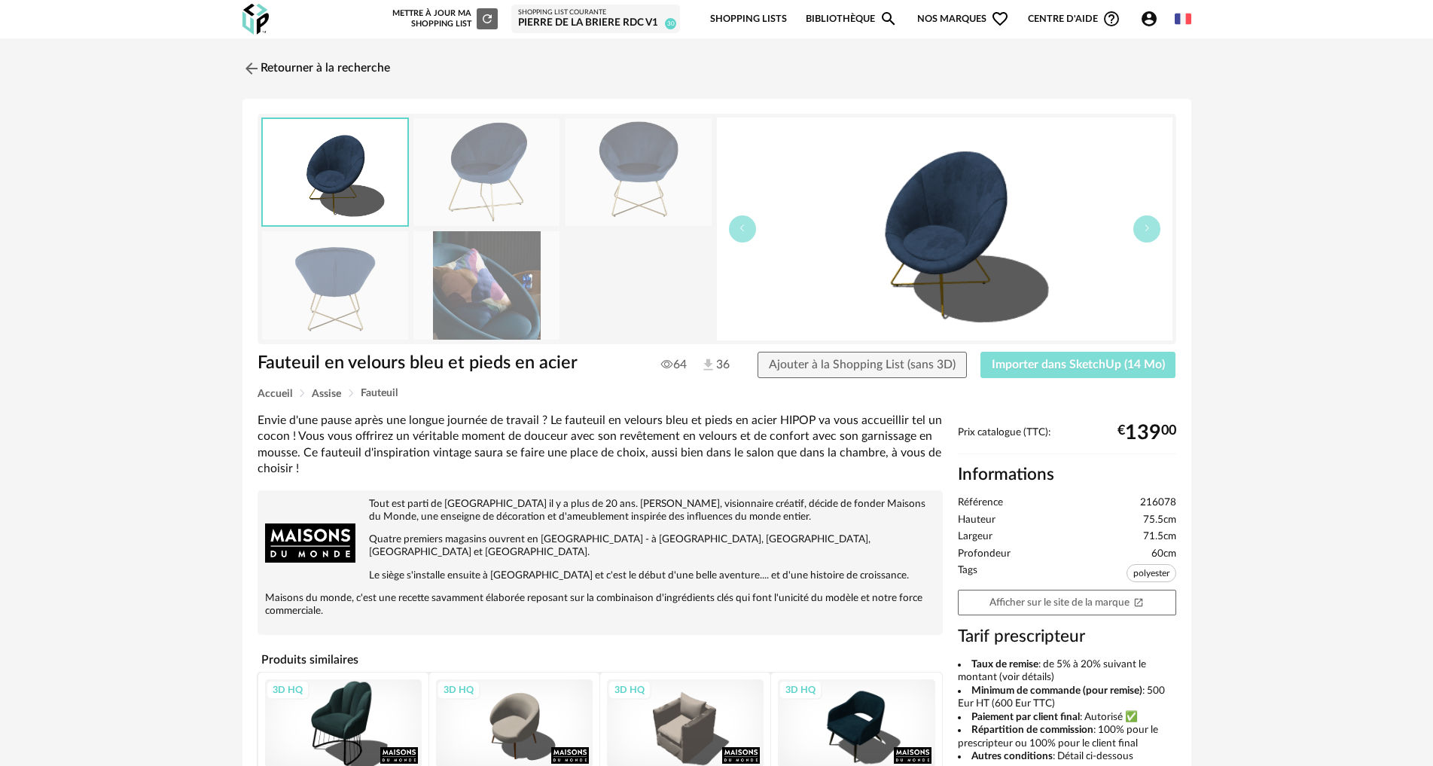
click at [1066, 367] on span "Importer dans SketchUp (14 Mo)" at bounding box center [1078, 365] width 173 height 12
click at [355, 75] on link "Retourner à la recherche" at bounding box center [313, 68] width 148 height 33
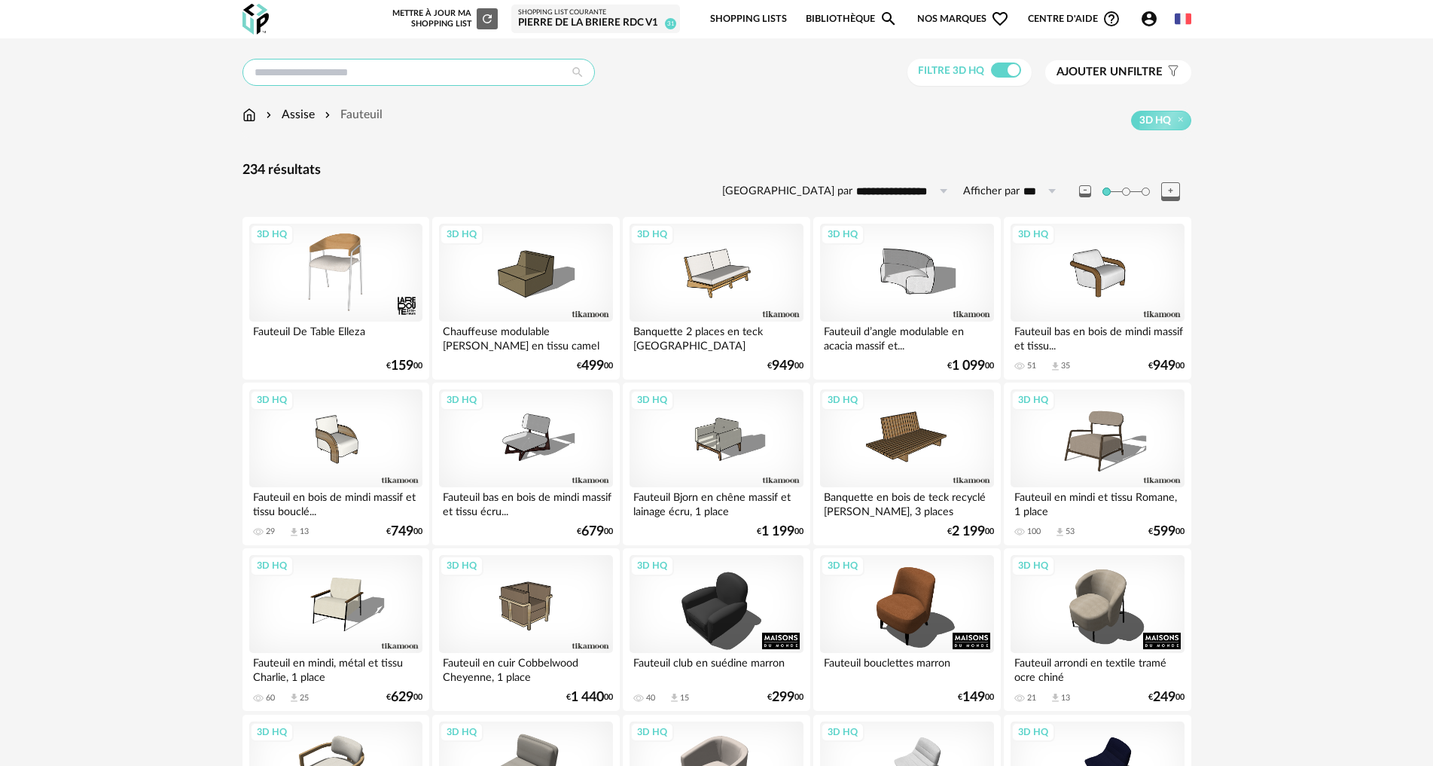
click at [337, 66] on input "text" at bounding box center [419, 72] width 352 height 27
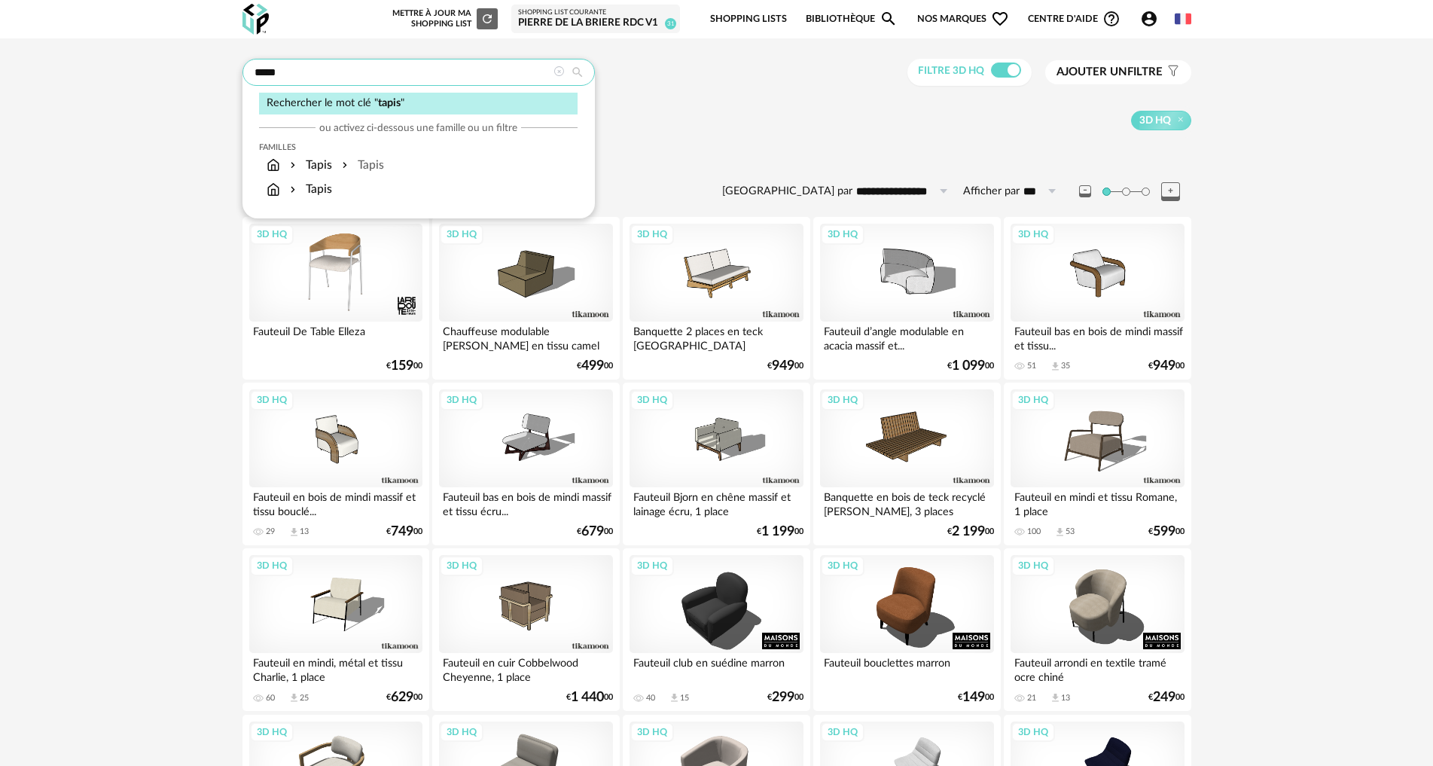
type input "*****"
type input "**********"
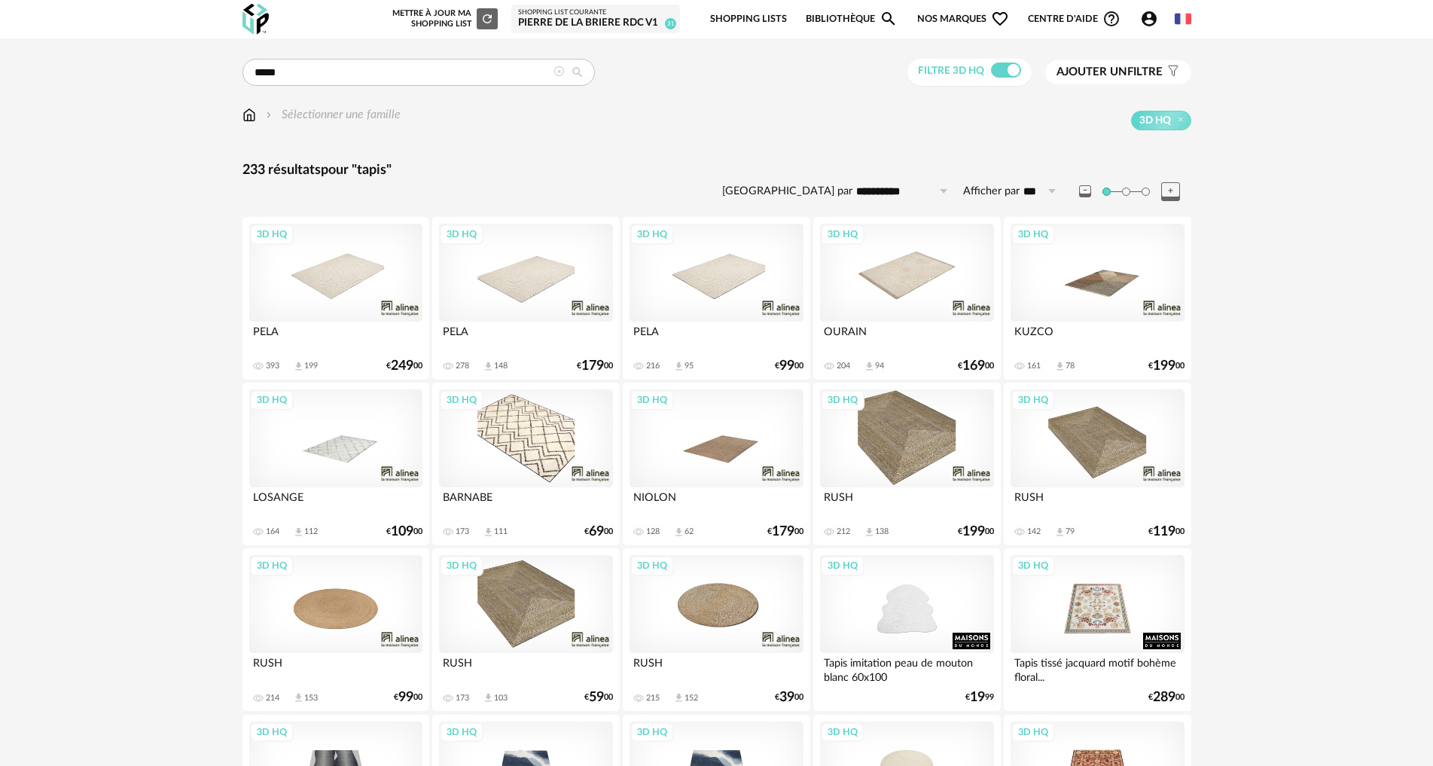
click at [1145, 75] on span "Ajouter un filtre" at bounding box center [1110, 72] width 106 height 15
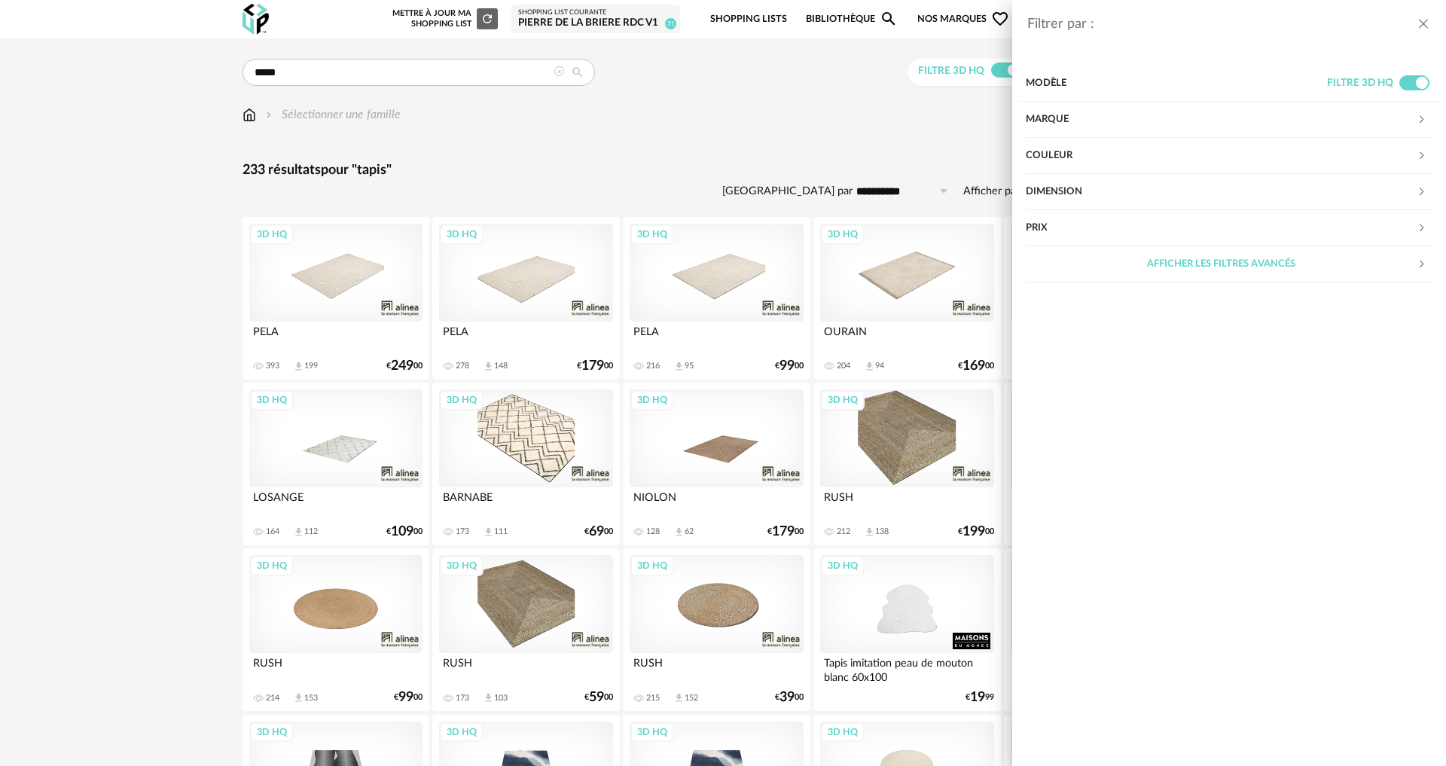
click at [1082, 152] on div "Couleur" at bounding box center [1221, 156] width 391 height 36
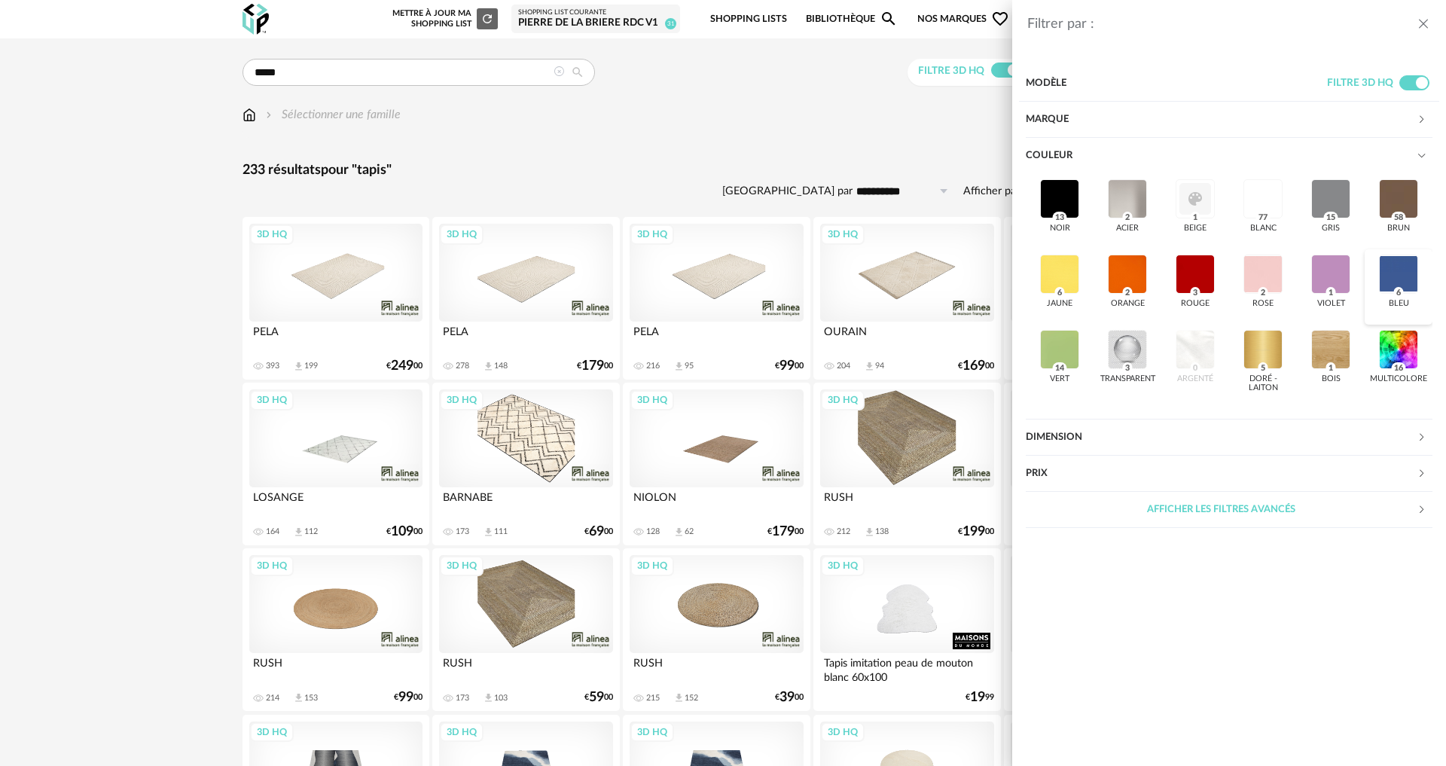
click at [1397, 271] on div at bounding box center [1398, 274] width 39 height 39
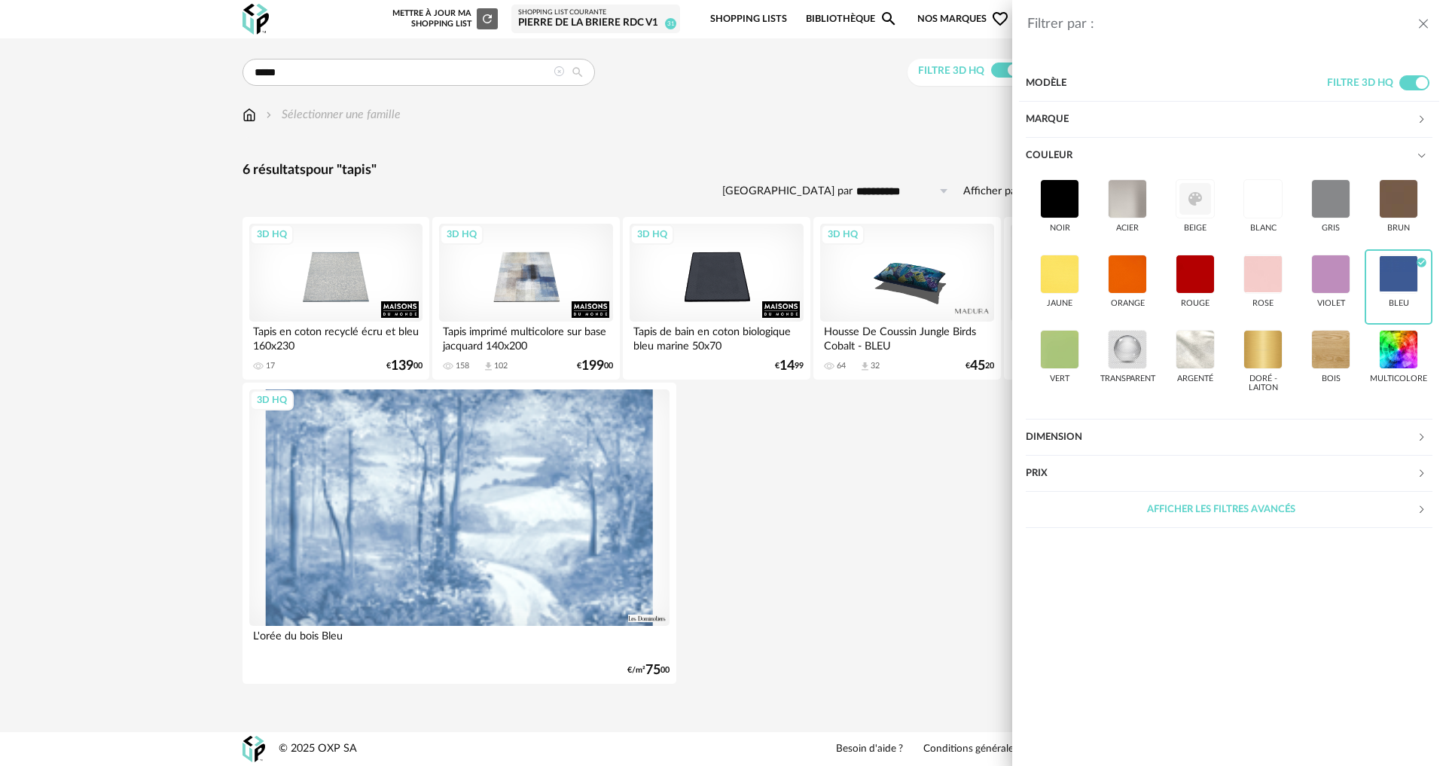
click at [340, 278] on div "Filtrer par : Modèle Filtre 3D HQ Marque &tradition 0 101 Copenhagen 0 366 Conc…" at bounding box center [723, 383] width 1446 height 766
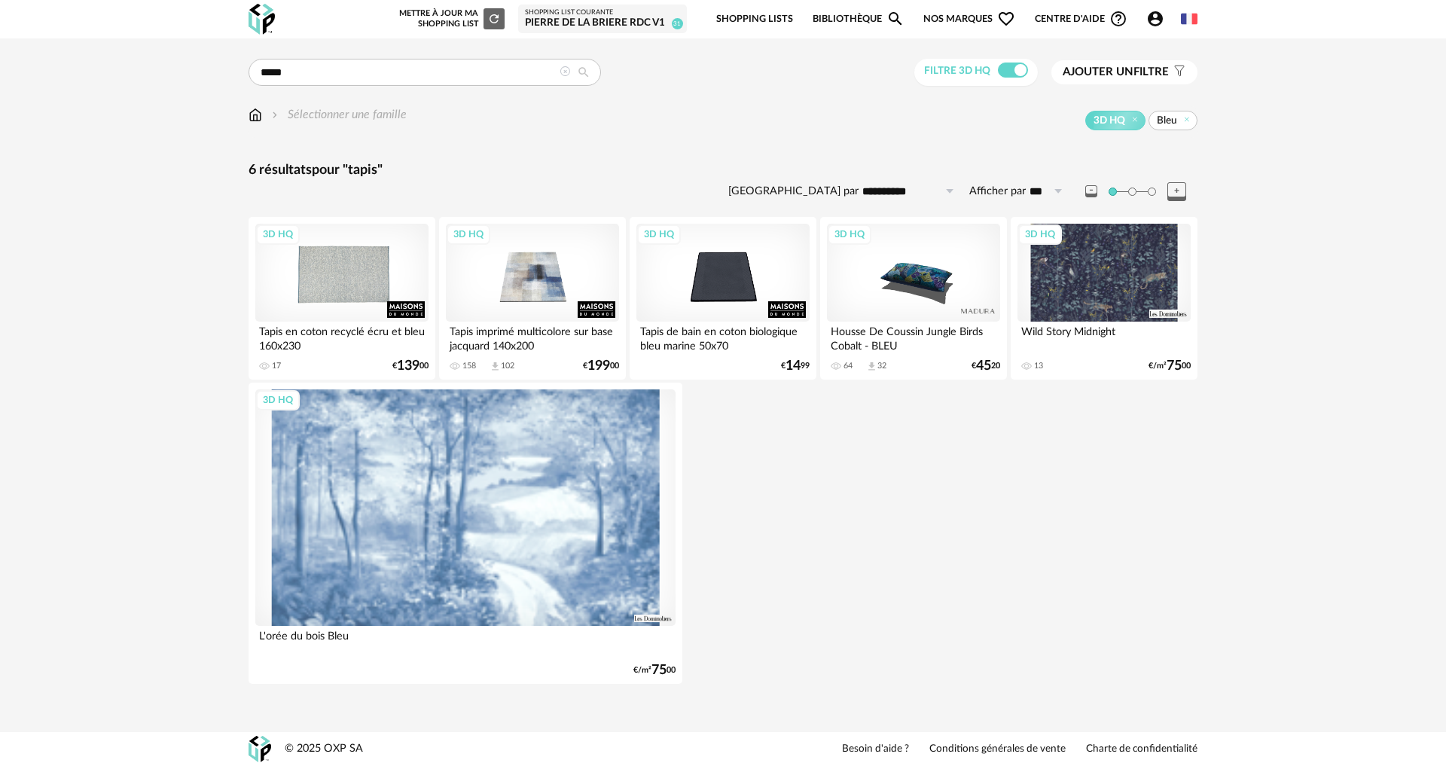
click at [356, 283] on div "3D HQ" at bounding box center [341, 273] width 173 height 98
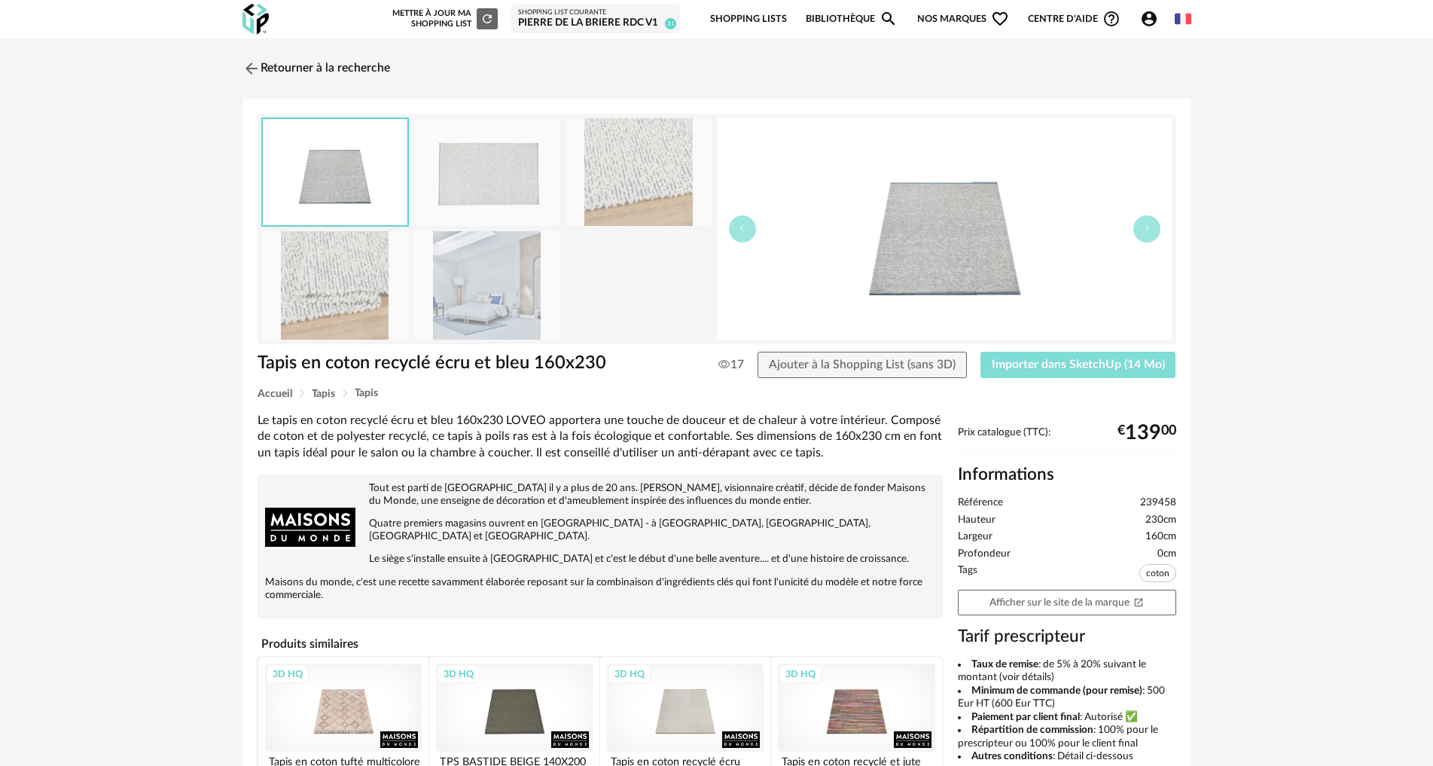
click at [1029, 369] on span "Importer dans SketchUp (14 Mo)" at bounding box center [1078, 365] width 173 height 12
click at [301, 60] on link "Retourner à la recherche" at bounding box center [313, 68] width 148 height 33
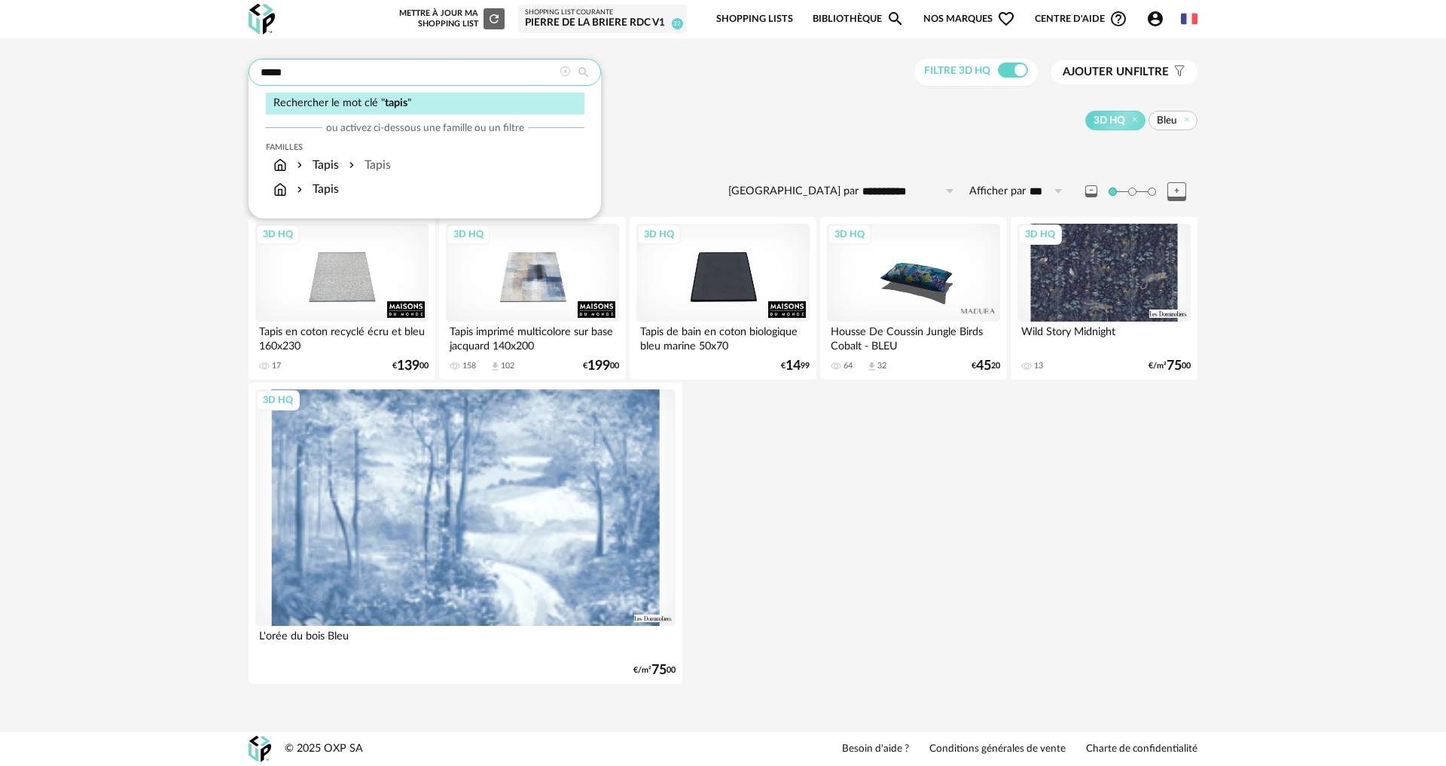
drag, startPoint x: 316, startPoint y: 73, endPoint x: 194, endPoint y: 67, distance: 122.9
click at [194, 67] on div "**********" at bounding box center [723, 376] width 1446 height 676
type input "**********"
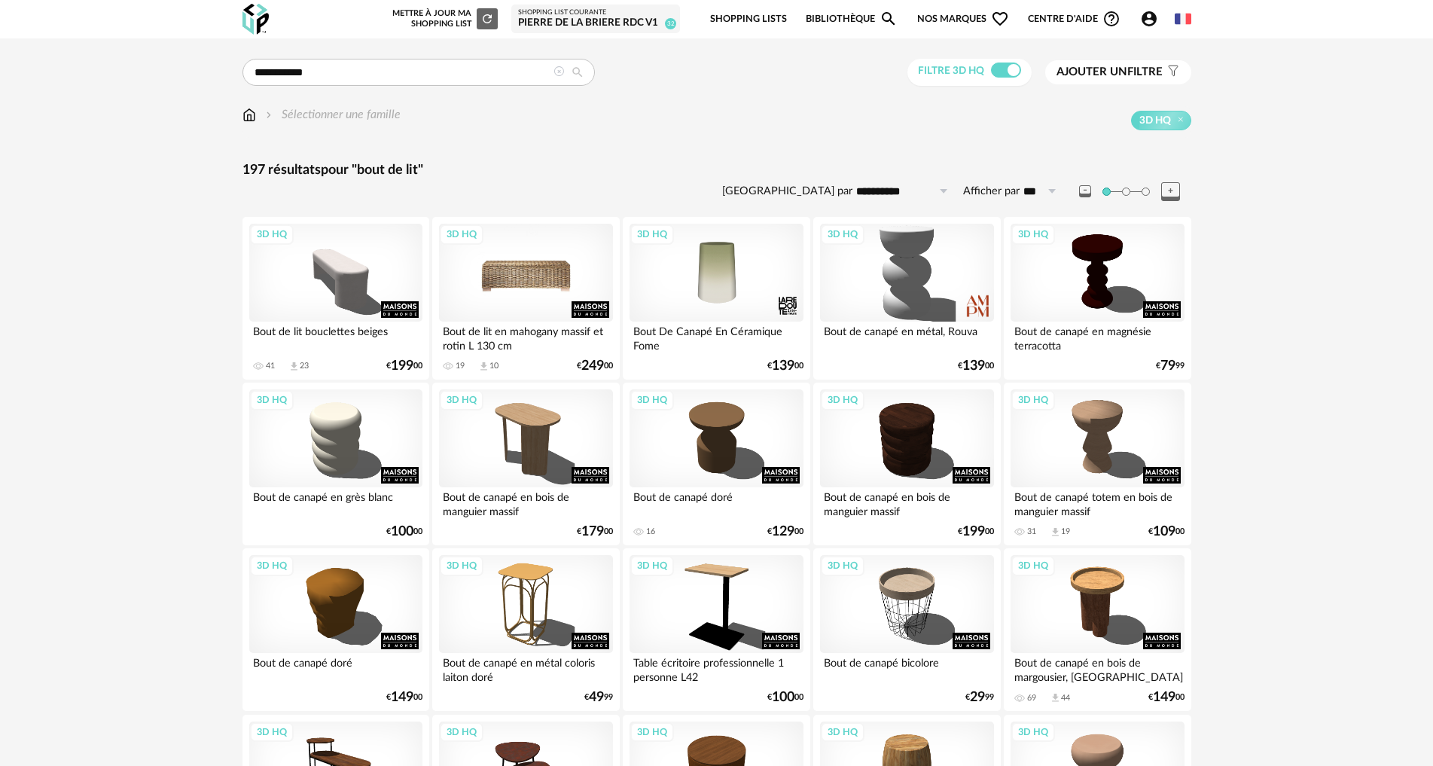
click at [533, 283] on div "3D HQ" at bounding box center [525, 273] width 173 height 98
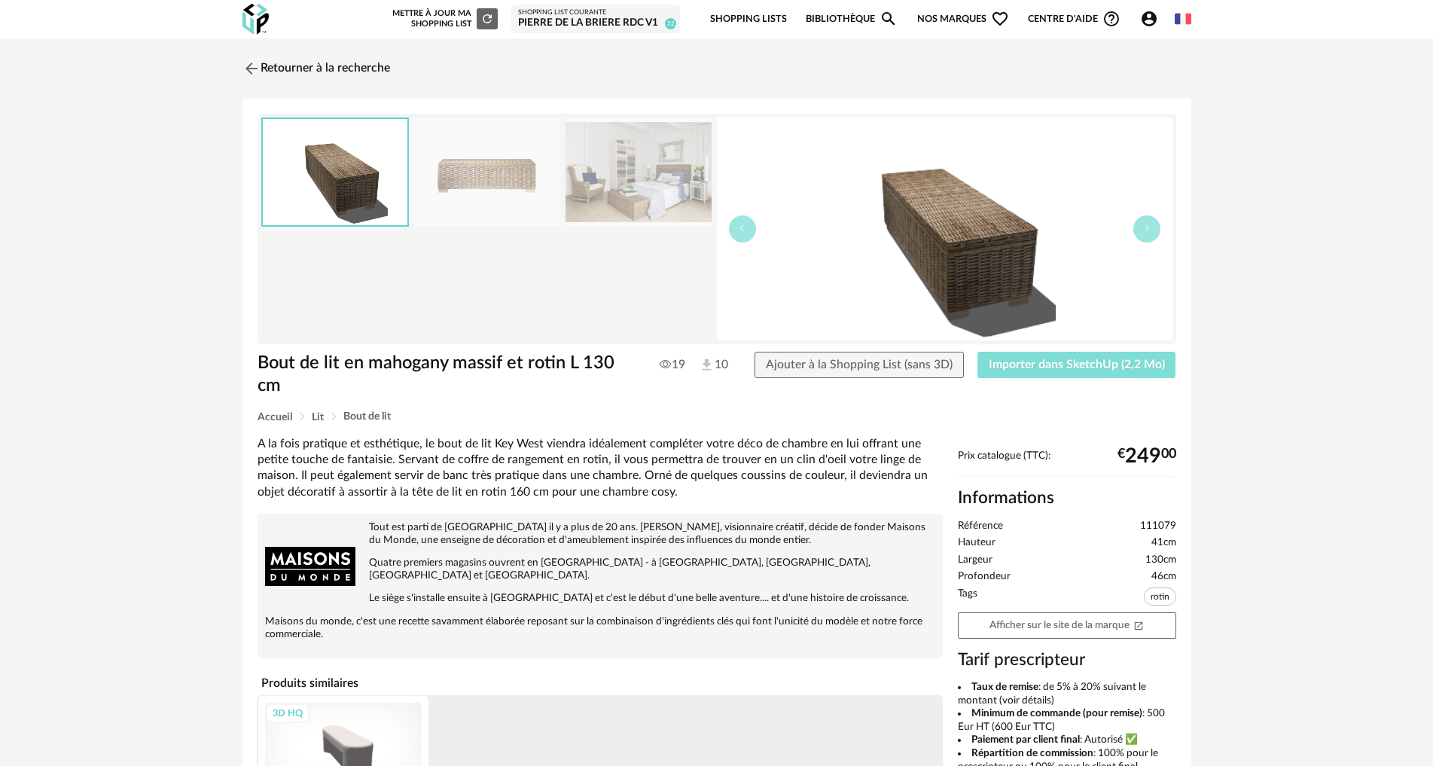
click at [1065, 368] on span "Importer dans SketchUp (2,2 Mo)" at bounding box center [1077, 365] width 176 height 12
click at [296, 71] on link "Retourner à la recherche" at bounding box center [313, 68] width 148 height 33
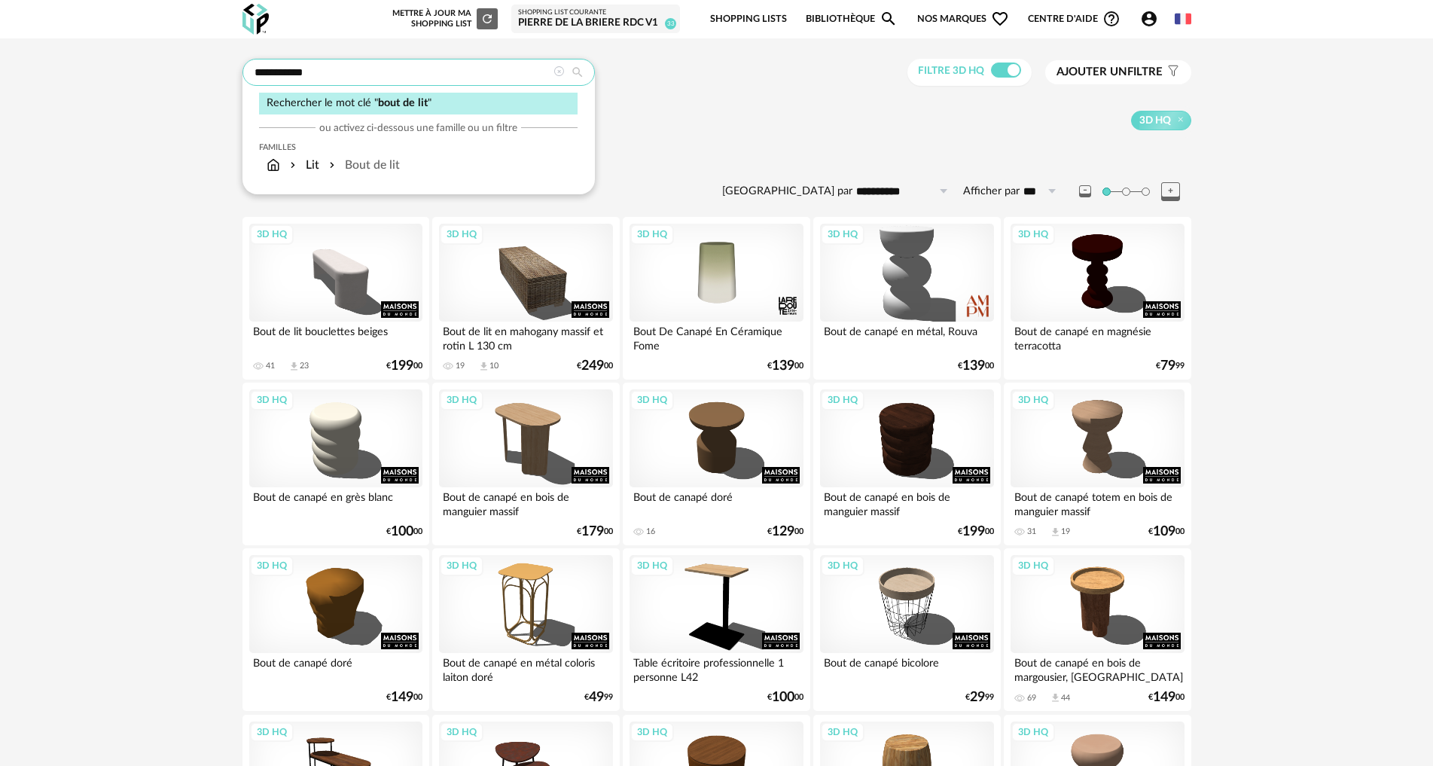
drag, startPoint x: 329, startPoint y: 65, endPoint x: 99, endPoint y: 34, distance: 231.8
type input "********"
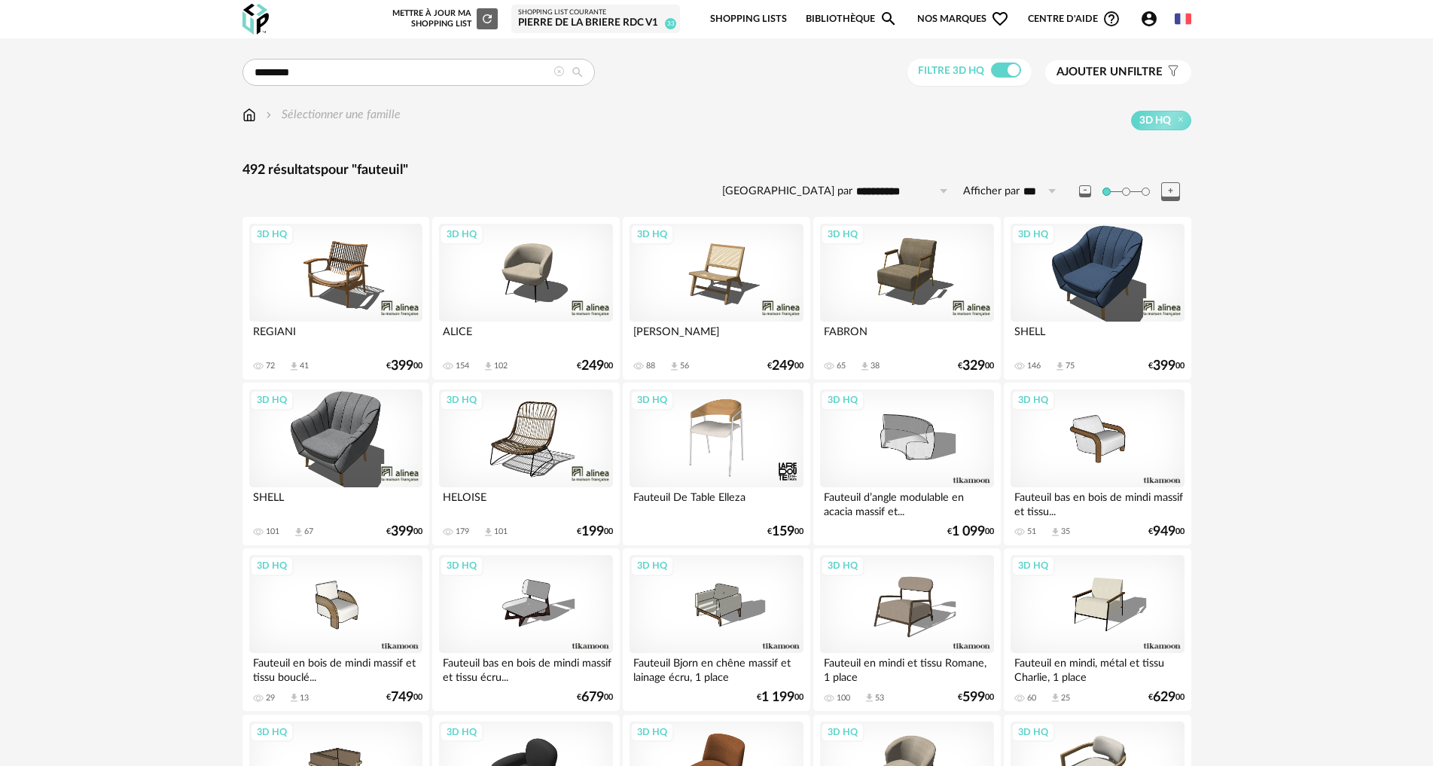
click at [558, 72] on icon at bounding box center [559, 71] width 11 height 11
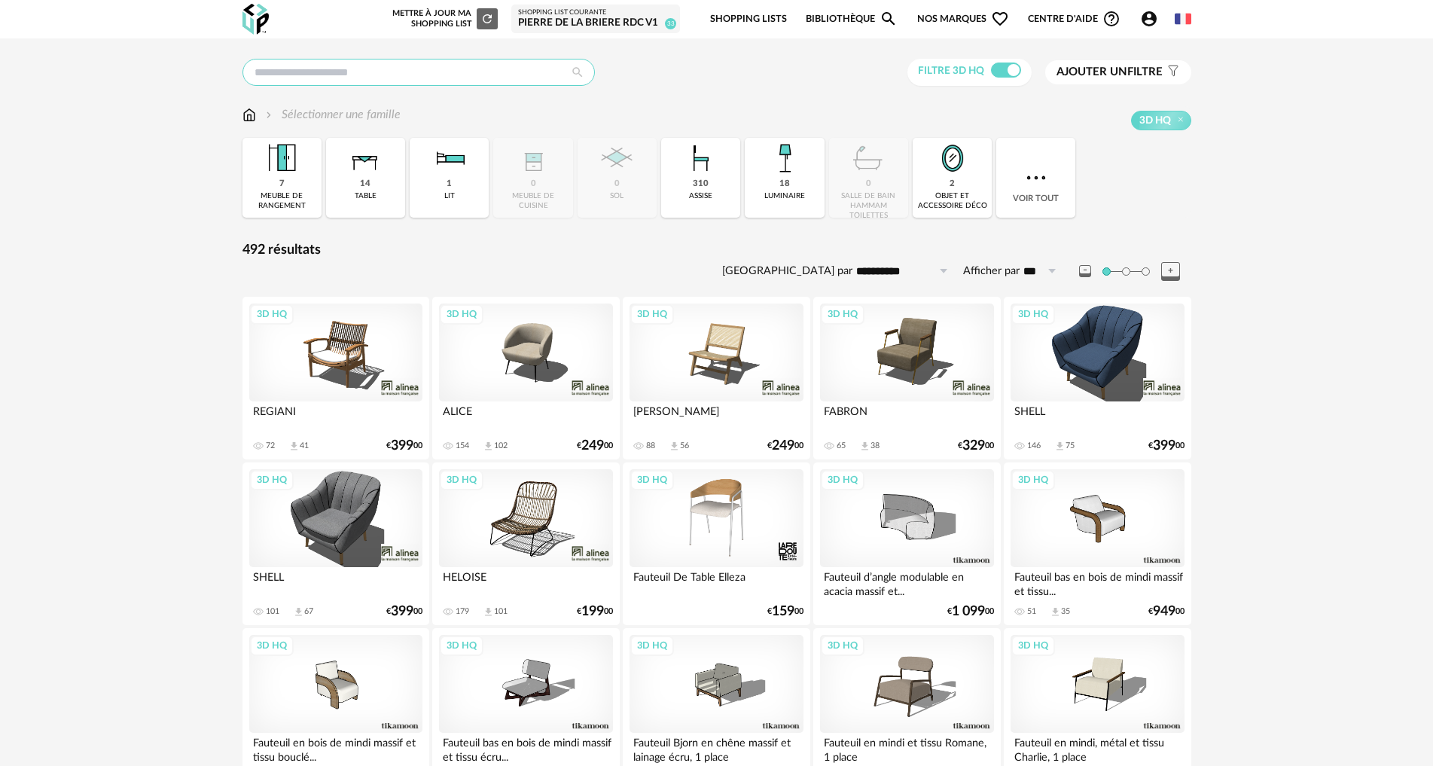
click at [370, 77] on input "text" at bounding box center [419, 72] width 352 height 27
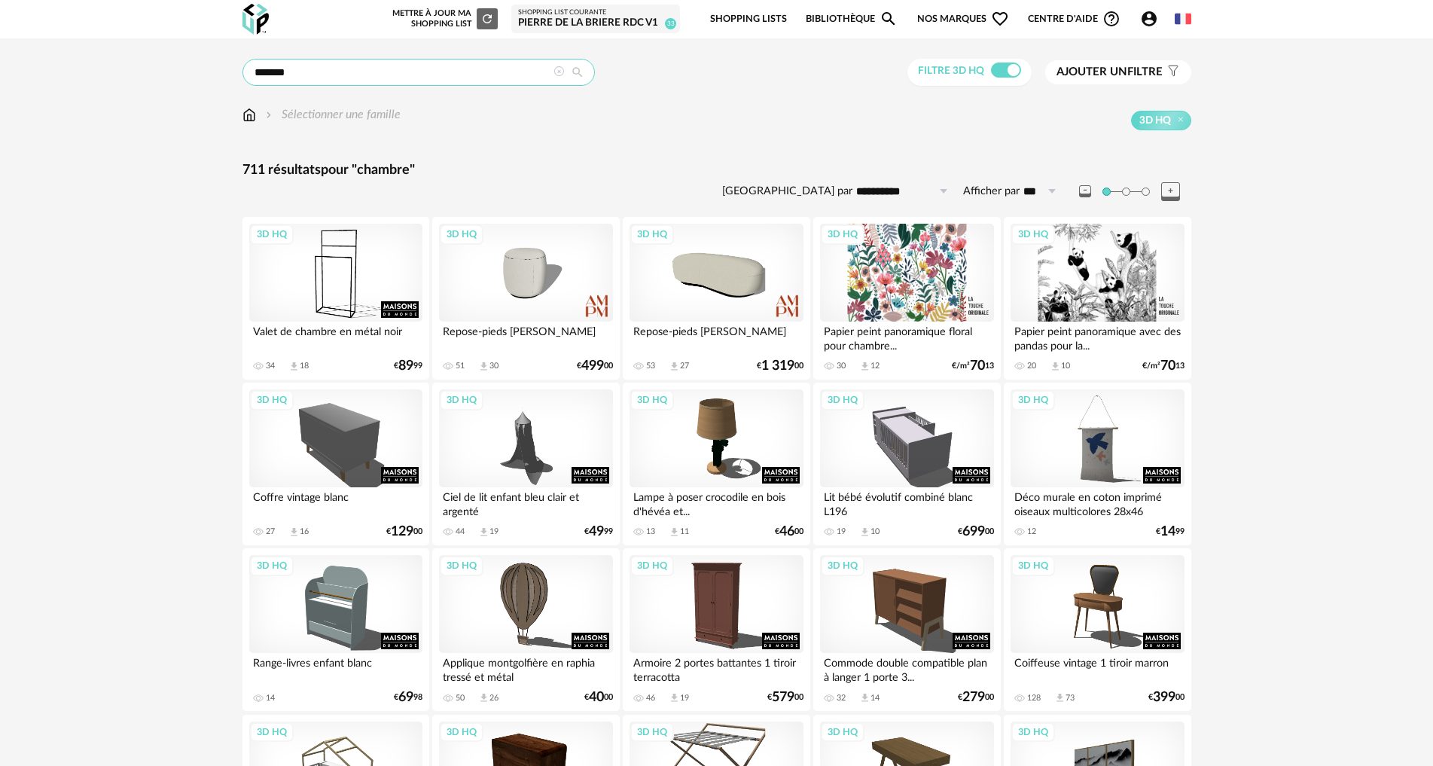
drag, startPoint x: 175, startPoint y: 74, endPoint x: 121, endPoint y: 69, distance: 55.2
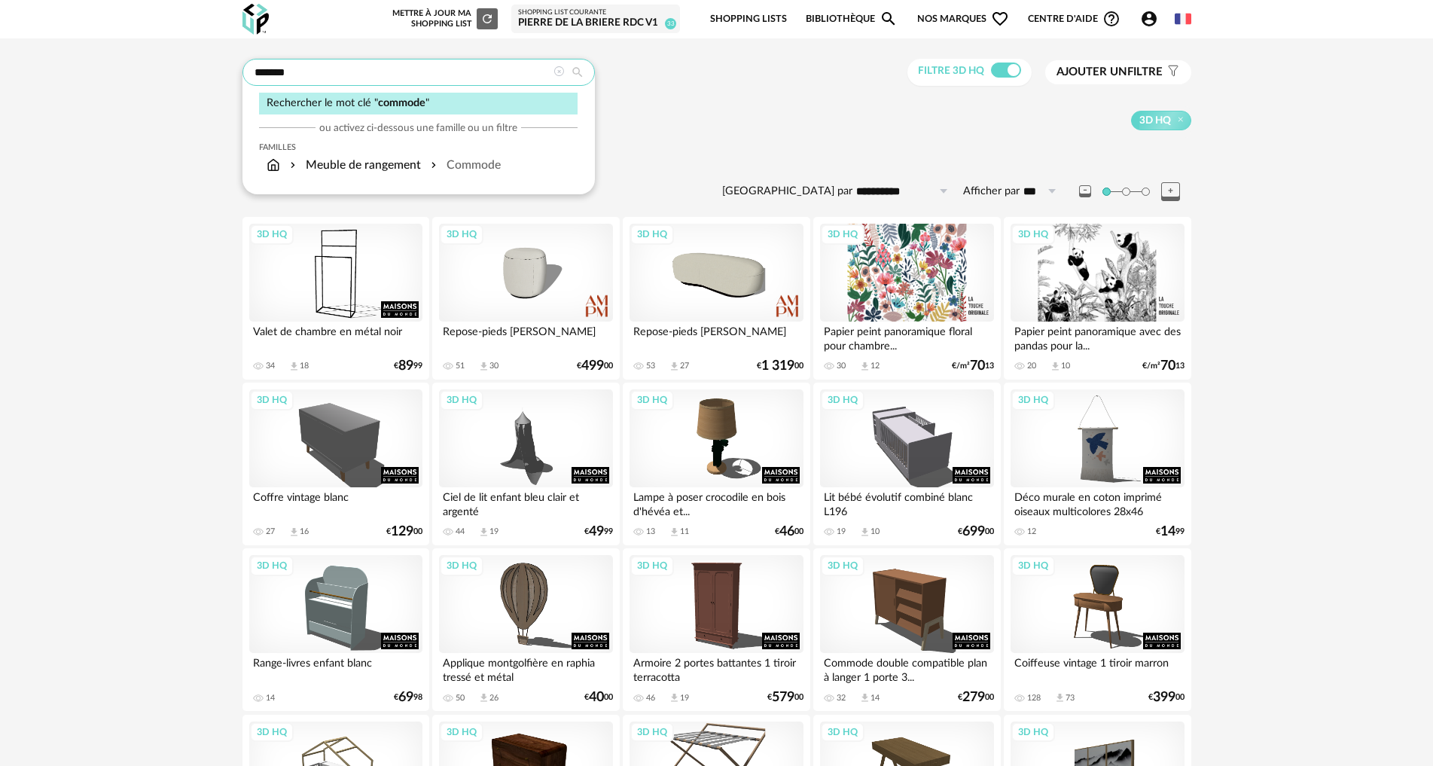
type input "*******"
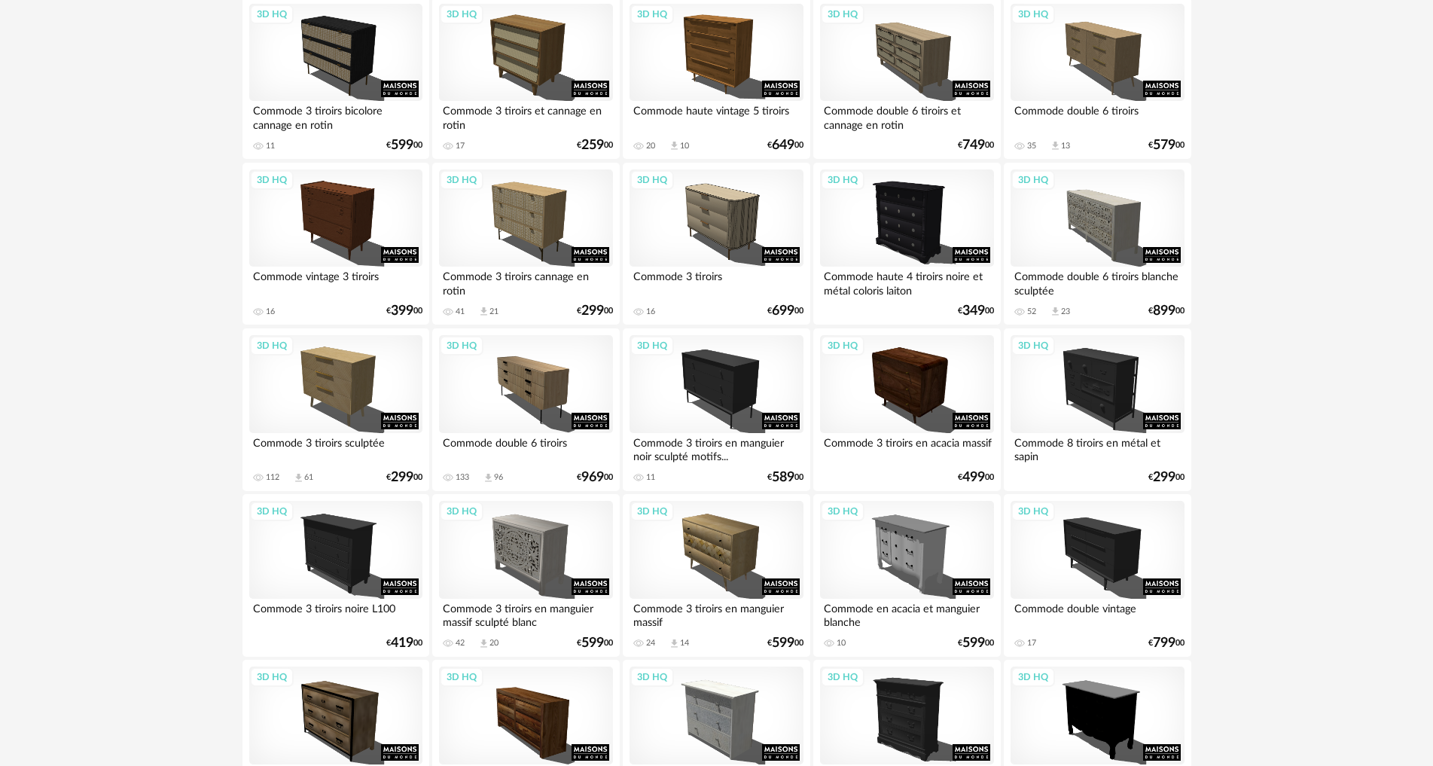
scroll to position [1130, 0]
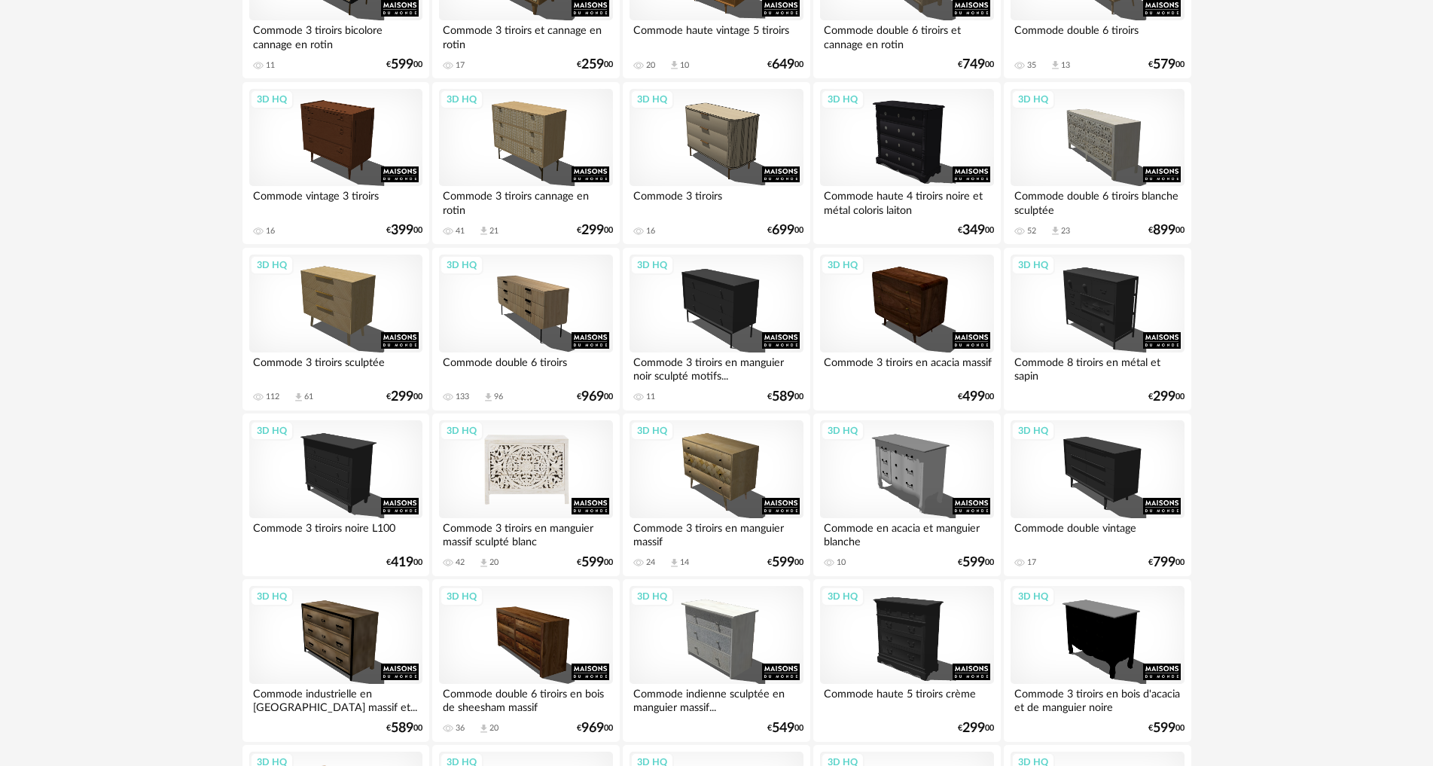
click at [539, 476] on div "3D HQ" at bounding box center [525, 469] width 173 height 98
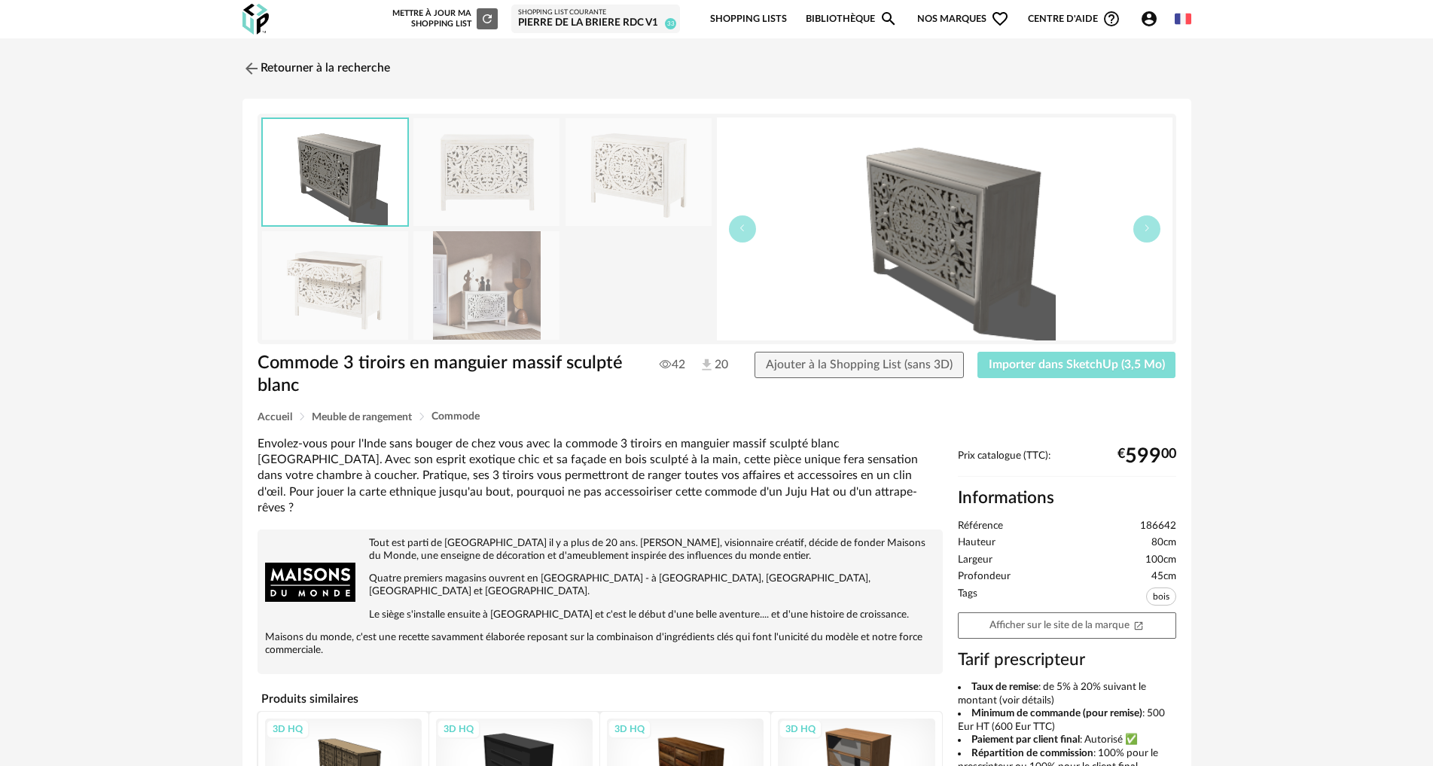
click at [1036, 360] on span "Importer dans SketchUp (3,5 Mo)" at bounding box center [1077, 365] width 176 height 12
drag, startPoint x: 340, startPoint y: 71, endPoint x: 328, endPoint y: 78, distance: 14.2
click at [340, 71] on link "Retourner à la recherche" at bounding box center [313, 68] width 148 height 33
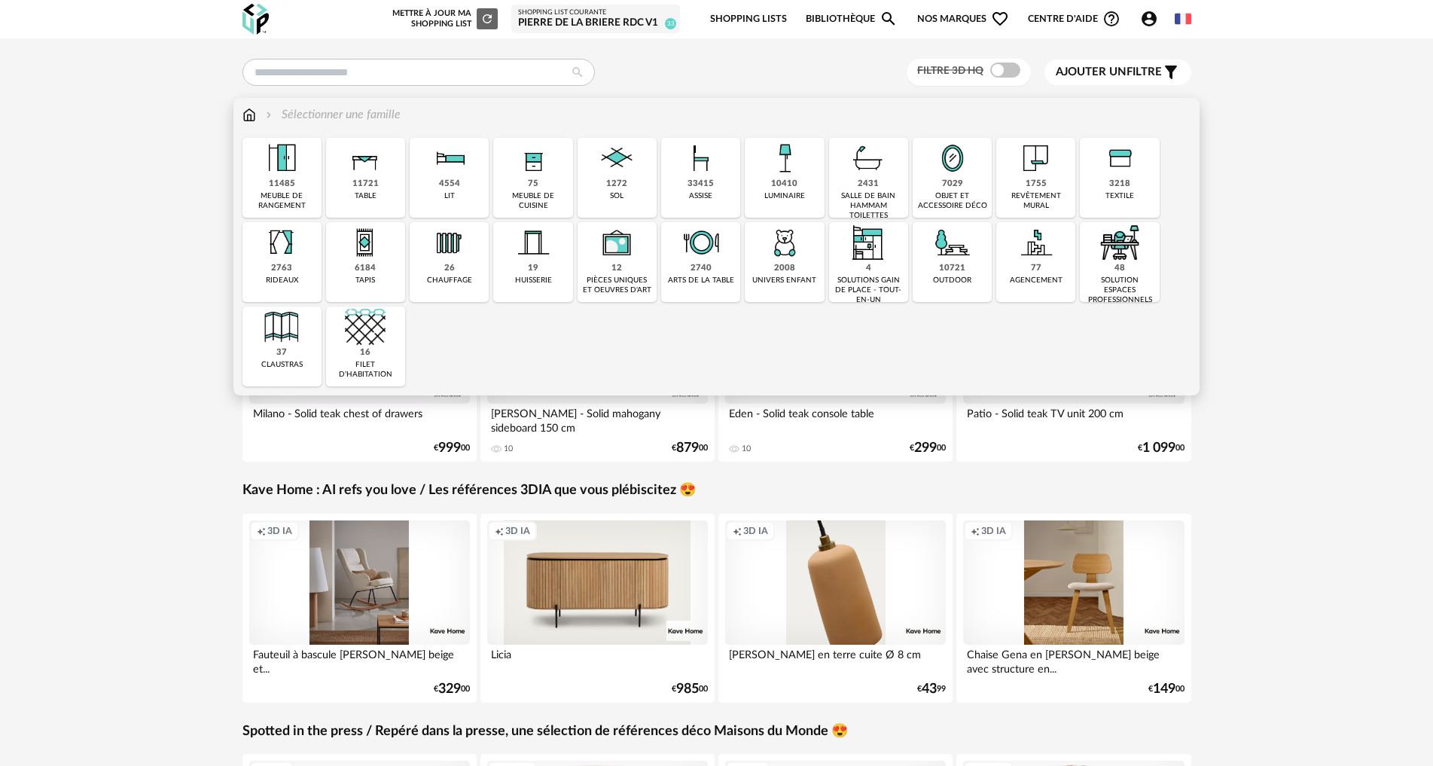
click at [603, 184] on div "1272 sol" at bounding box center [617, 178] width 79 height 80
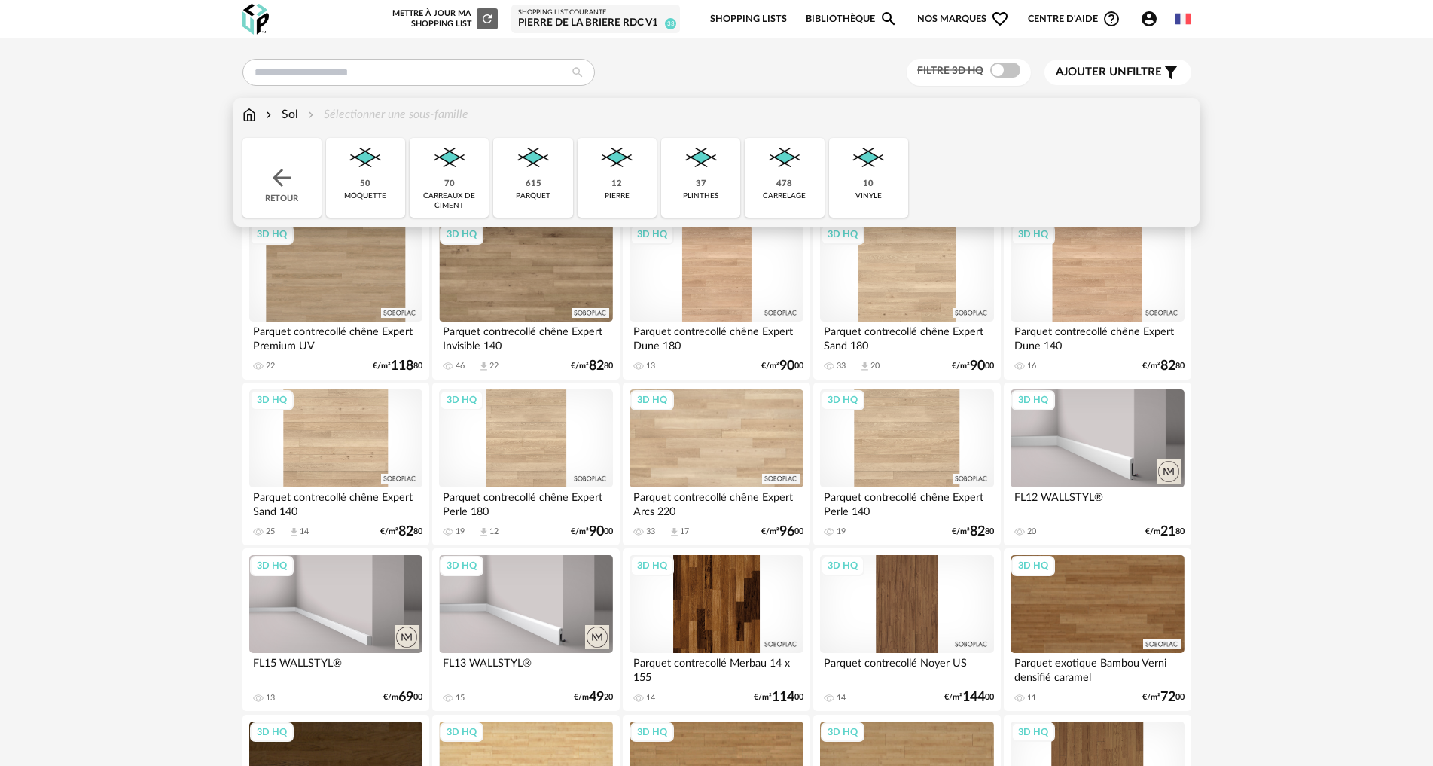
click at [803, 175] on img at bounding box center [784, 158] width 41 height 41
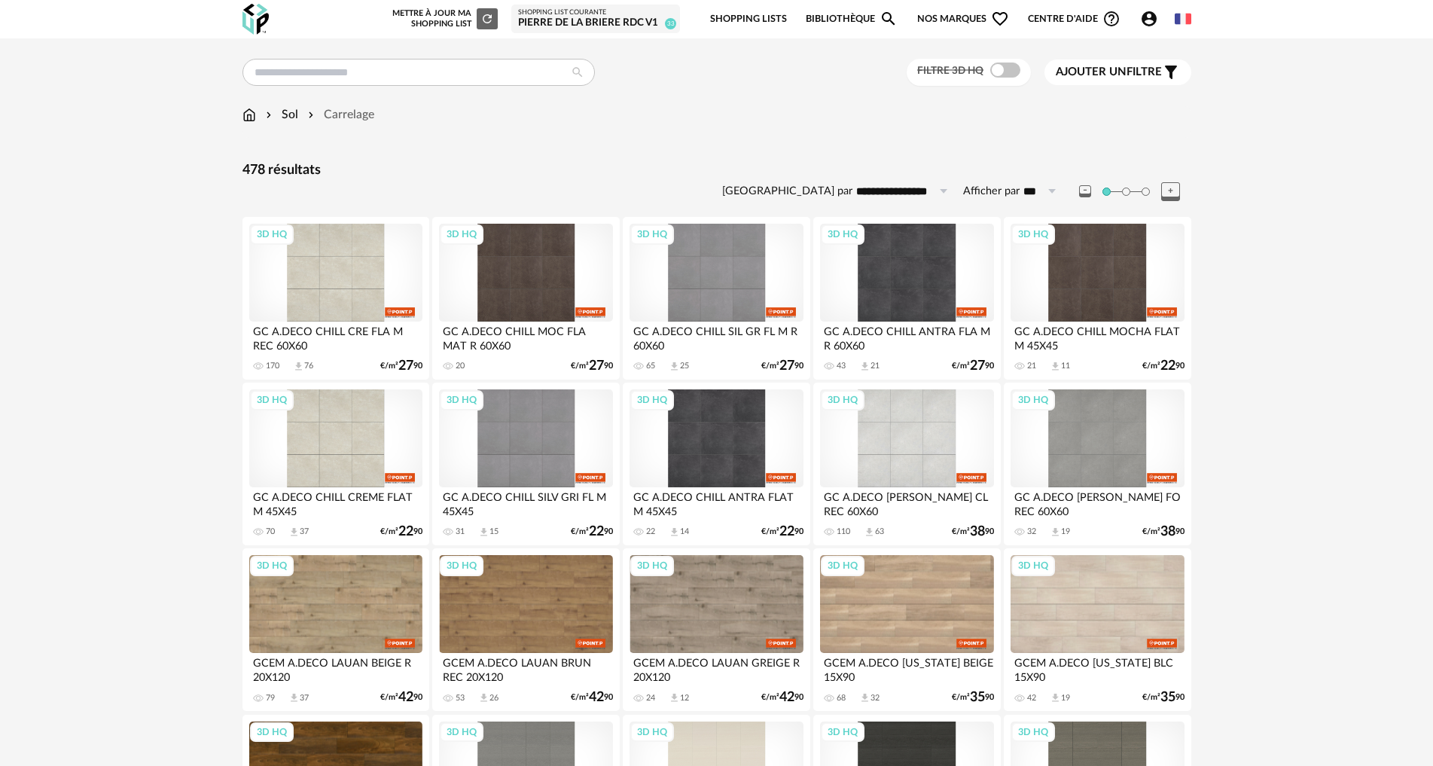
click at [1147, 69] on span "Ajouter un filtre" at bounding box center [1109, 72] width 106 height 15
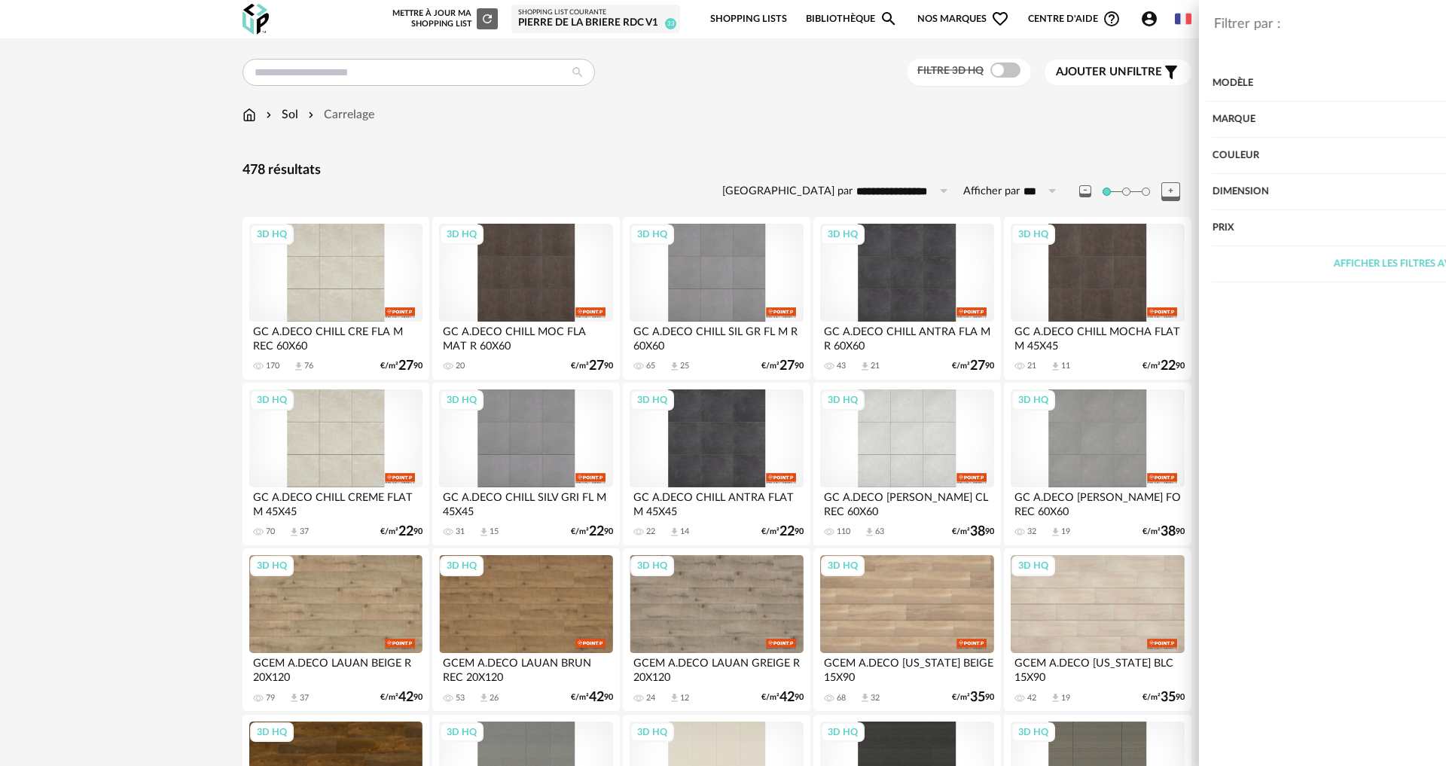
click at [1076, 160] on div "Couleur" at bounding box center [1221, 156] width 391 height 36
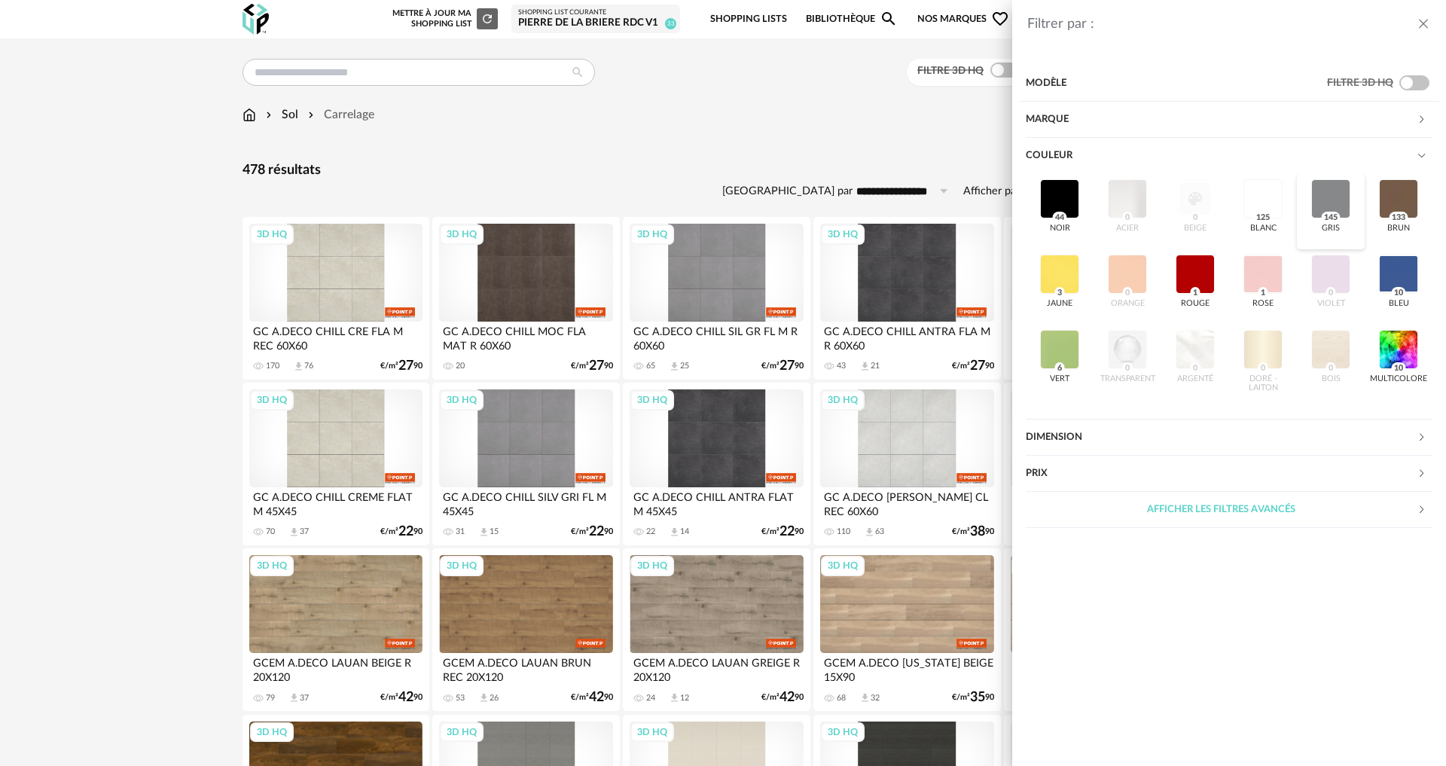
click at [1335, 195] on div at bounding box center [1330, 198] width 39 height 39
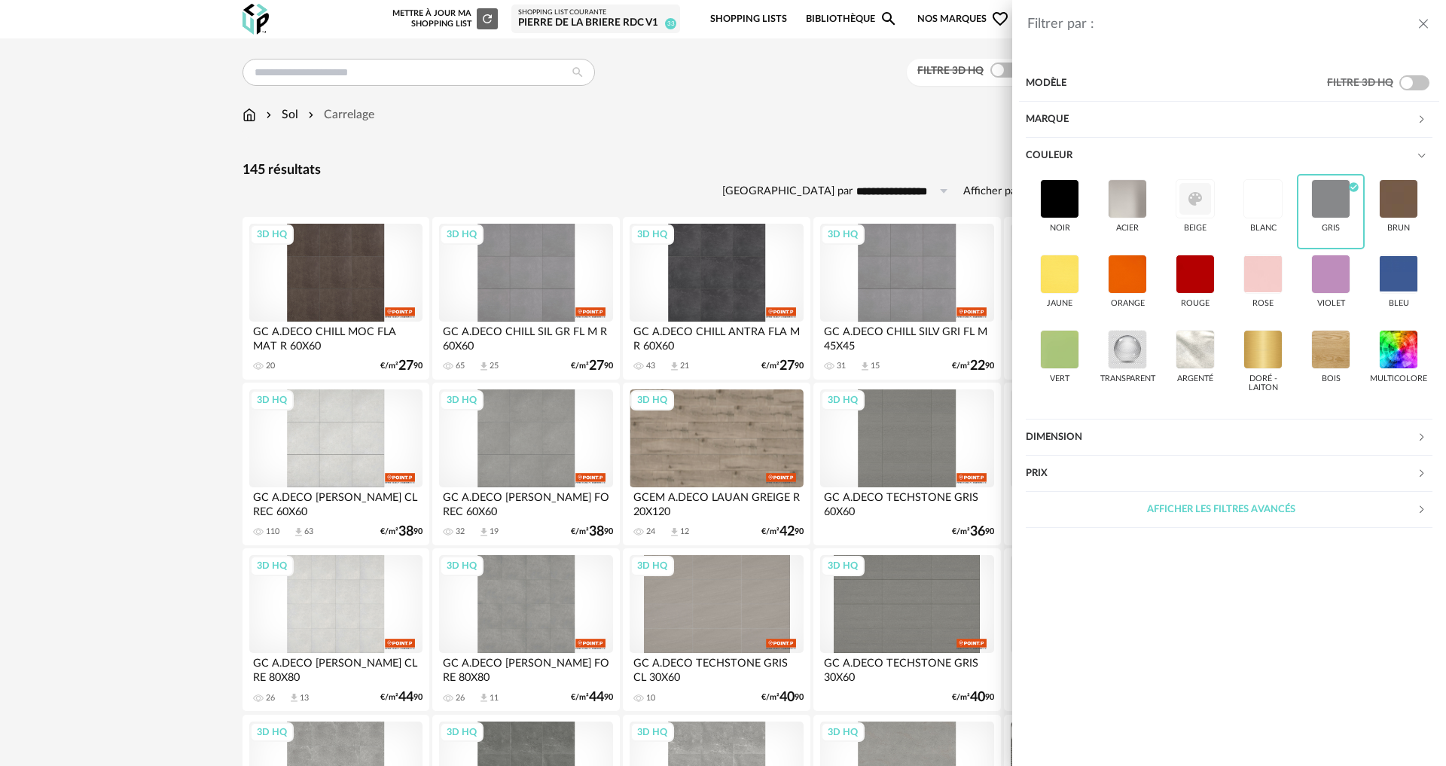
click at [45, 371] on div "Filtrer par : Modèle Filtre 3D HQ Marque &tradition 0 101 Copenhagen 0 366 Conc…" at bounding box center [723, 383] width 1446 height 766
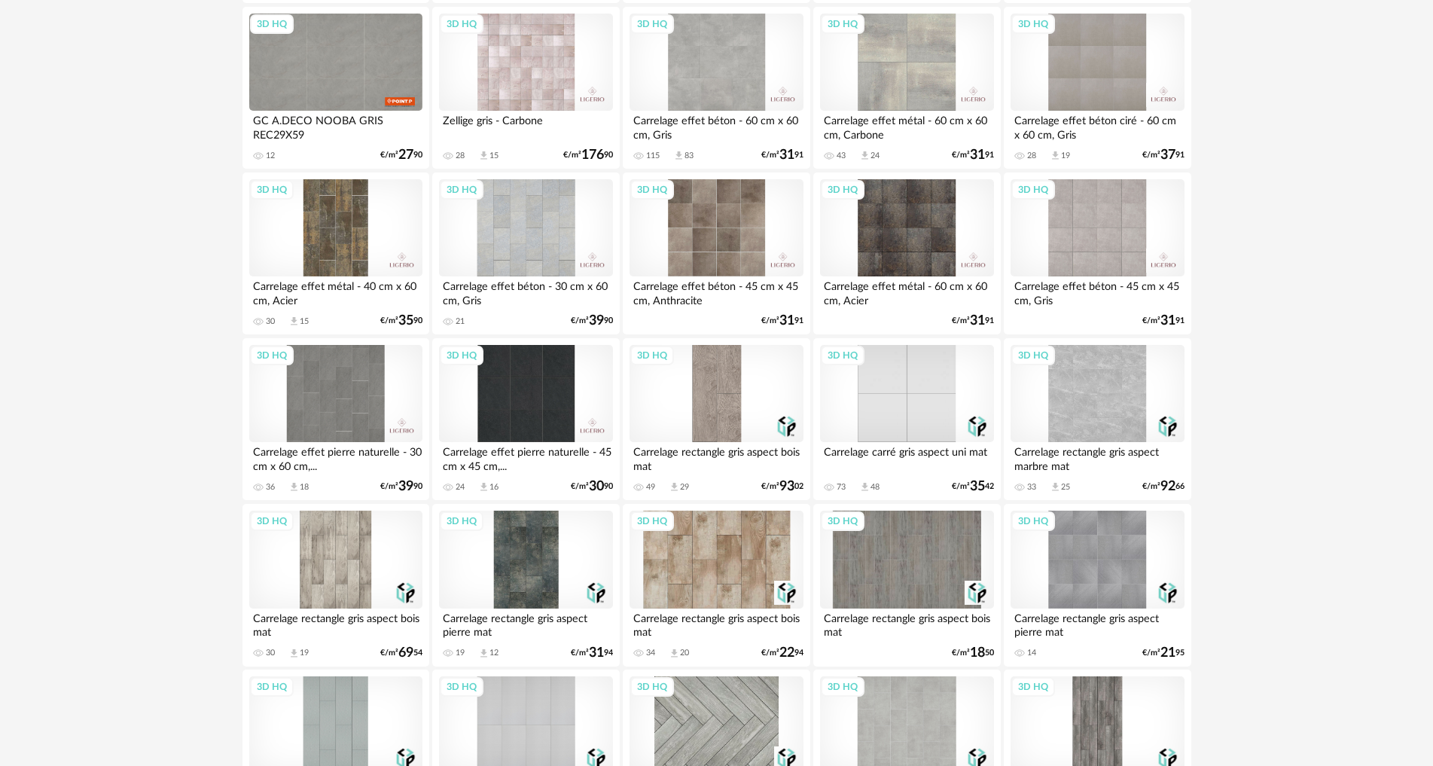
scroll to position [904, 0]
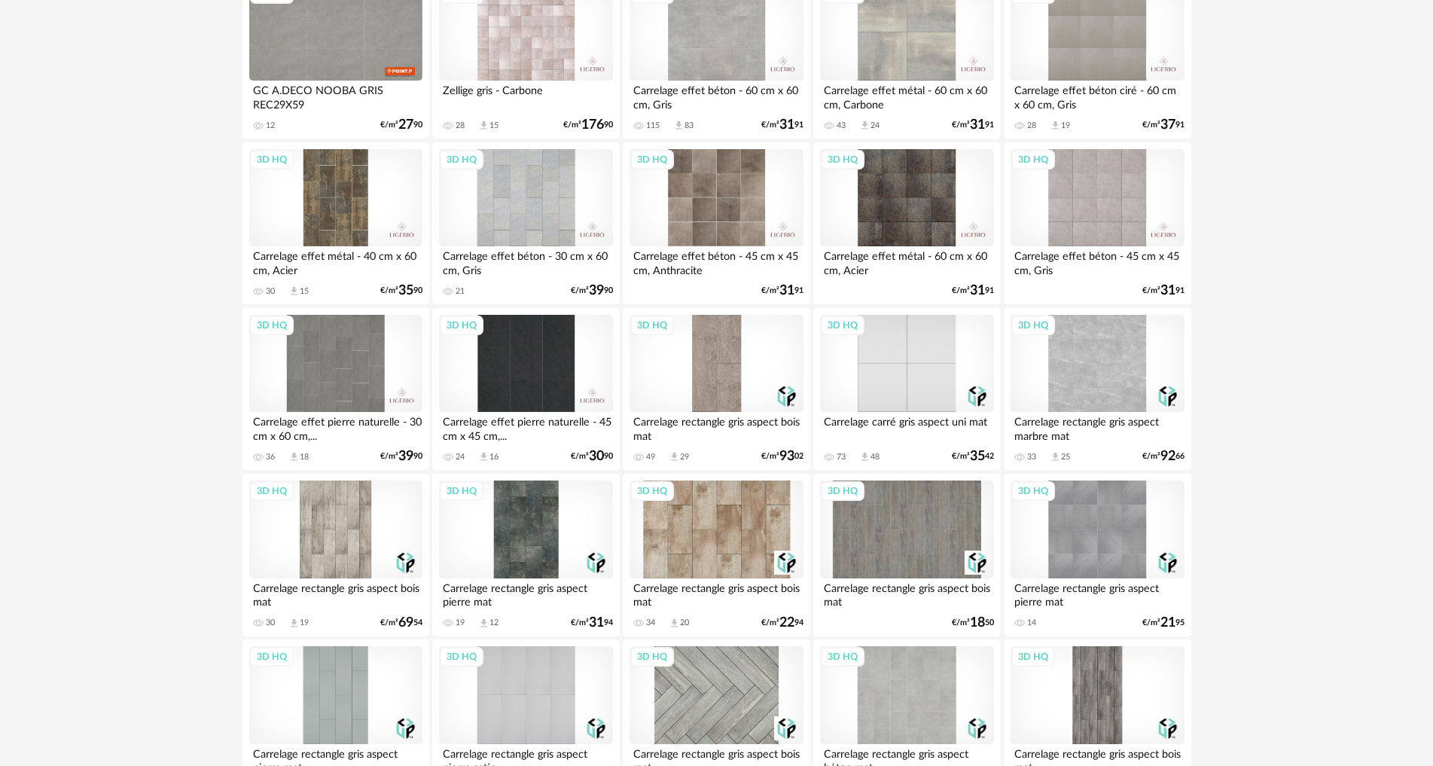
click at [1078, 364] on div "3D HQ" at bounding box center [1097, 364] width 173 height 98
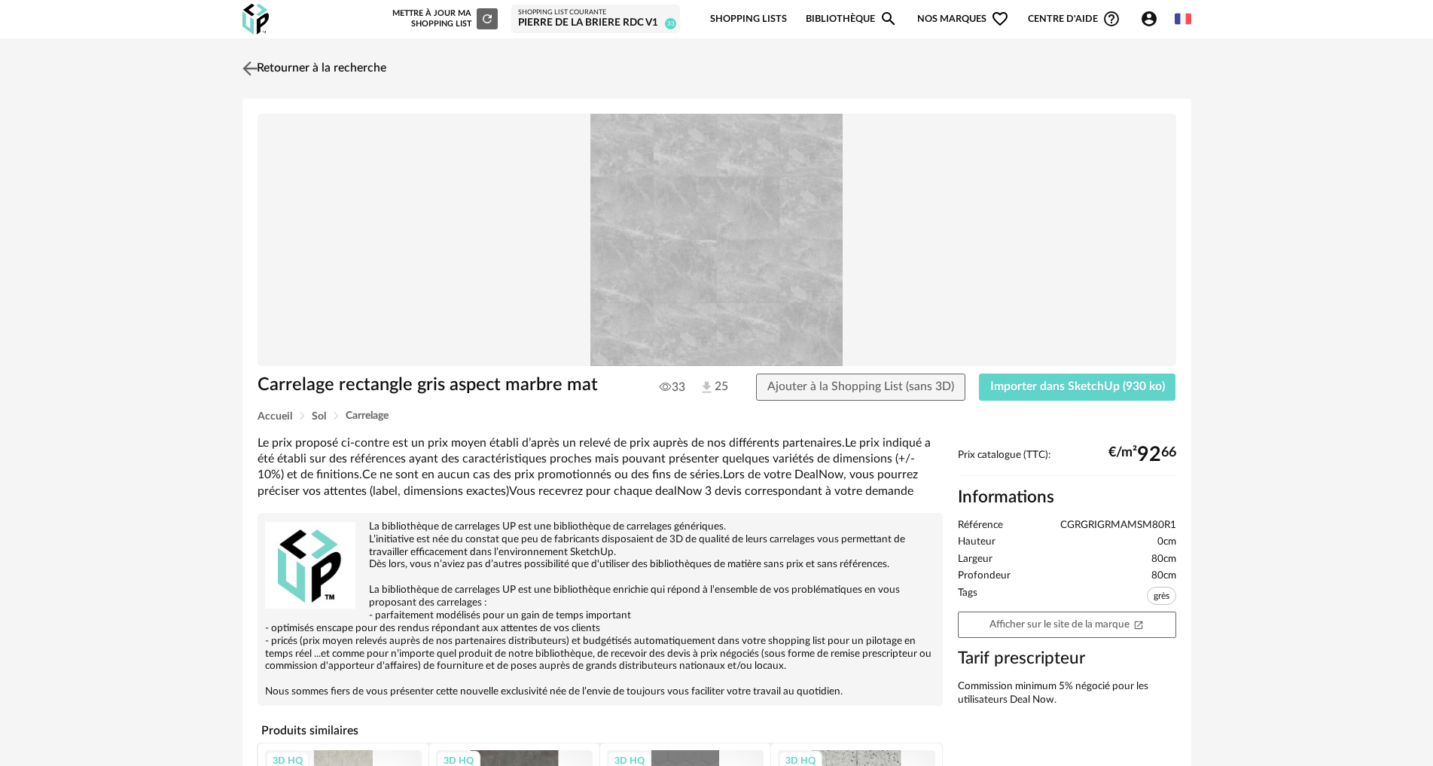
click at [246, 64] on img at bounding box center [250, 68] width 22 height 22
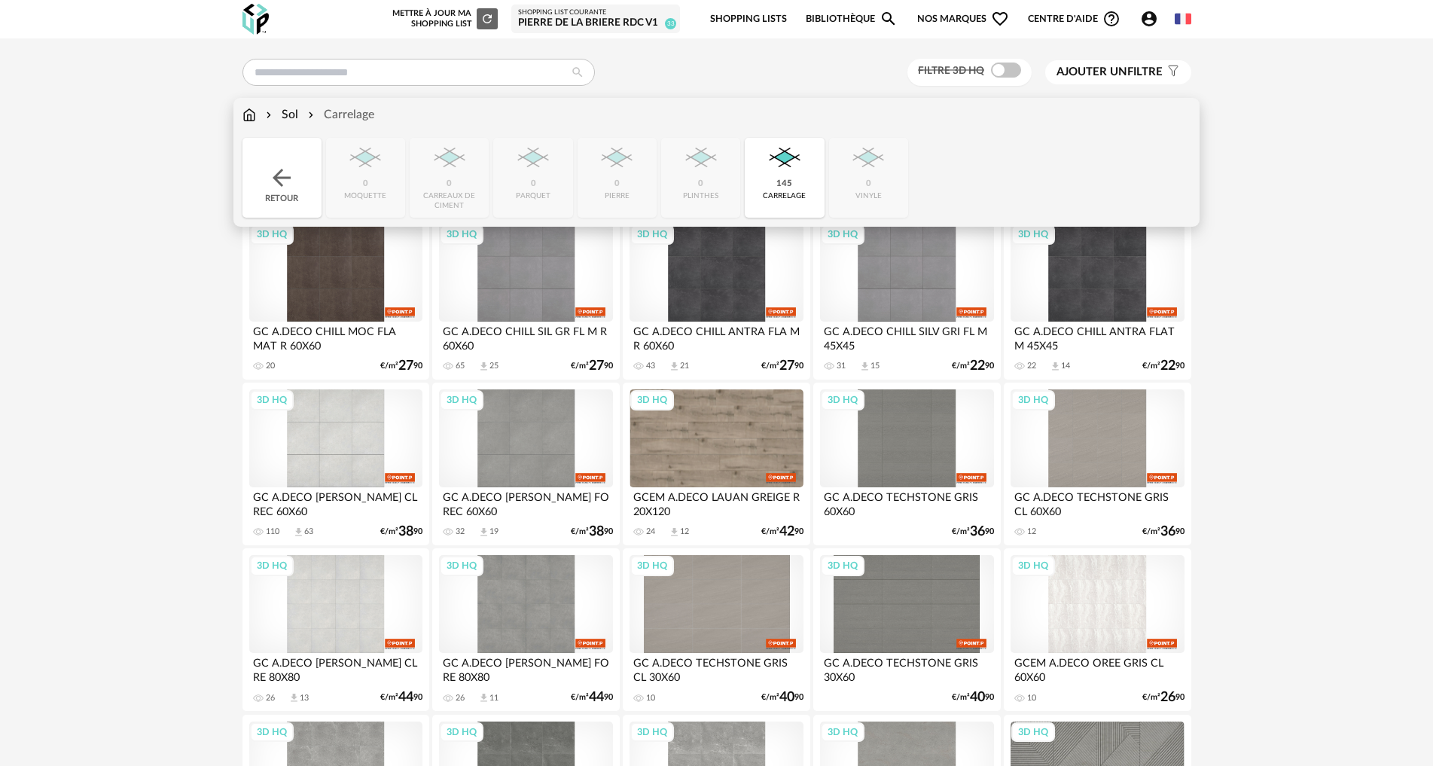
click at [294, 187] on img at bounding box center [281, 177] width 27 height 27
click at [435, 171] on img at bounding box center [449, 158] width 41 height 41
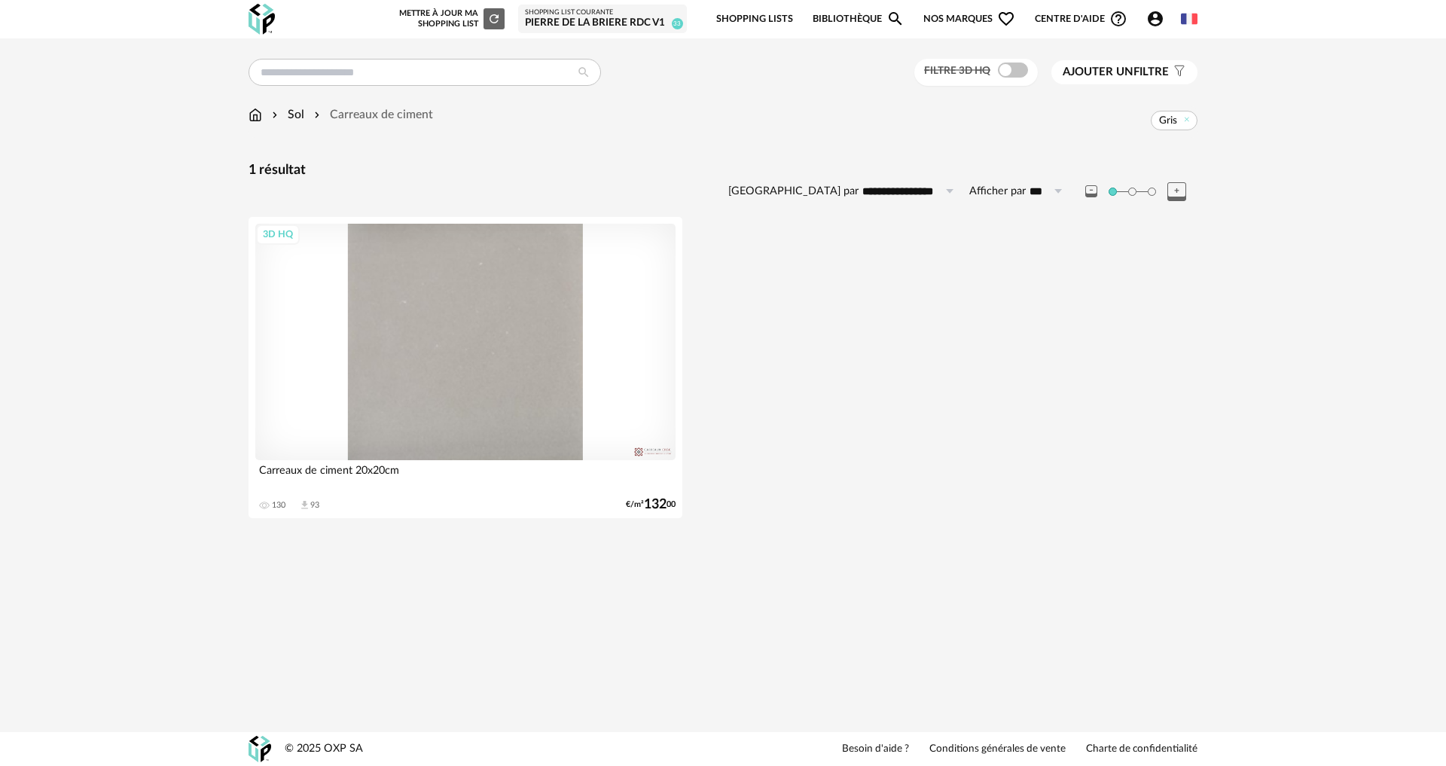
click at [488, 328] on div "3D HQ" at bounding box center [465, 342] width 420 height 237
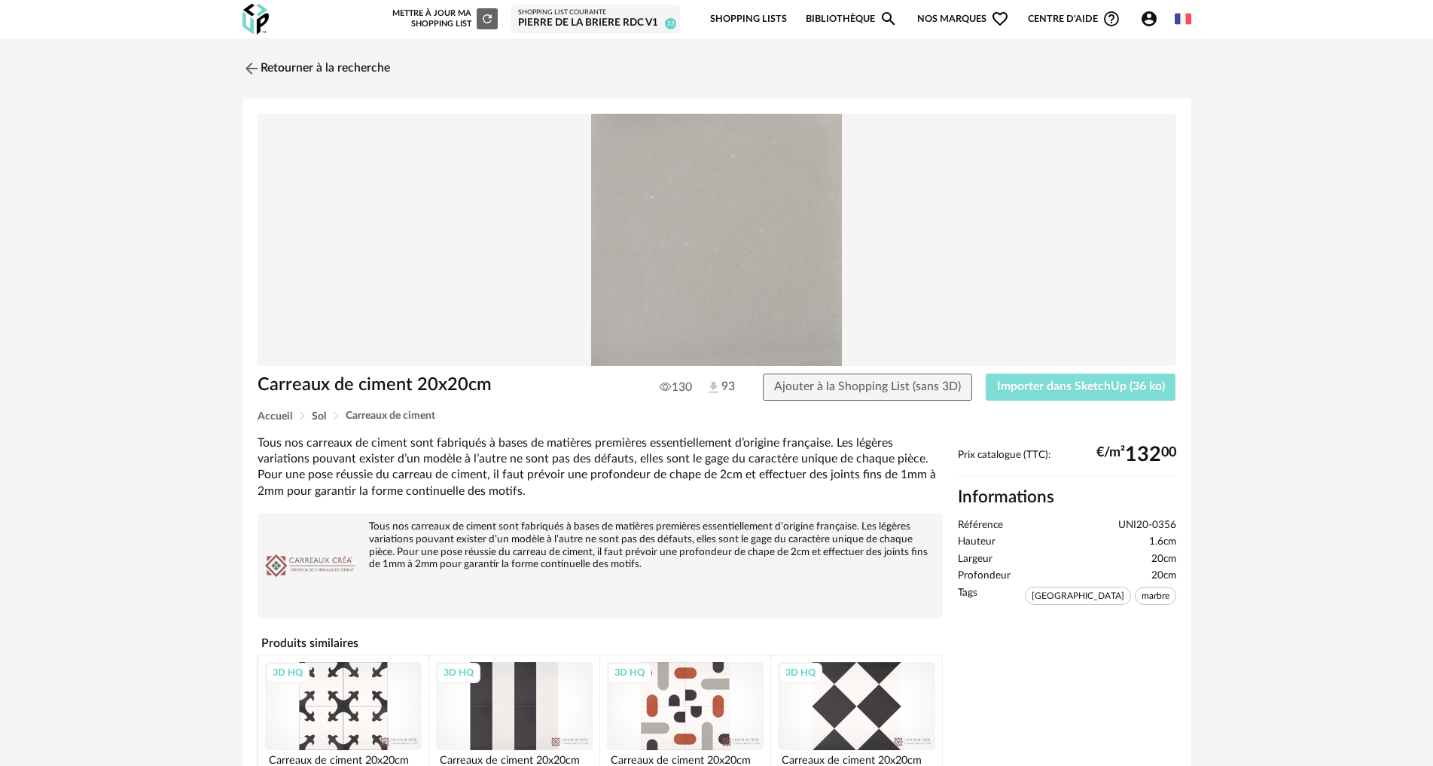
click at [1064, 390] on span "Importer dans SketchUp (36 ko)" at bounding box center [1081, 386] width 168 height 12
